Goal: Transaction & Acquisition: Purchase product/service

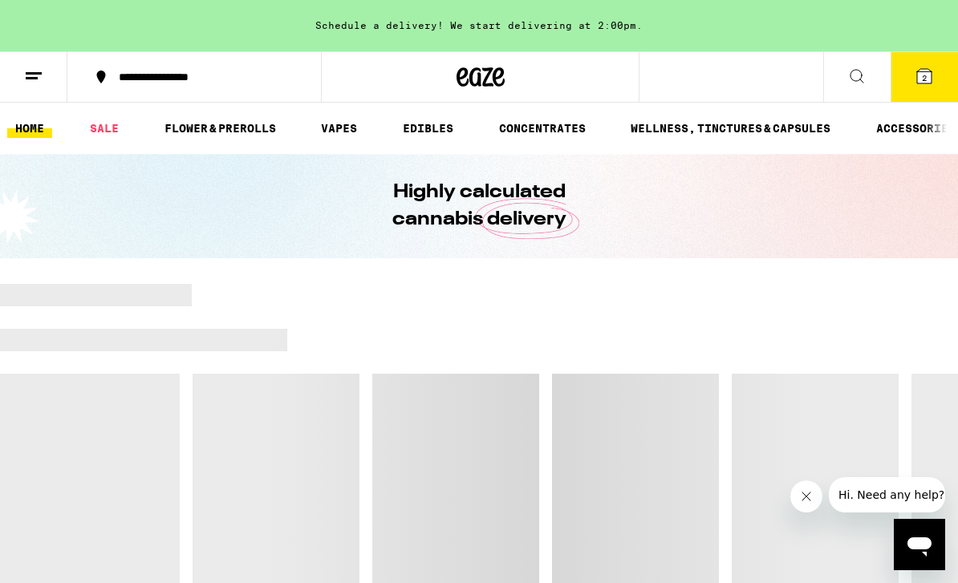
click at [237, 133] on link "FLOWER & PREROLLS" at bounding box center [220, 128] width 128 height 19
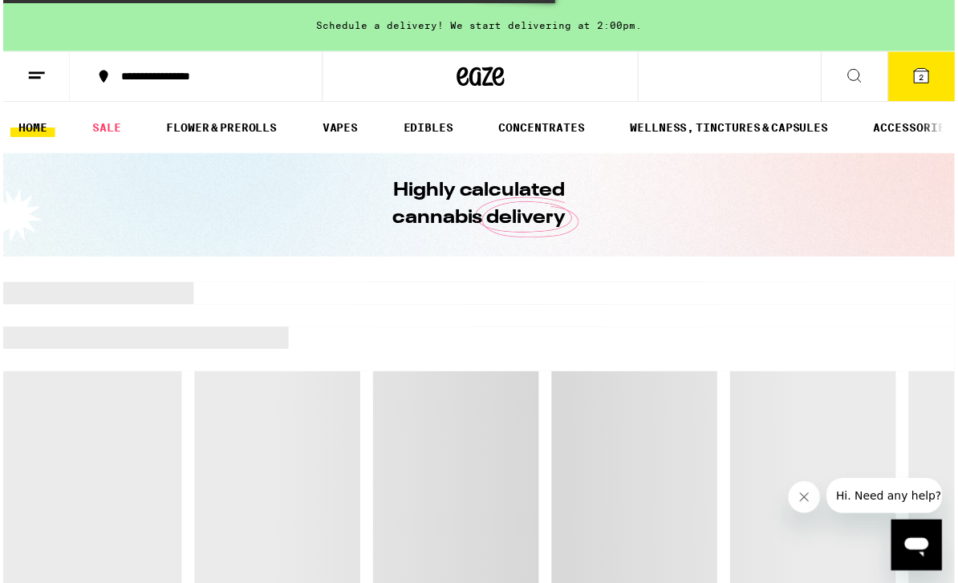
scroll to position [22, 0]
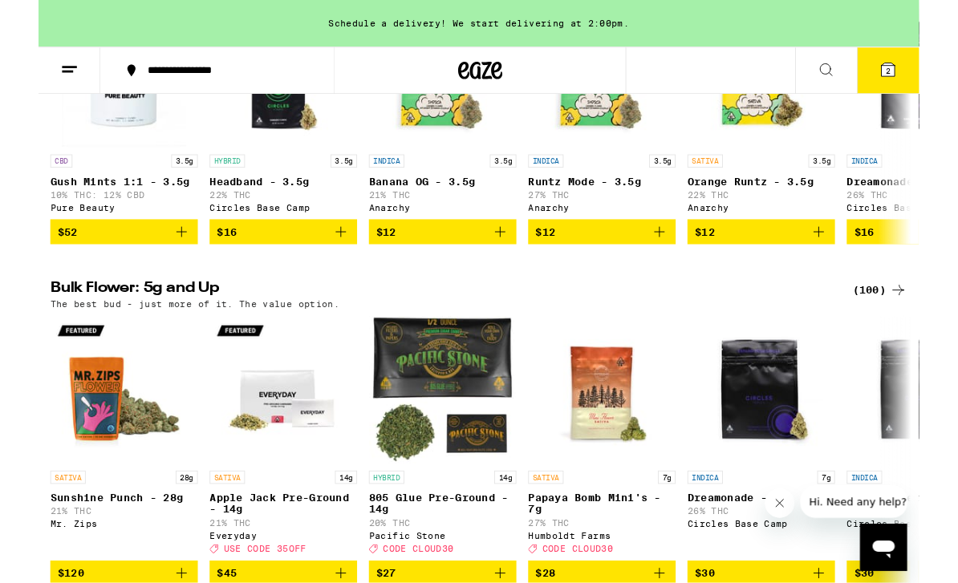
scroll to position [87, 0]
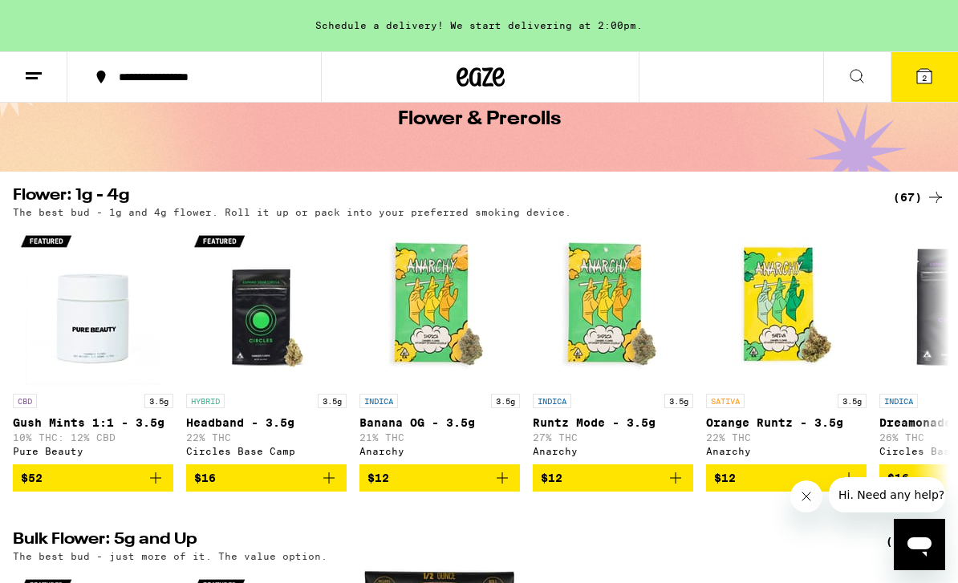
click at [921, 193] on div "(67)" at bounding box center [919, 197] width 52 height 19
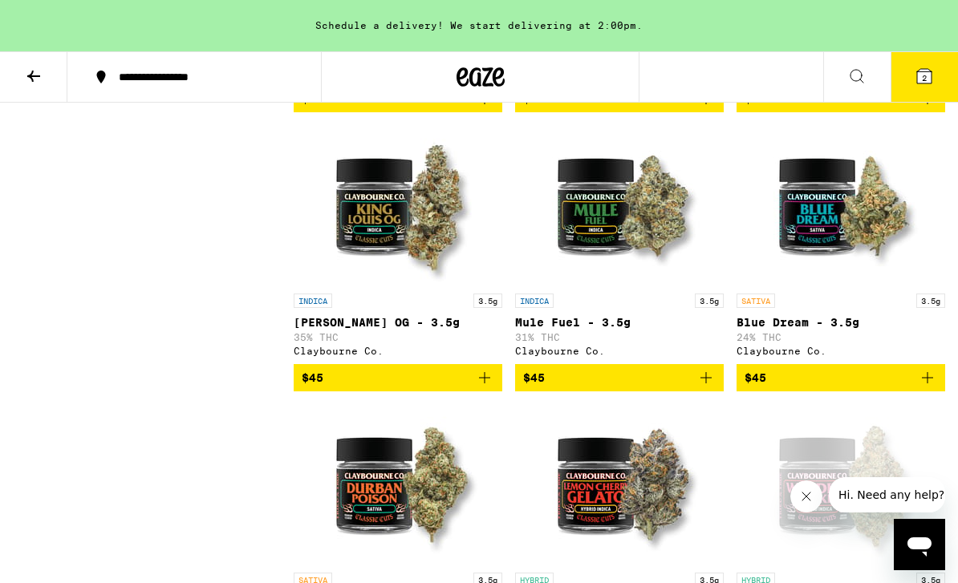
scroll to position [2373, 0]
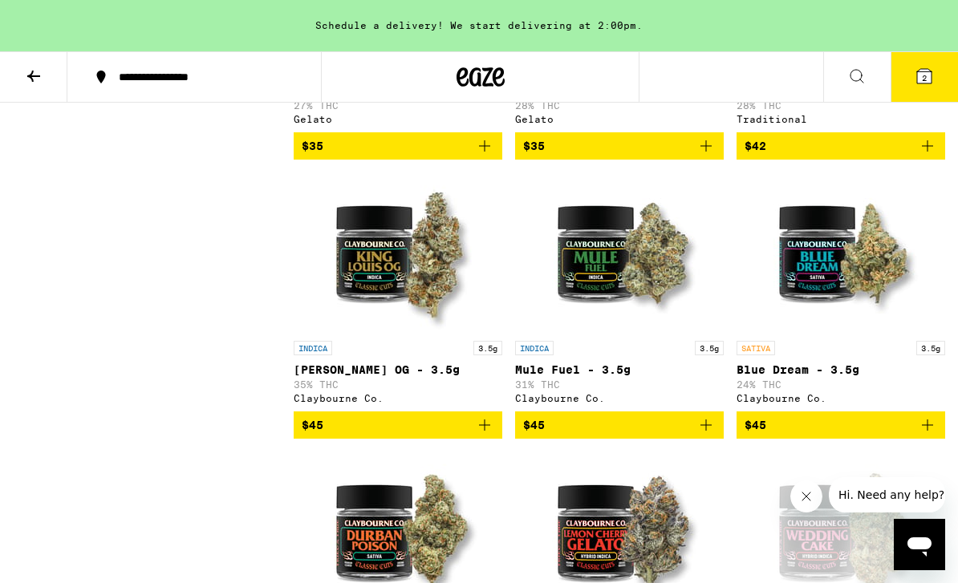
click at [923, 73] on span "2" at bounding box center [924, 78] width 5 height 10
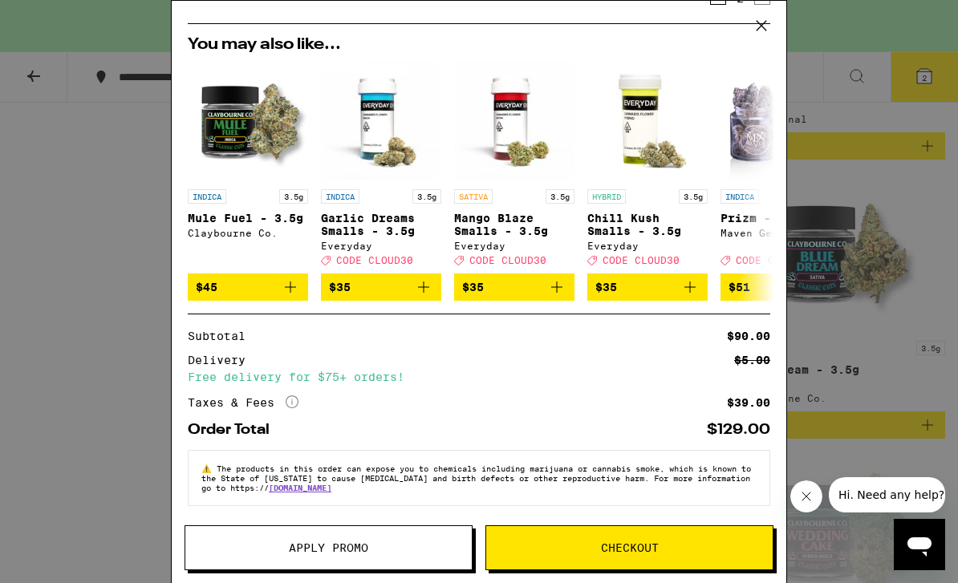
scroll to position [162, 0]
click at [699, 551] on span "Checkout" at bounding box center [629, 547] width 286 height 11
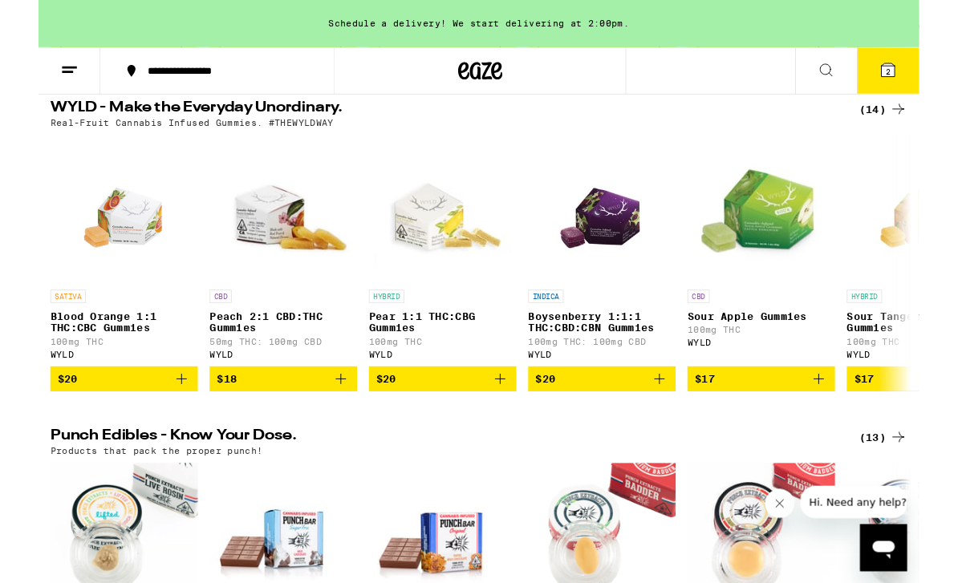
scroll to position [606, 0]
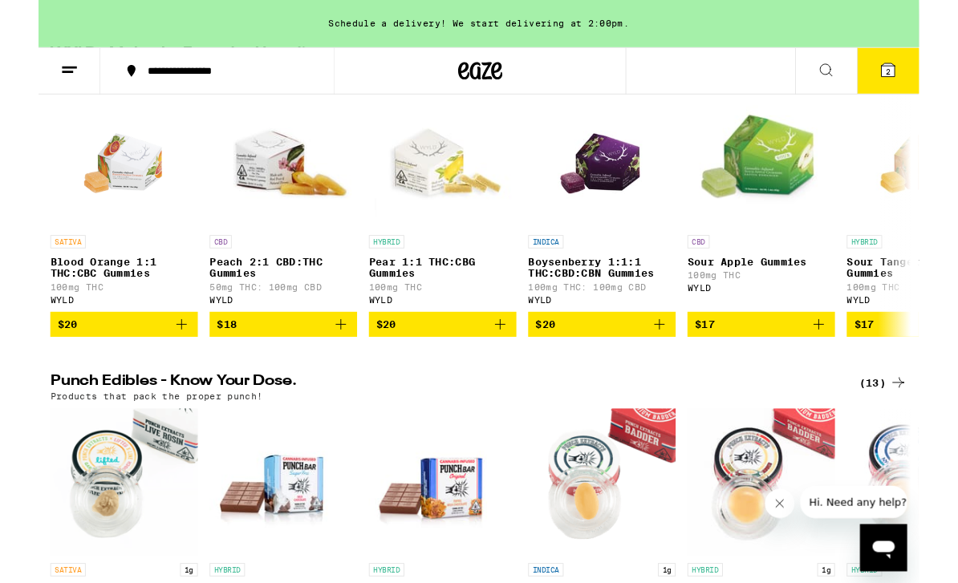
click at [612, 304] on p "Boysenberry 1:1:1 THC:CBD:CBN Gummies" at bounding box center [613, 291] width 160 height 26
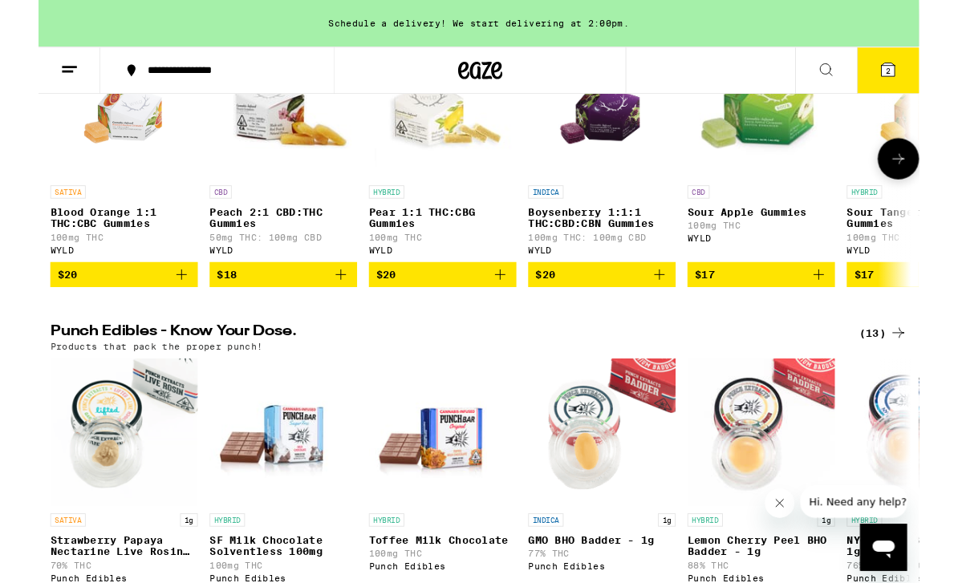
scroll to position [614, 0]
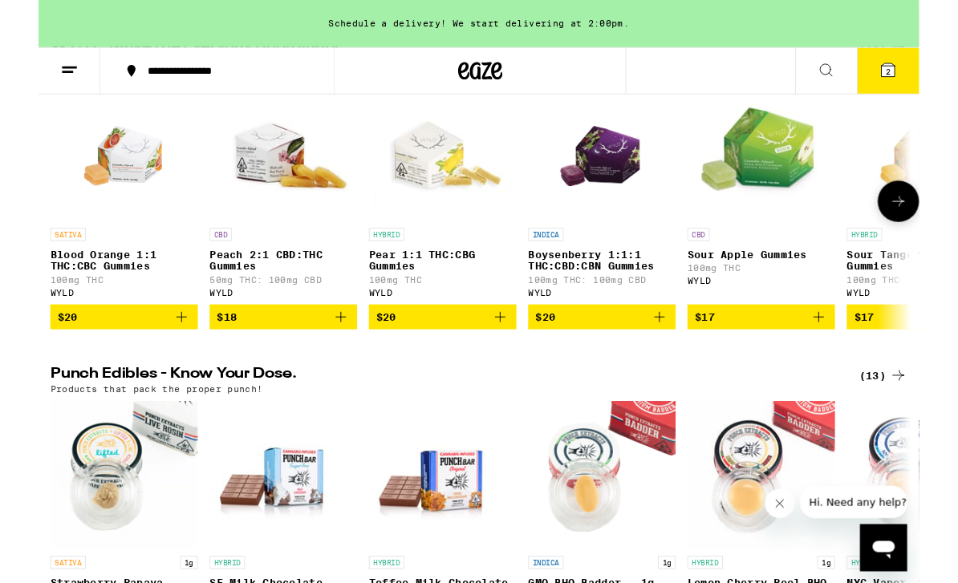
click at [947, 241] on button at bounding box center [935, 218] width 45 height 45
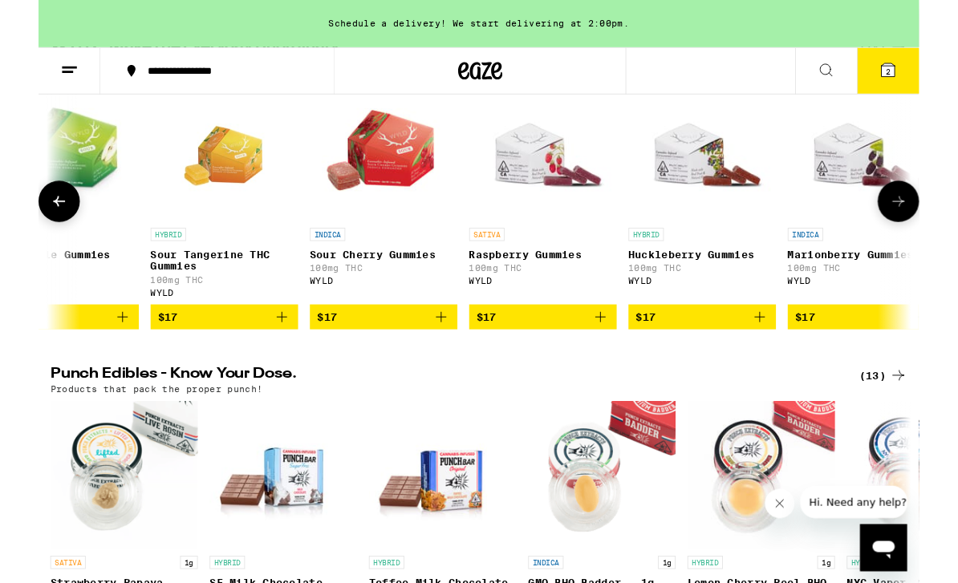
click at [952, 241] on button at bounding box center [935, 218] width 45 height 45
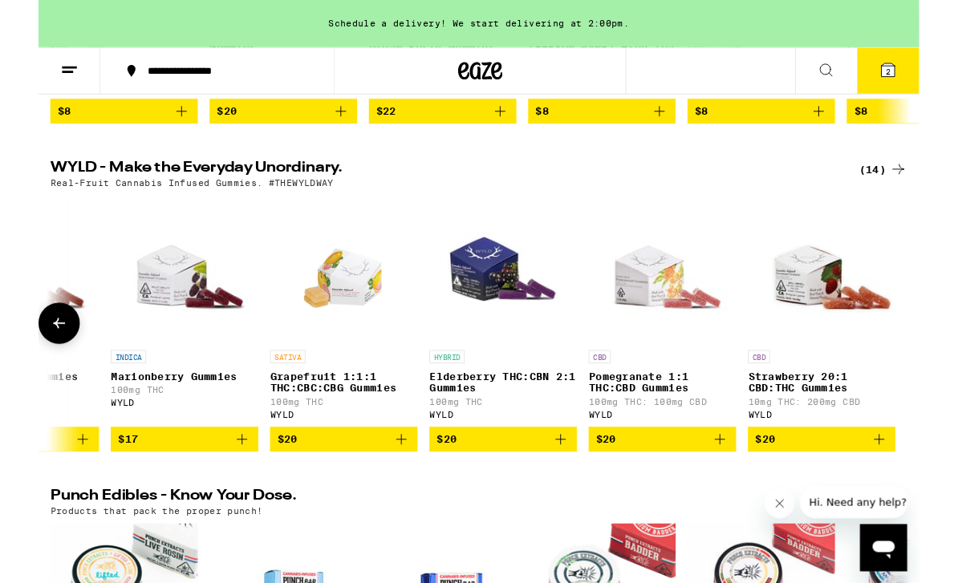
scroll to position [480, 0]
click at [36, 375] on button at bounding box center [22, 352] width 45 height 45
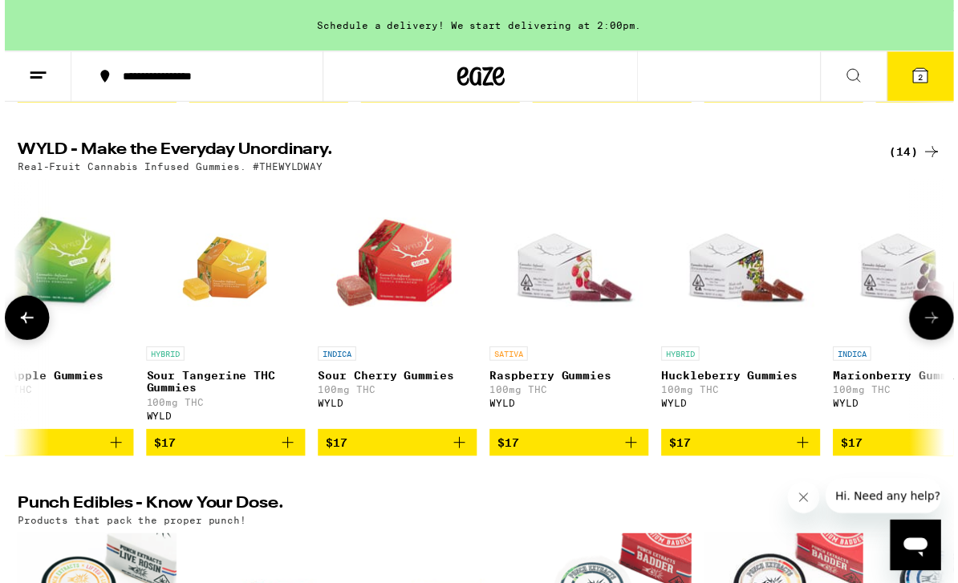
scroll to position [517, 0]
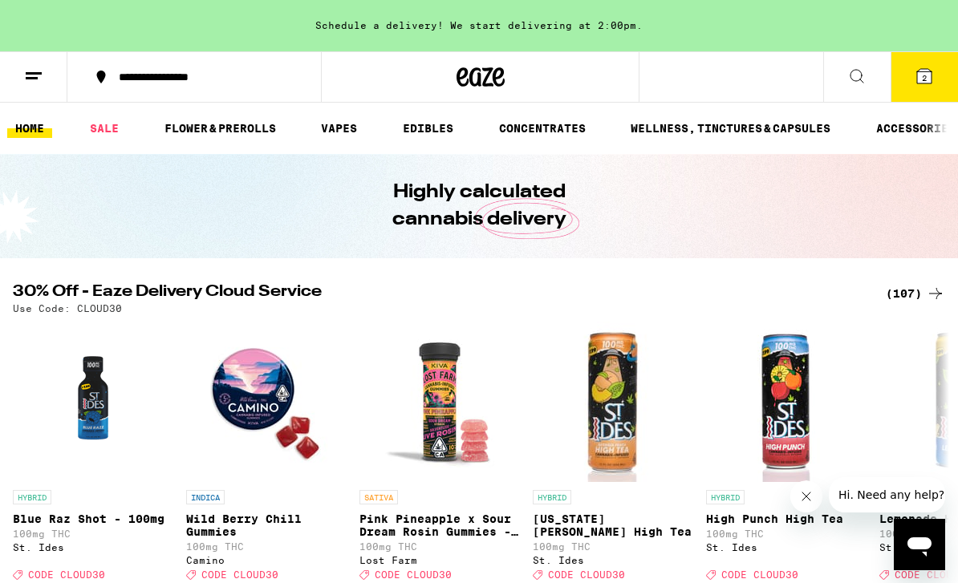
click at [230, 131] on link "FLOWER & PREROLLS" at bounding box center [220, 128] width 128 height 19
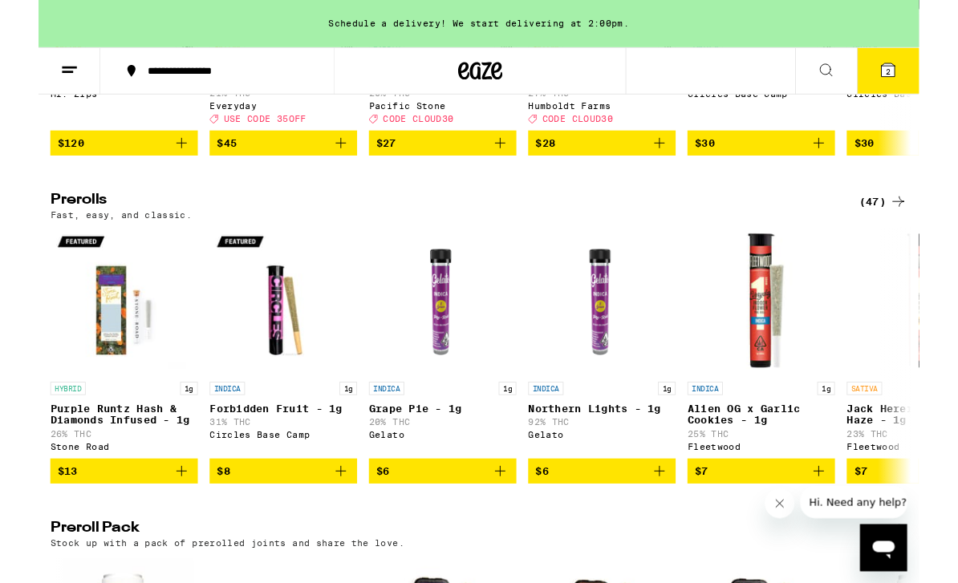
scroll to position [848, 0]
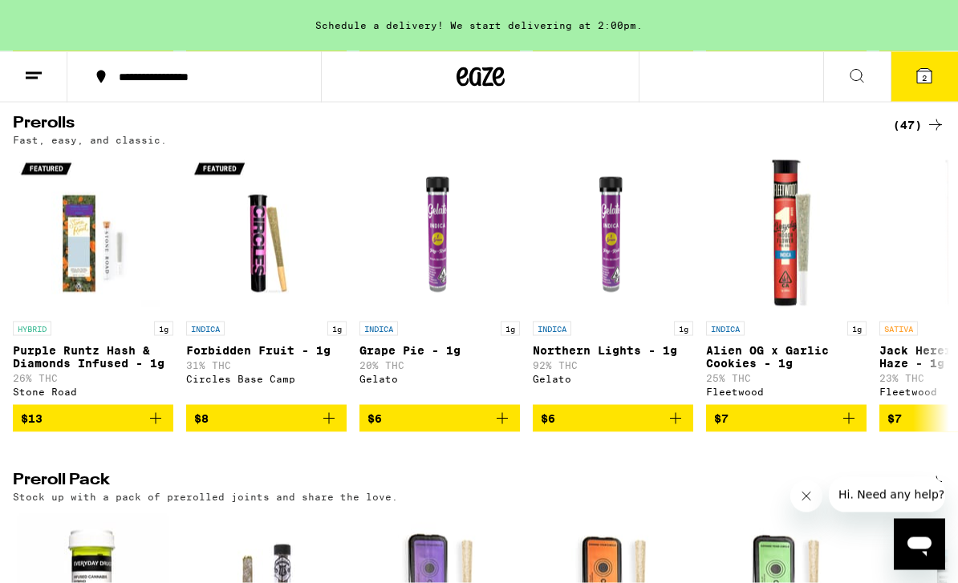
click at [900, 135] on div "(47)" at bounding box center [919, 124] width 52 height 19
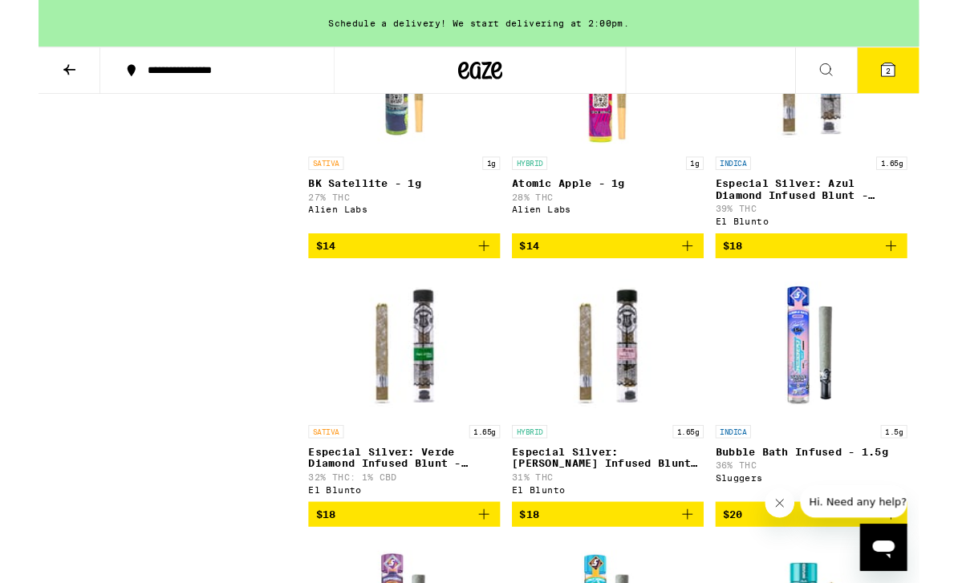
scroll to position [3137, 0]
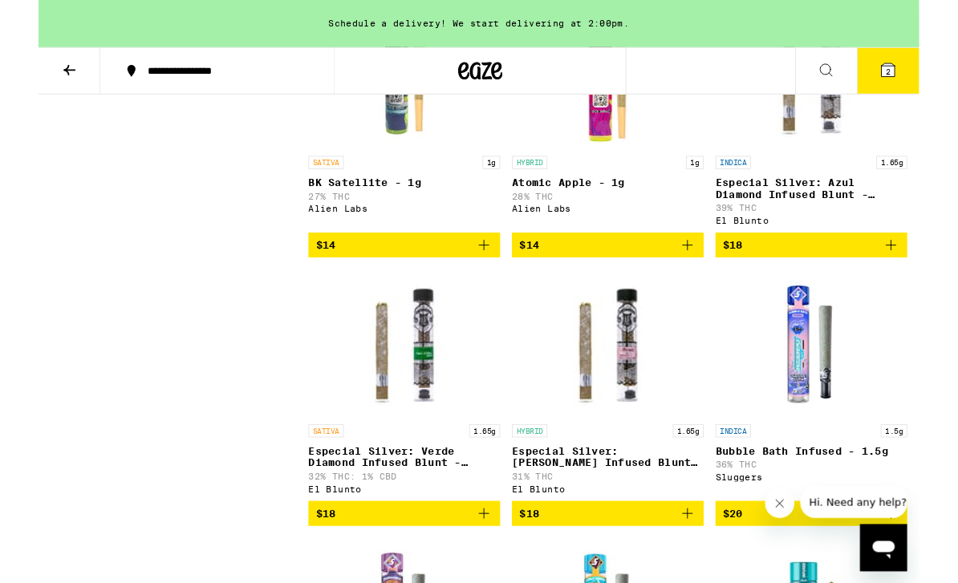
click at [868, 218] on p "Especial Silver: Azul Diamond Infused Blunt - 1.65g" at bounding box center [840, 205] width 209 height 26
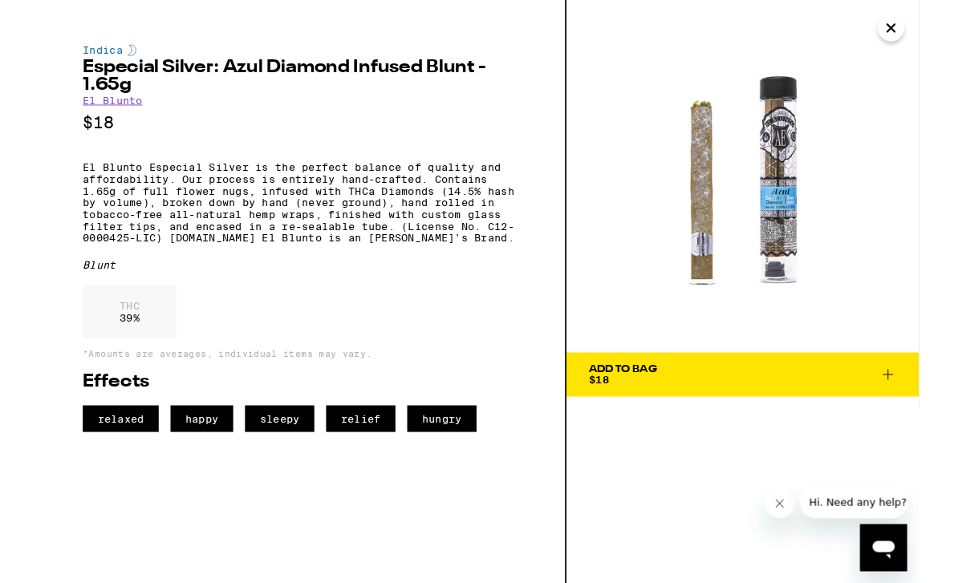
click at [932, 400] on icon at bounding box center [923, 407] width 19 height 19
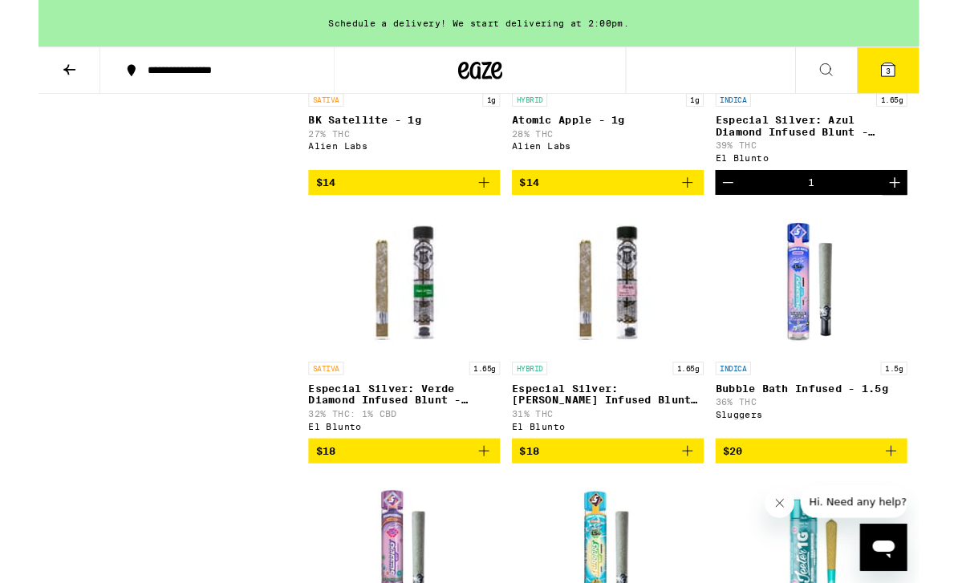
scroll to position [3208, 0]
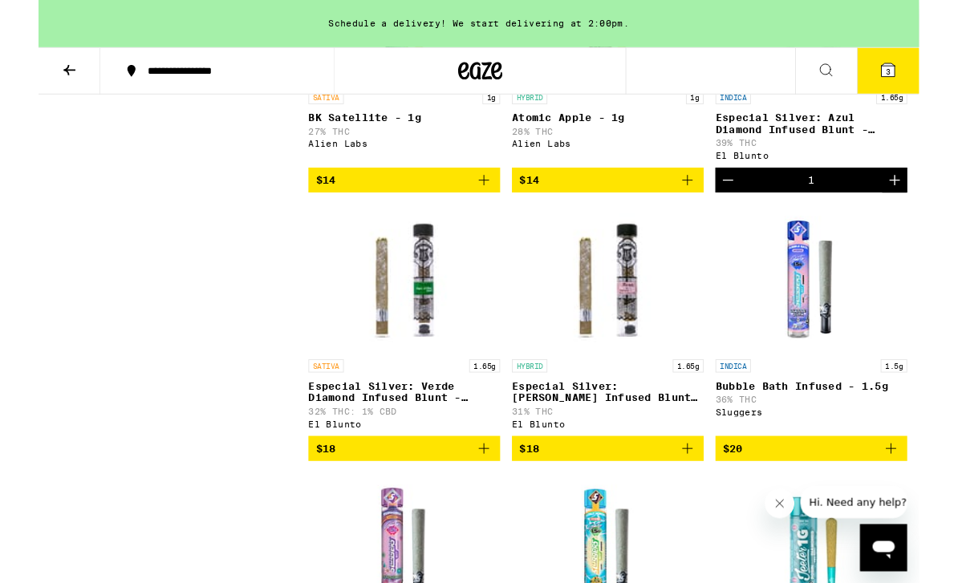
click at [637, 466] on div "HYBRID 1.65g Especial Silver: Rosa Diamond Infused Blunt - 1.65g 31% THC El Blu…" at bounding box center [619, 428] width 209 height 75
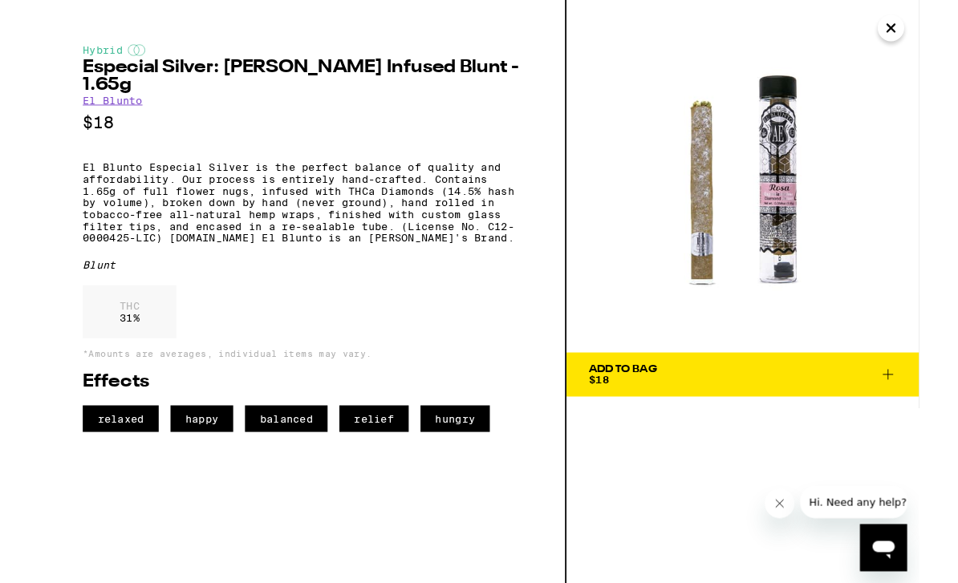
click at [940, 33] on button "Close" at bounding box center [927, 30] width 29 height 29
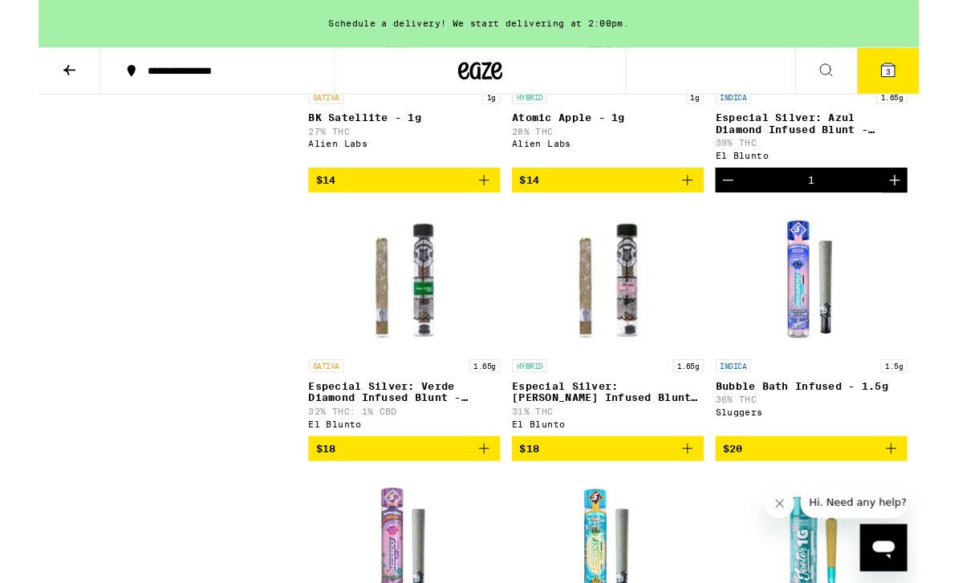
click at [845, 147] on p "Especial Silver: Azul Diamond Infused Blunt - 1.65g" at bounding box center [840, 134] width 209 height 26
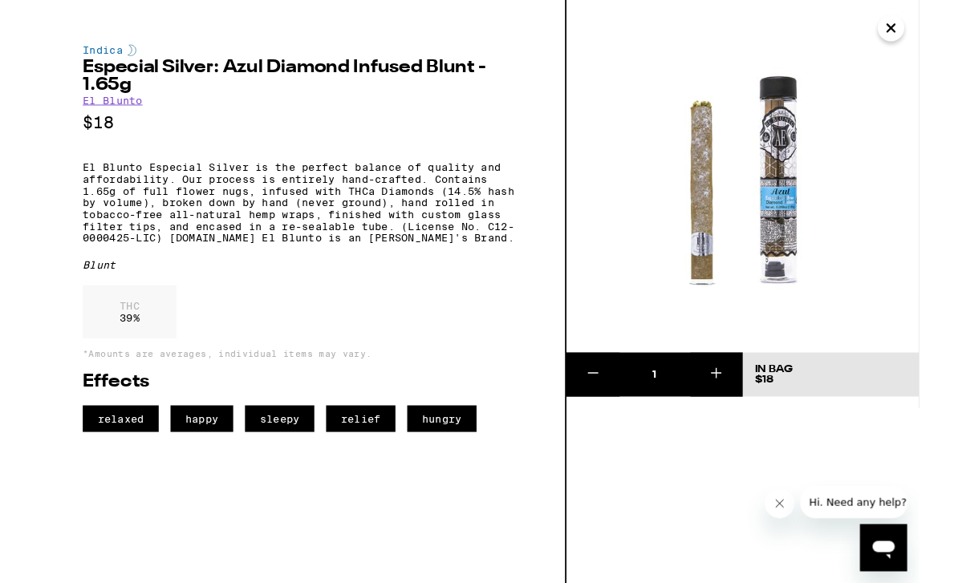
click at [935, 33] on icon "Close" at bounding box center [927, 30] width 19 height 24
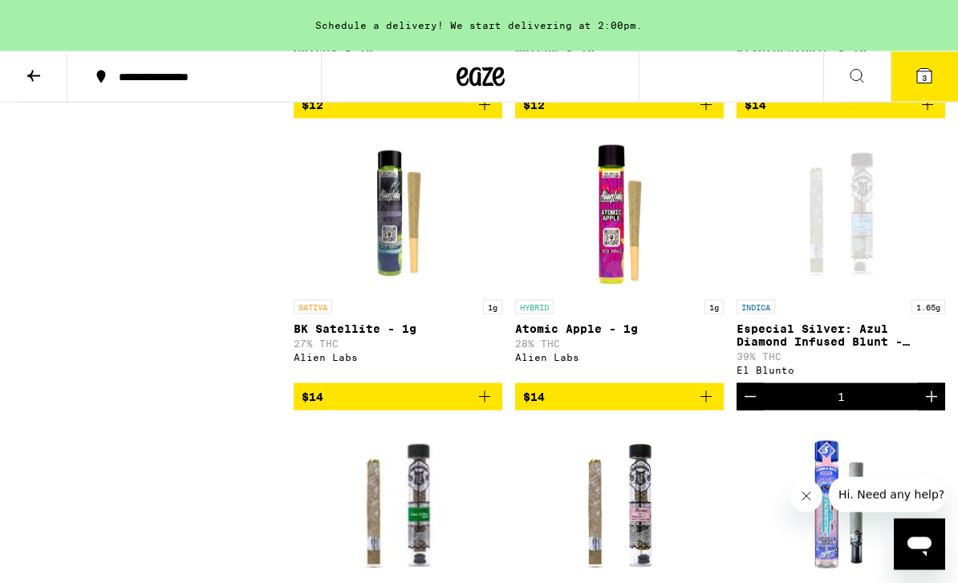
click at [927, 71] on icon at bounding box center [924, 76] width 14 height 14
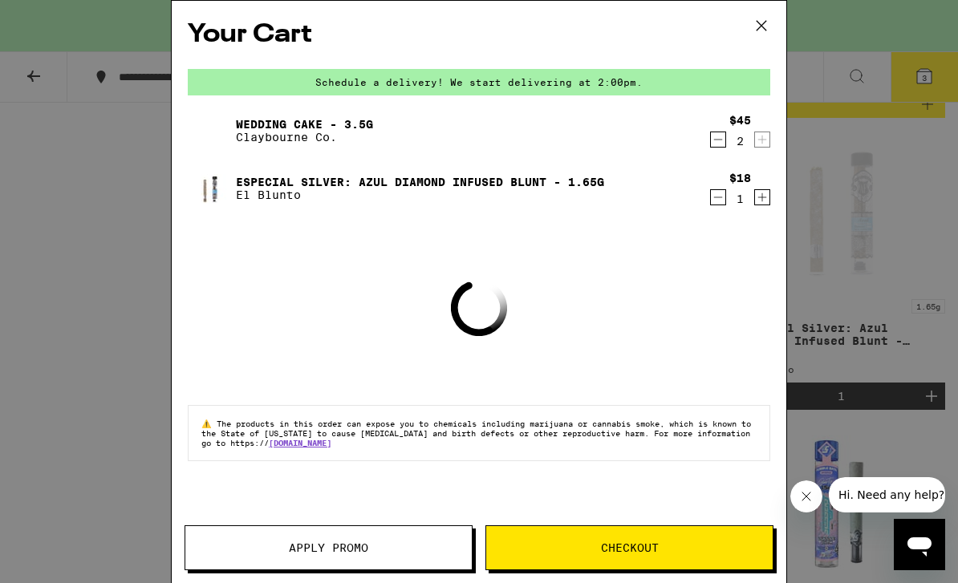
click at [712, 136] on icon "Decrement" at bounding box center [718, 139] width 14 height 19
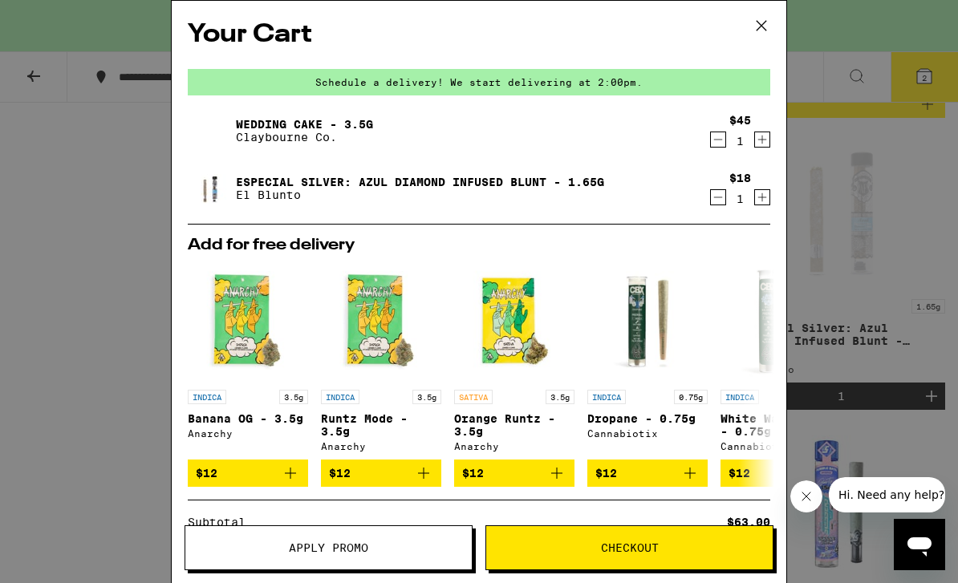
click at [730, 544] on span "Checkout" at bounding box center [629, 547] width 286 height 11
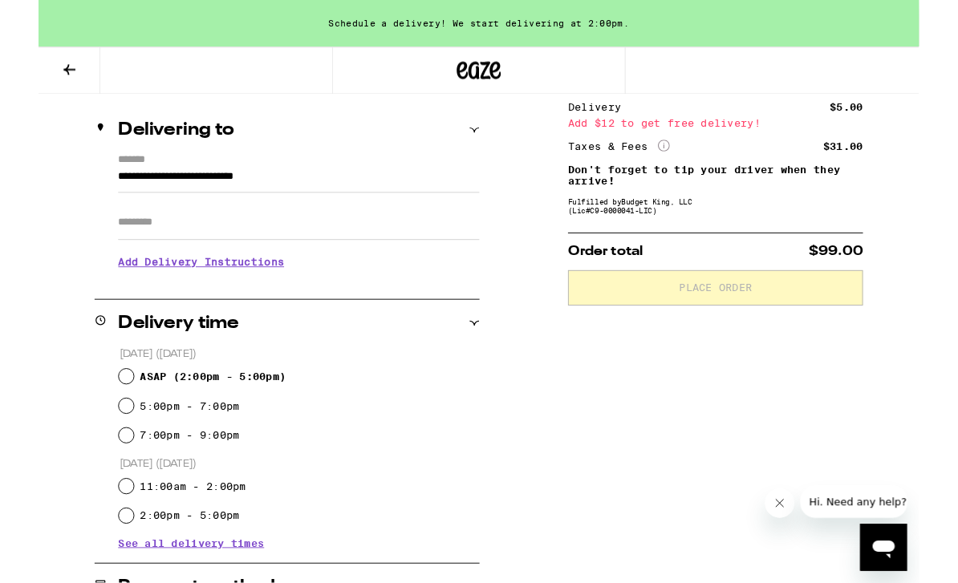
scroll to position [205, 0]
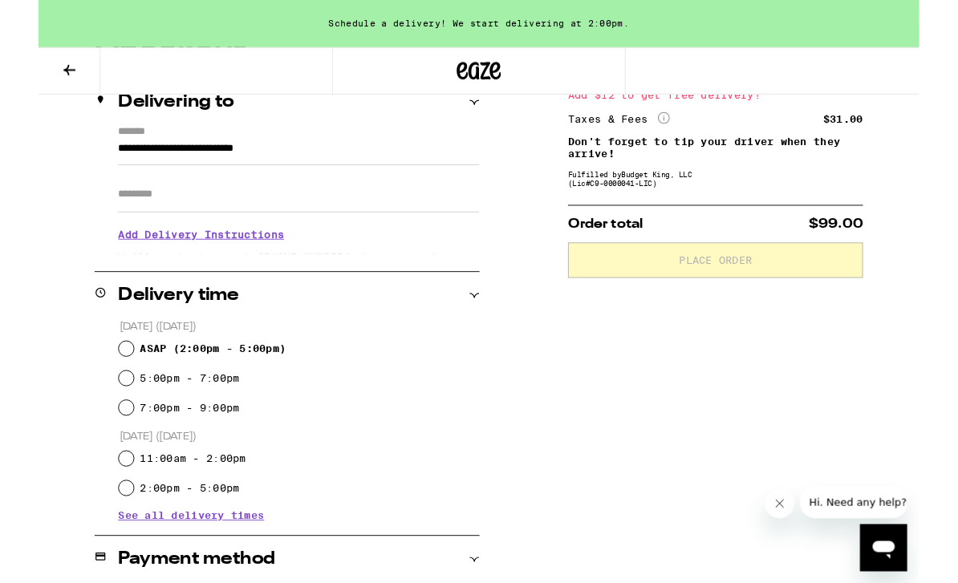
click at [103, 415] on input "5:00pm - 7:00pm" at bounding box center [95, 411] width 16 height 16
radio input "true"
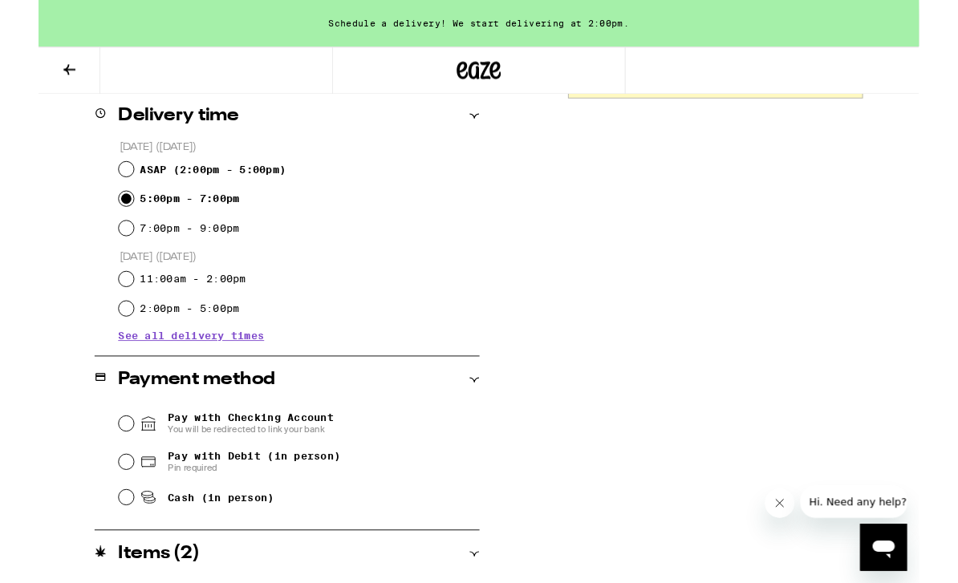
scroll to position [411, 0]
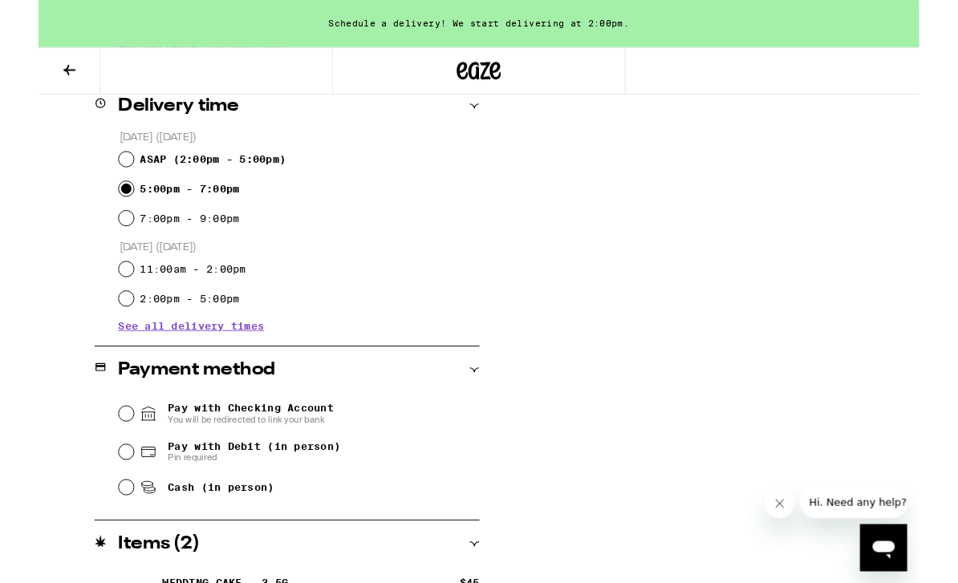
click at [97, 500] on input "Pay with Debit (in person) Pin required" at bounding box center [95, 492] width 16 height 16
radio input "true"
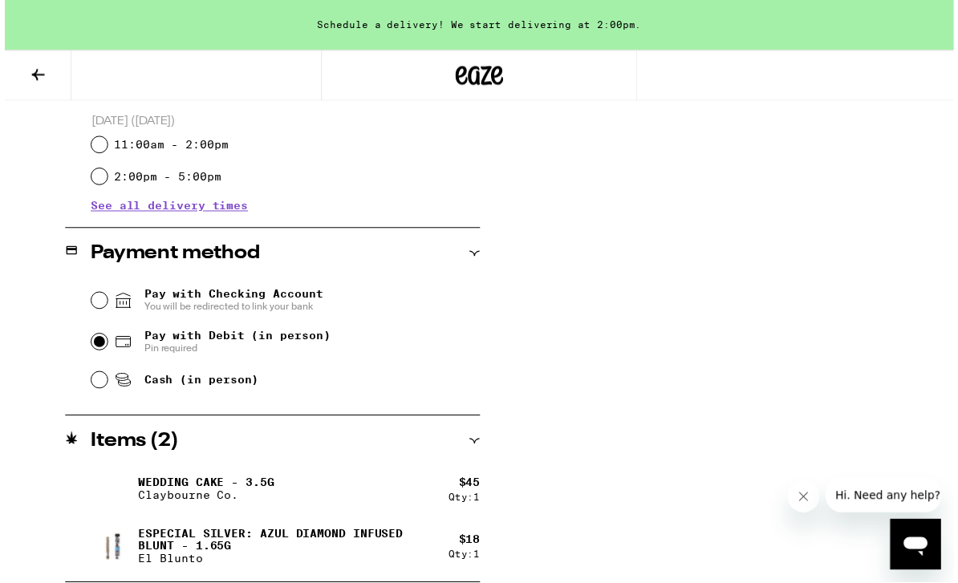
scroll to position [562, 0]
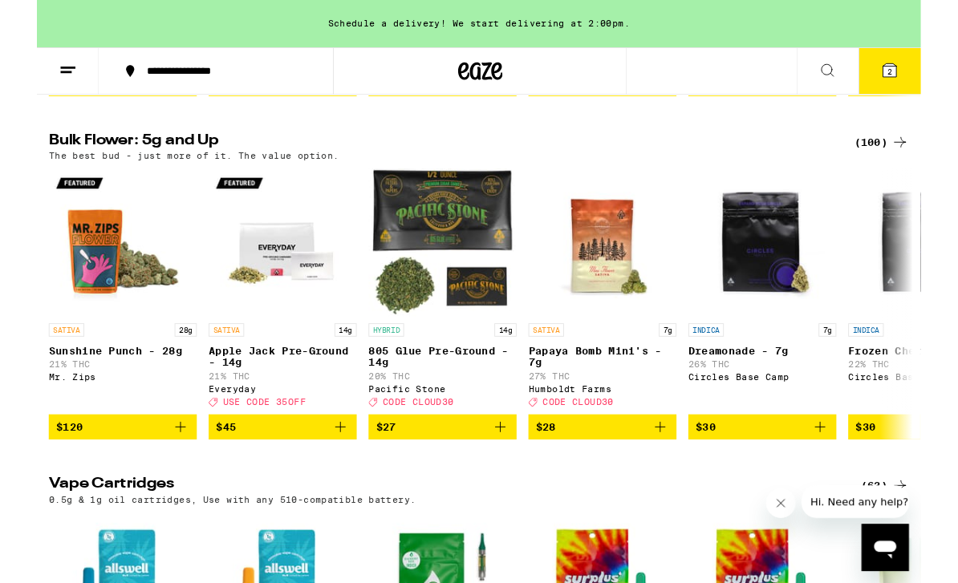
scroll to position [1923, 0]
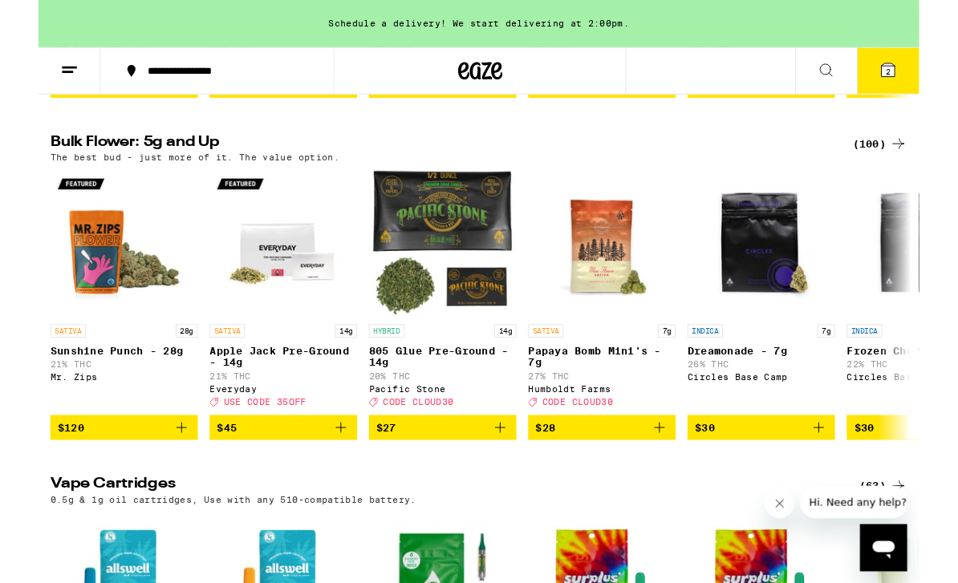
click at [510, 475] on icon "Add to bag" at bounding box center [501, 465] width 19 height 19
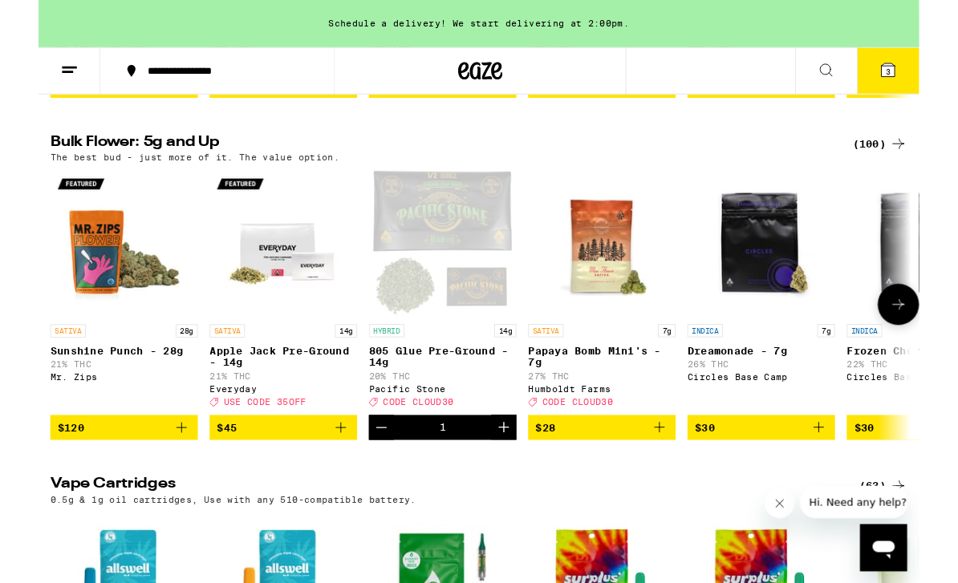
click at [932, 90] on button "3" at bounding box center [923, 77] width 67 height 50
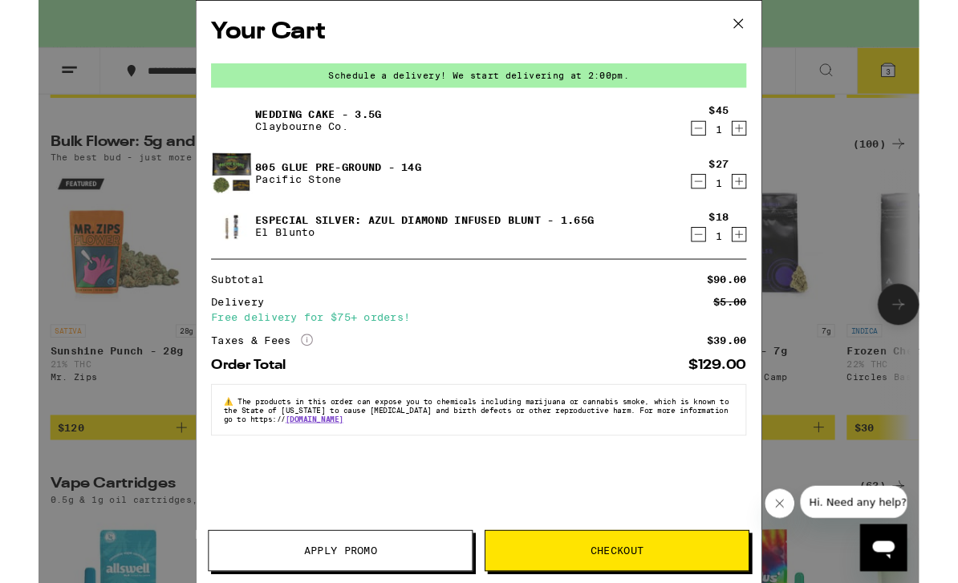
click at [886, 342] on div "Your Cart Schedule a delivery! We start delivering at 2:00pm. Wedding Cake - 3.…" at bounding box center [479, 317] width 958 height 634
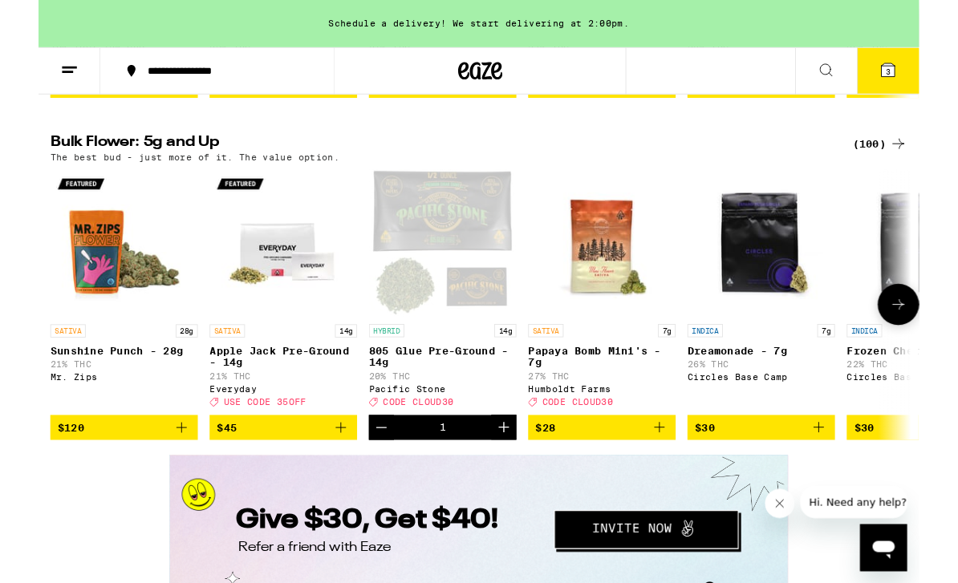
click at [928, 84] on icon at bounding box center [923, 76] width 19 height 19
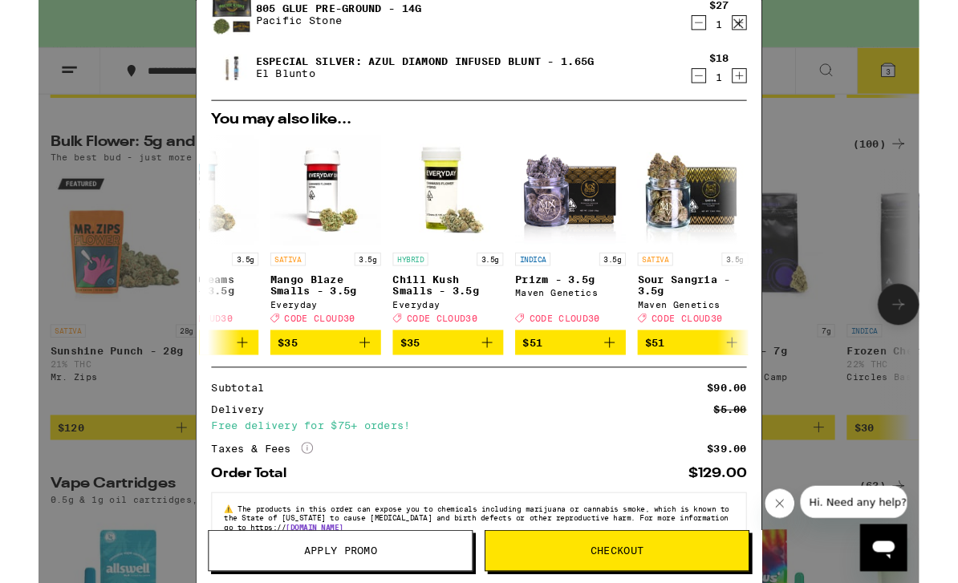
scroll to position [175, 0]
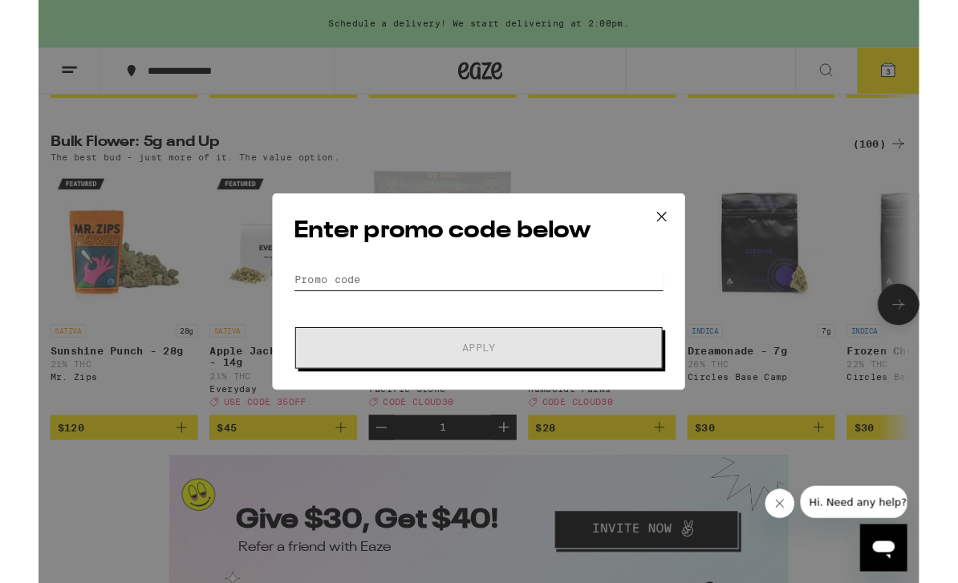
click at [523, 292] on input "Promo Code" at bounding box center [479, 304] width 403 height 24
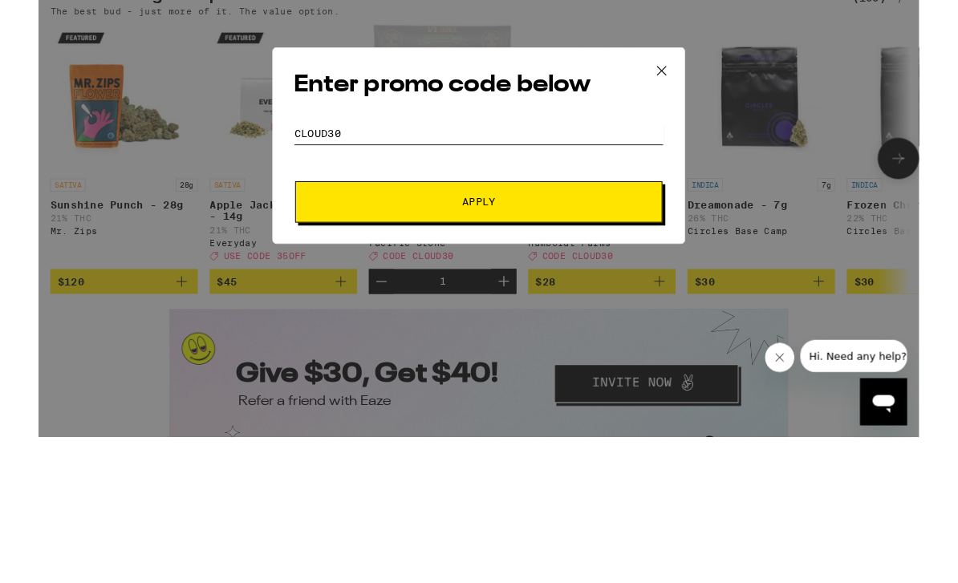
type input "Cloud30"
click at [662, 356] on button "Apply" at bounding box center [478, 378] width 399 height 45
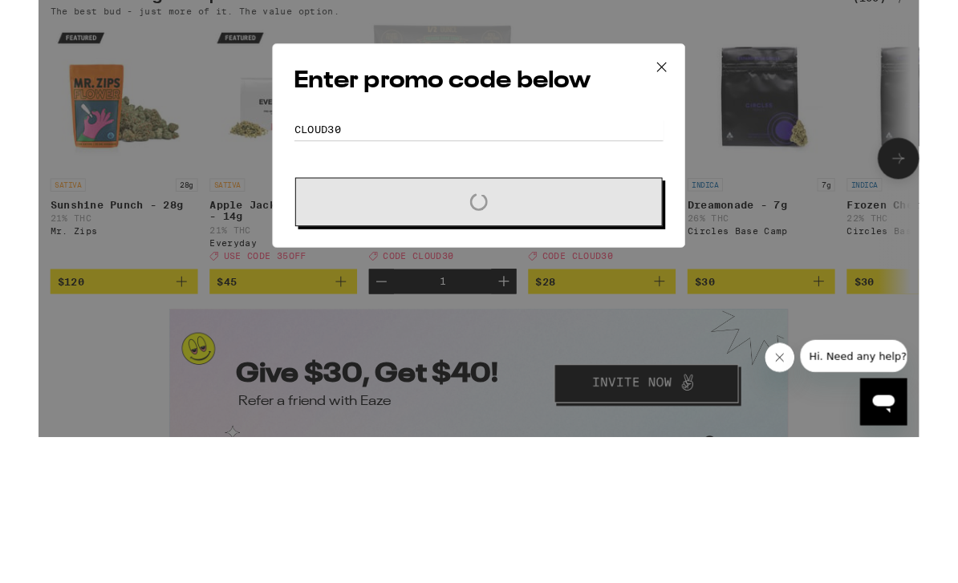
scroll to position [2082, 0]
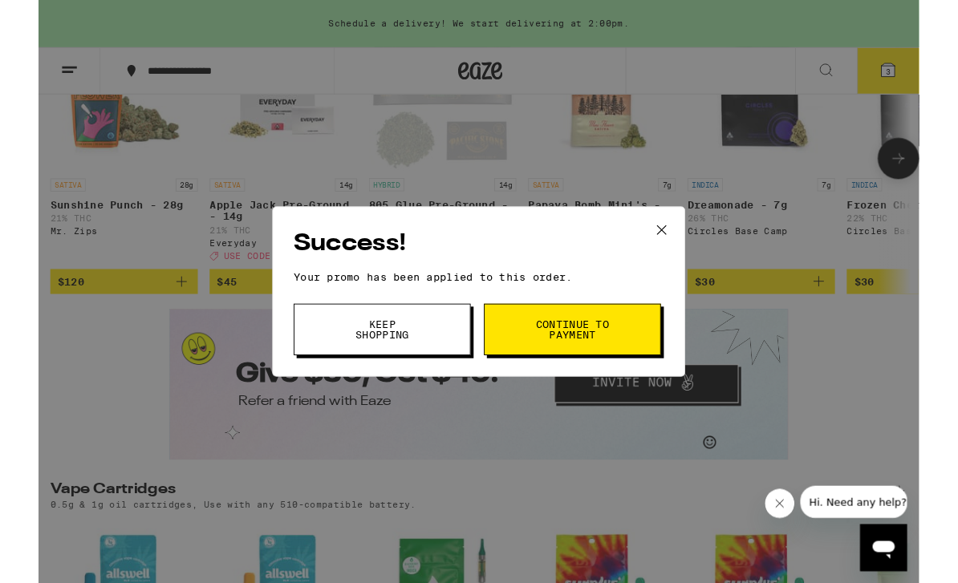
click at [656, 366] on button "Continue to payment" at bounding box center [580, 358] width 192 height 56
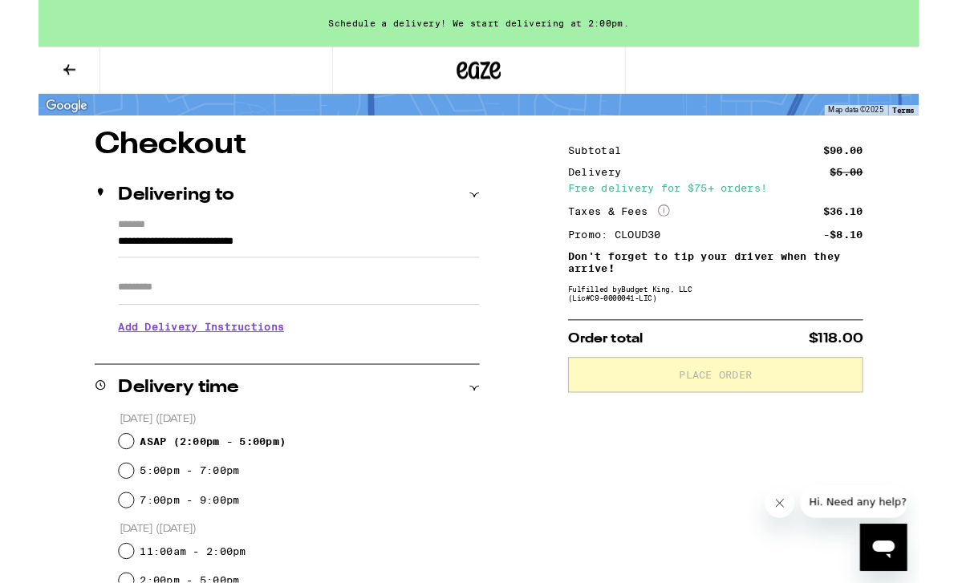
scroll to position [104, 0]
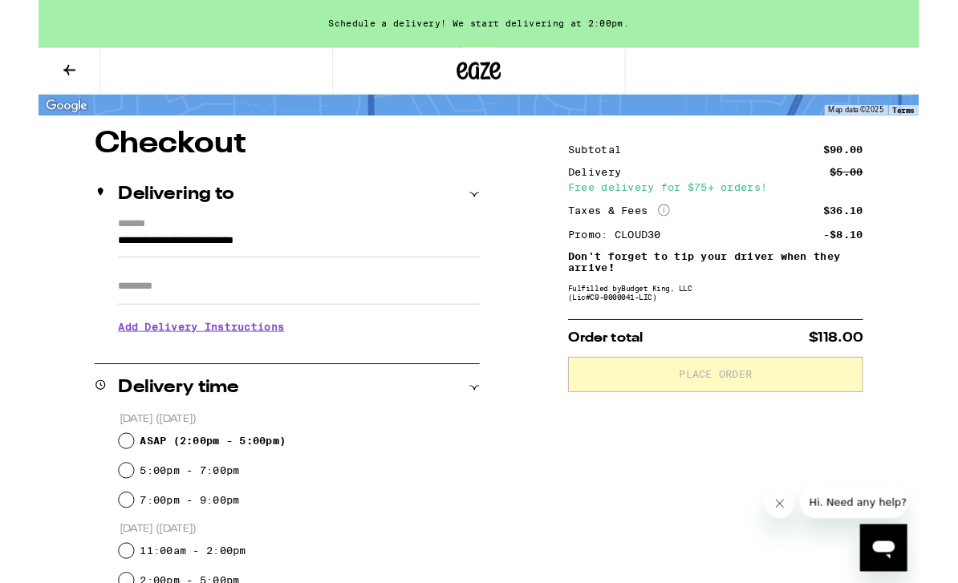
click at [110, 511] on label "5:00pm - 7:00pm" at bounding box center [164, 511] width 108 height 13
click at [103, 511] on input "5:00pm - 7:00pm" at bounding box center [95, 512] width 16 height 16
radio input "true"
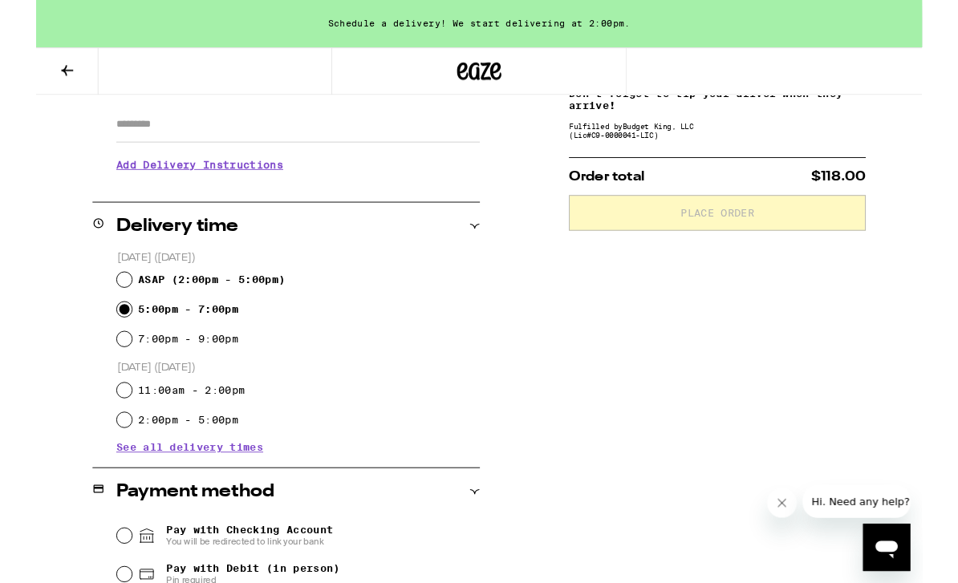
scroll to position [569, 0]
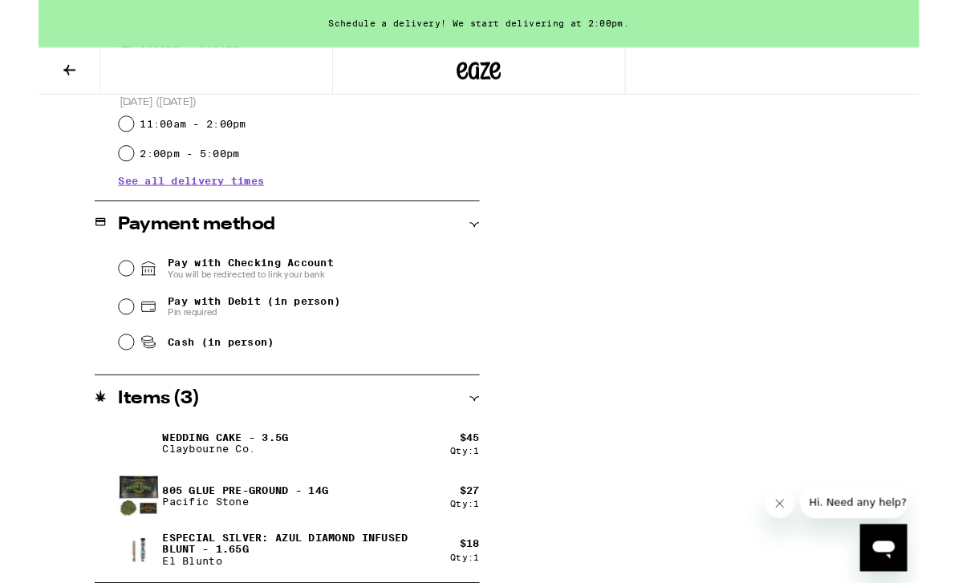
click at [683, 523] on div "Subtotal $90.00 Delivery $5.00 Free delivery for $75+ orders! Taxes & Fees More…" at bounding box center [736, 156] width 321 height 958
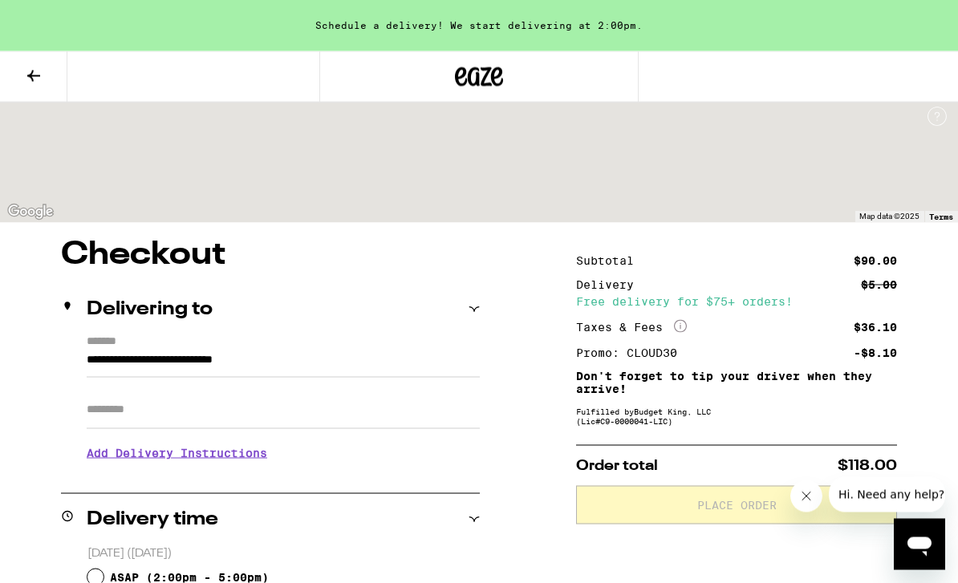
scroll to position [0, 0]
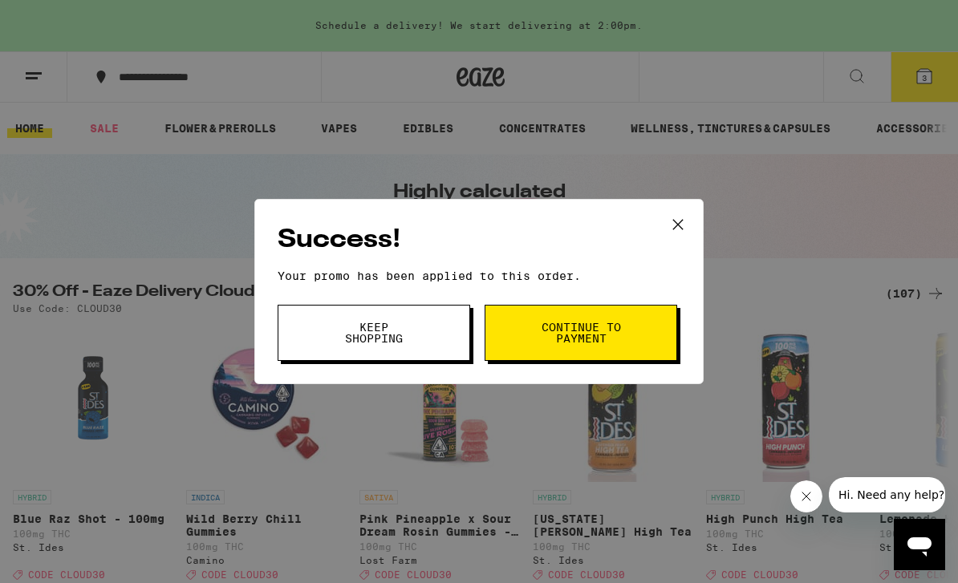
click at [433, 337] on button "Keep Shopping" at bounding box center [374, 333] width 192 height 56
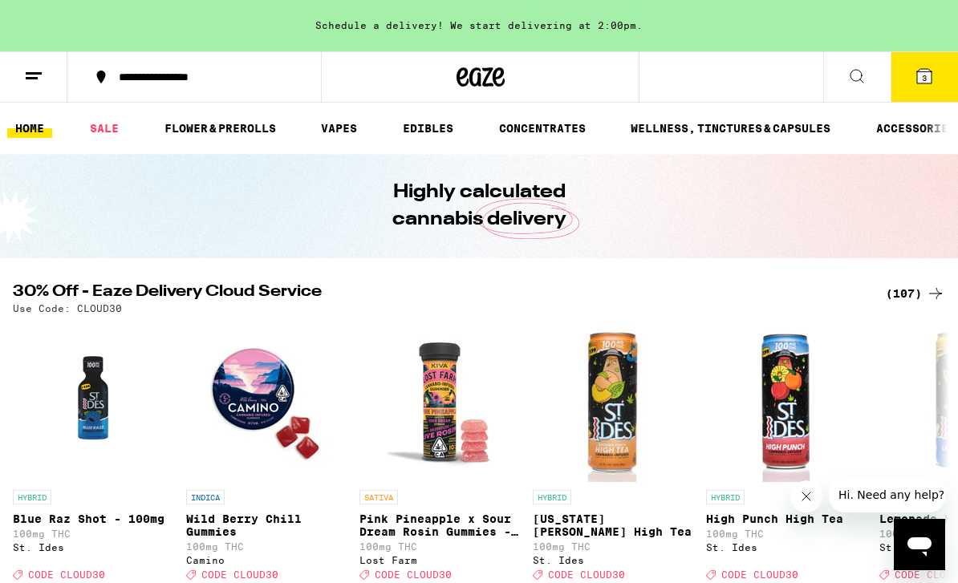
click at [938, 70] on button "3" at bounding box center [923, 77] width 67 height 50
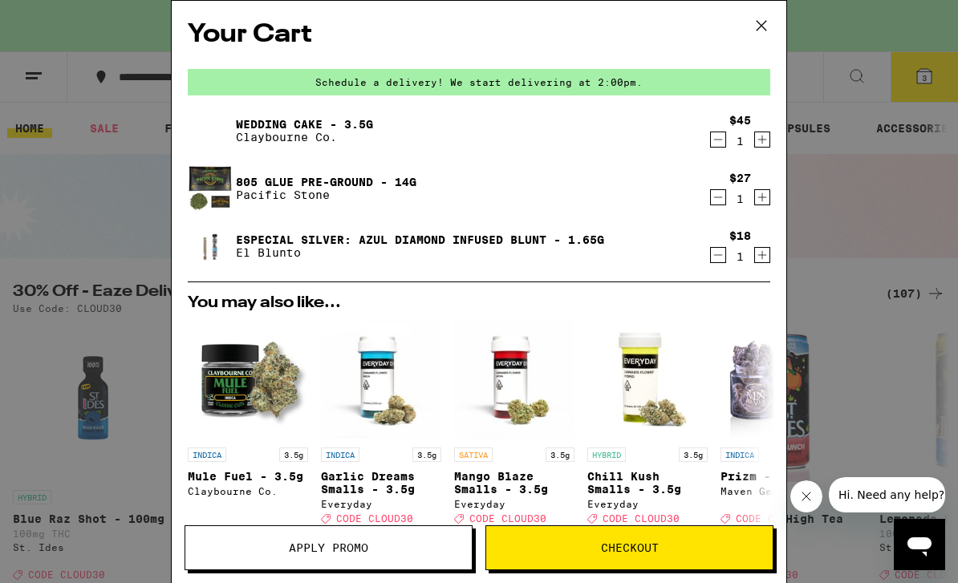
click at [722, 250] on icon "Decrement" at bounding box center [718, 254] width 14 height 19
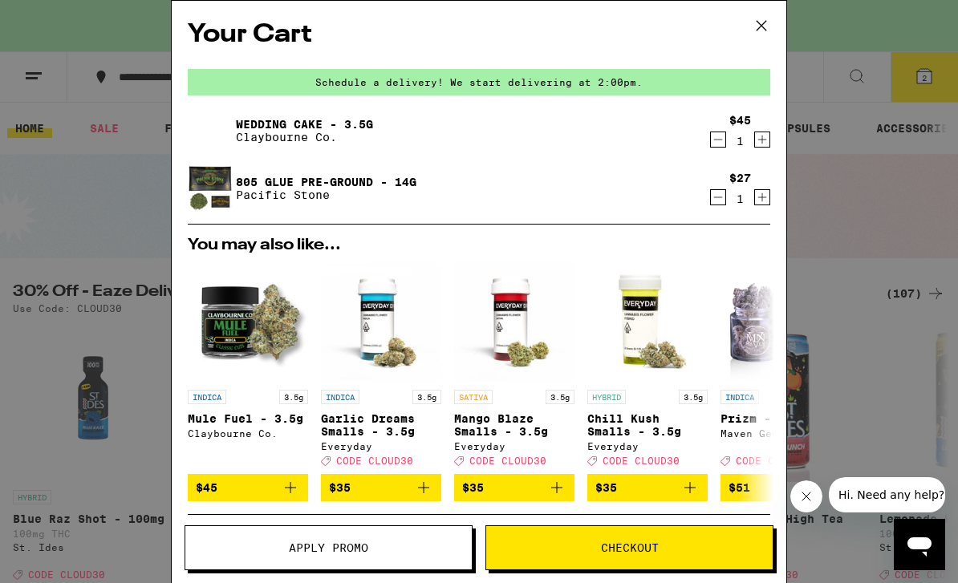
click at [648, 569] on button "Checkout" at bounding box center [629, 547] width 288 height 45
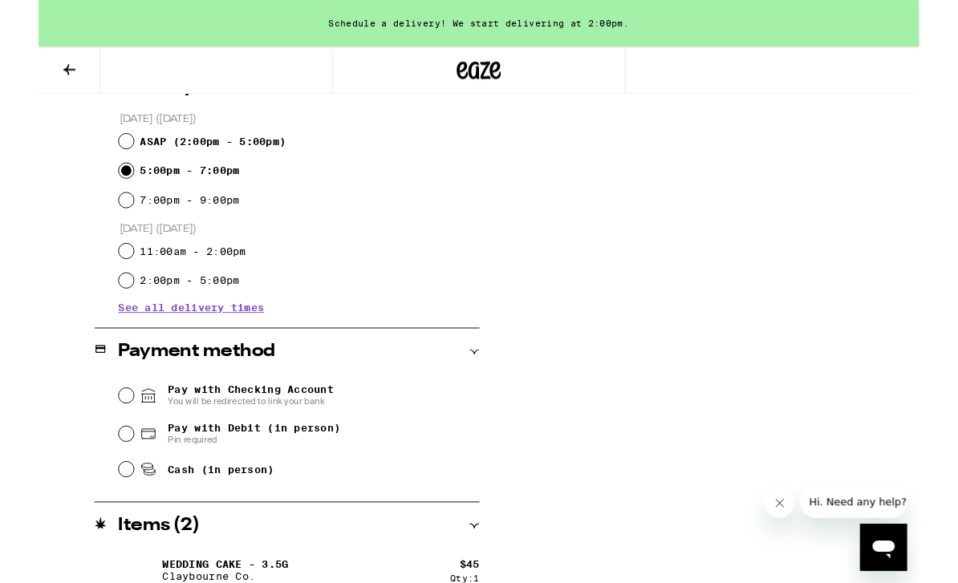
scroll to position [510, 0]
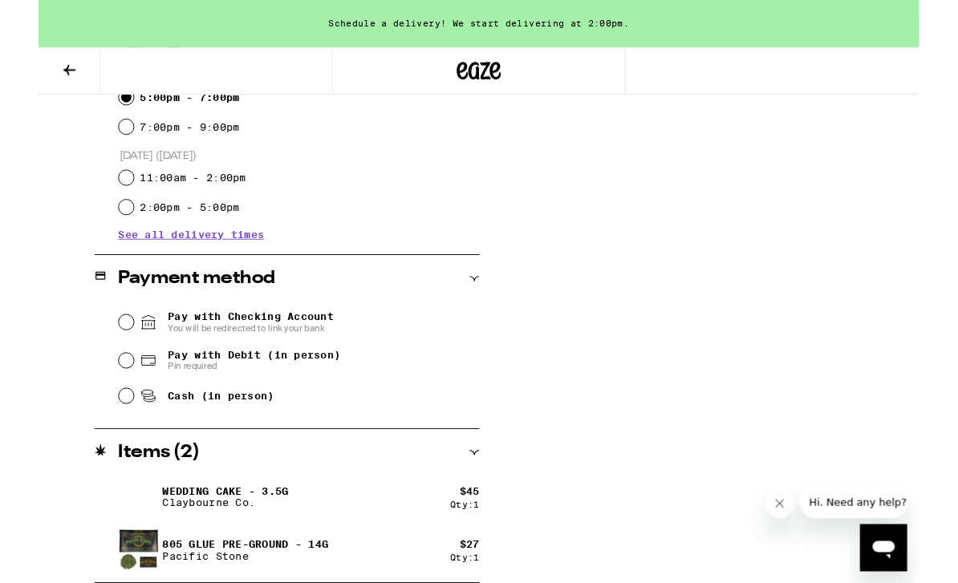
click at [112, 398] on icon at bounding box center [119, 392] width 14 height 10
click at [103, 400] on input "Pay with Debit (in person) Pin required" at bounding box center [95, 392] width 16 height 16
radio input "true"
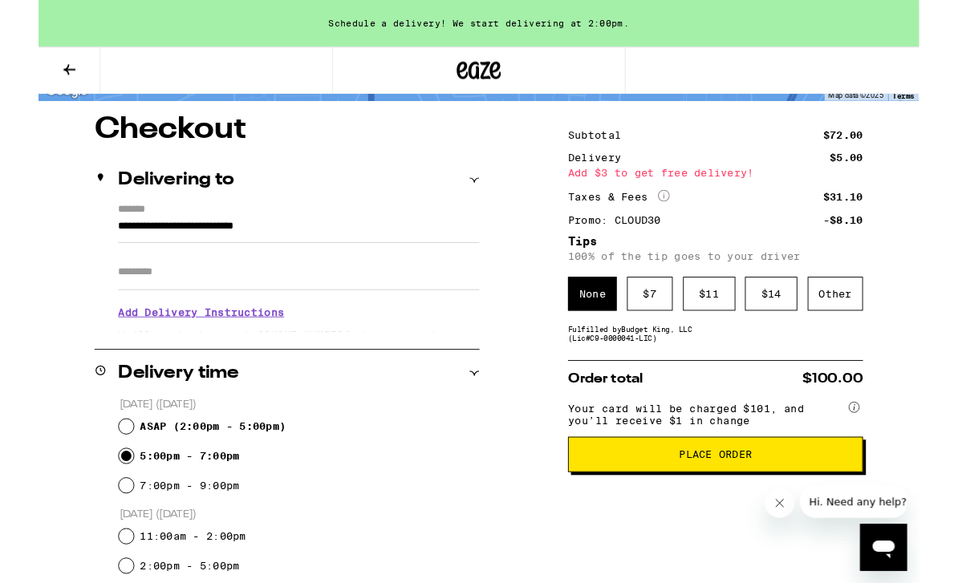
scroll to position [120, 0]
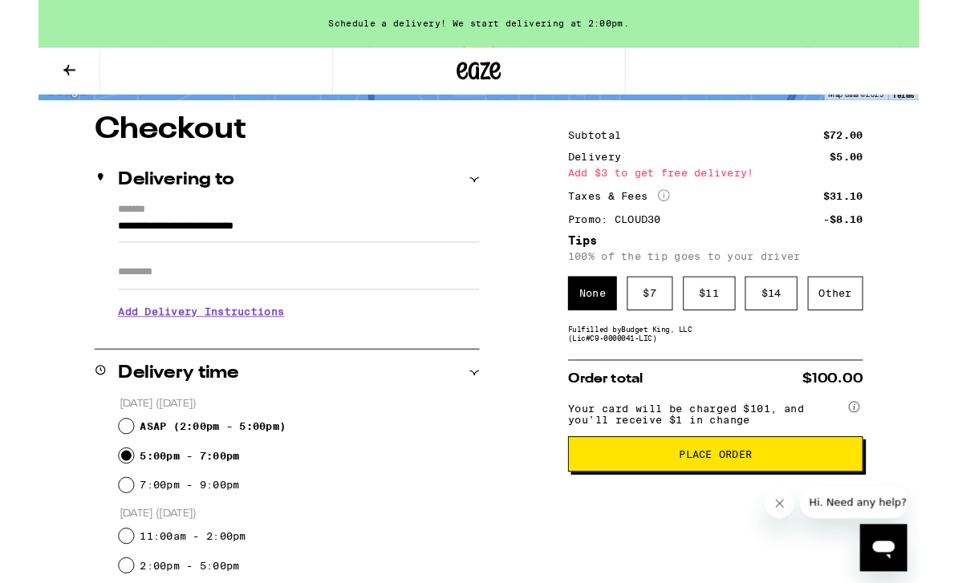
click at [492, 84] on icon at bounding box center [497, 76] width 12 height 19
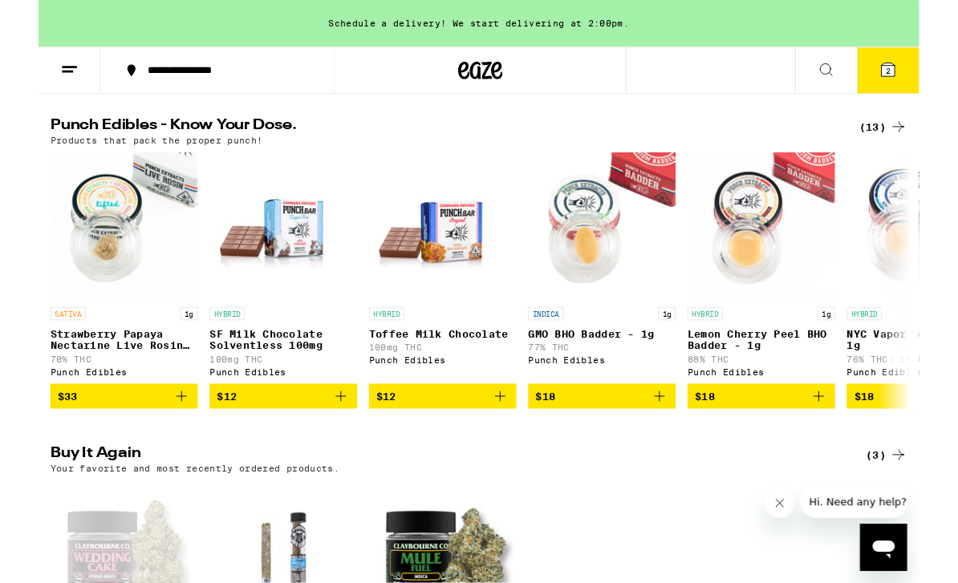
scroll to position [914, 0]
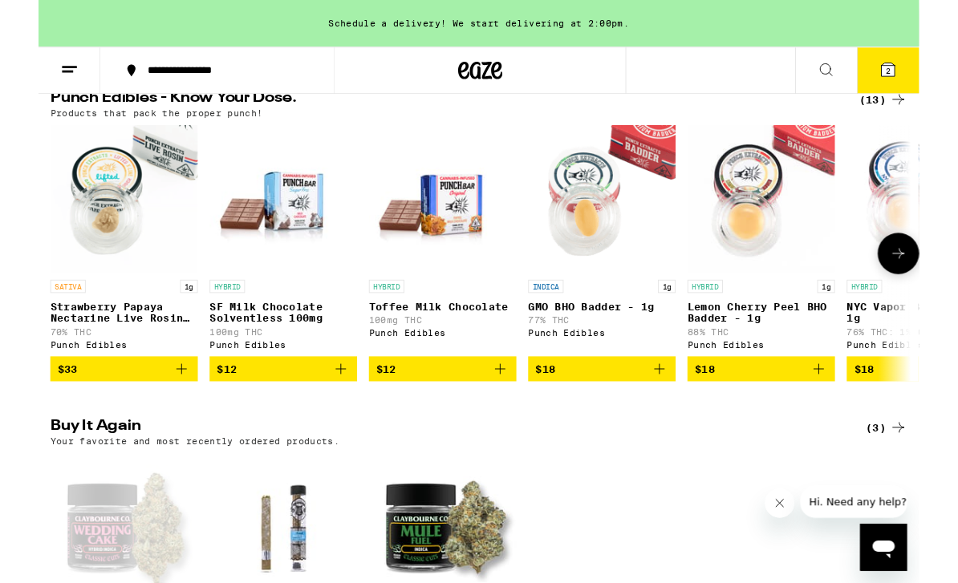
click at [472, 355] on div "HYBRID Toffee Milk Chocolate 100mg THC Punch Edibles" at bounding box center [439, 342] width 160 height 75
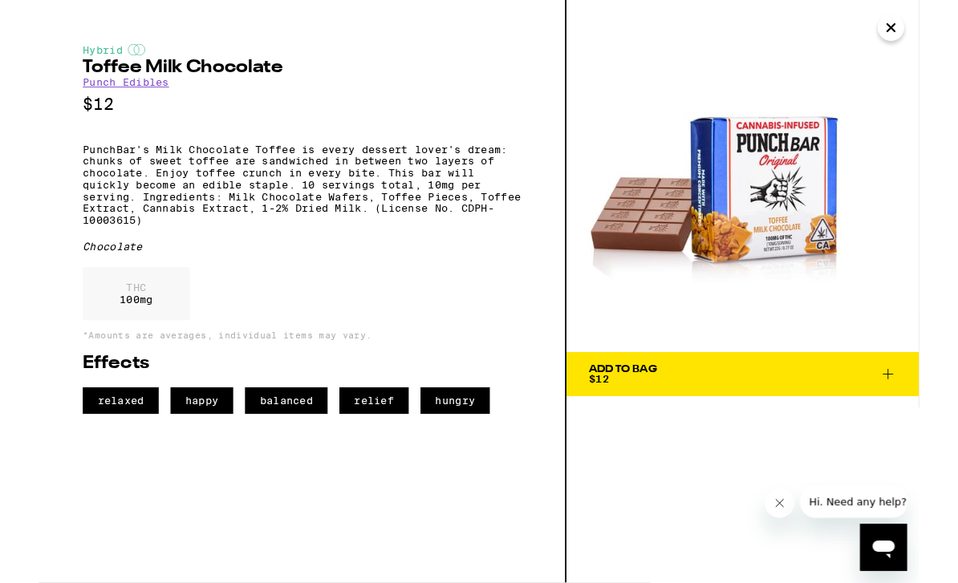
scroll to position [914, 0]
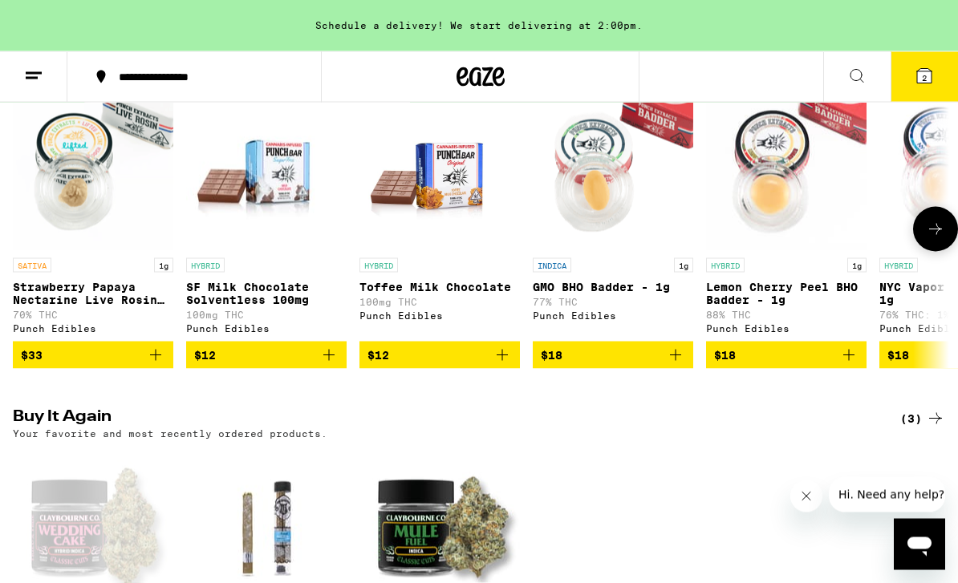
scroll to position [946, 0]
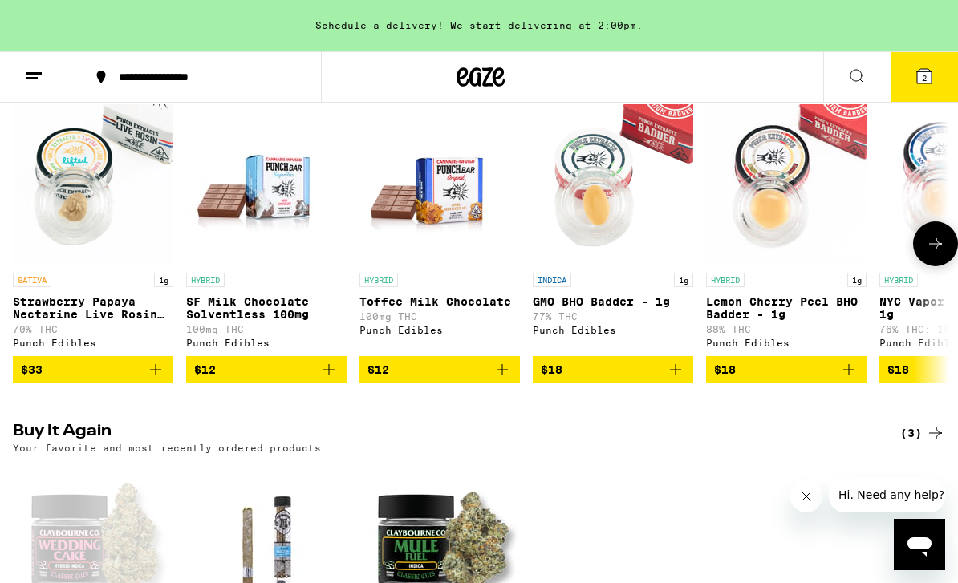
click at [926, 84] on icon at bounding box center [923, 76] width 19 height 19
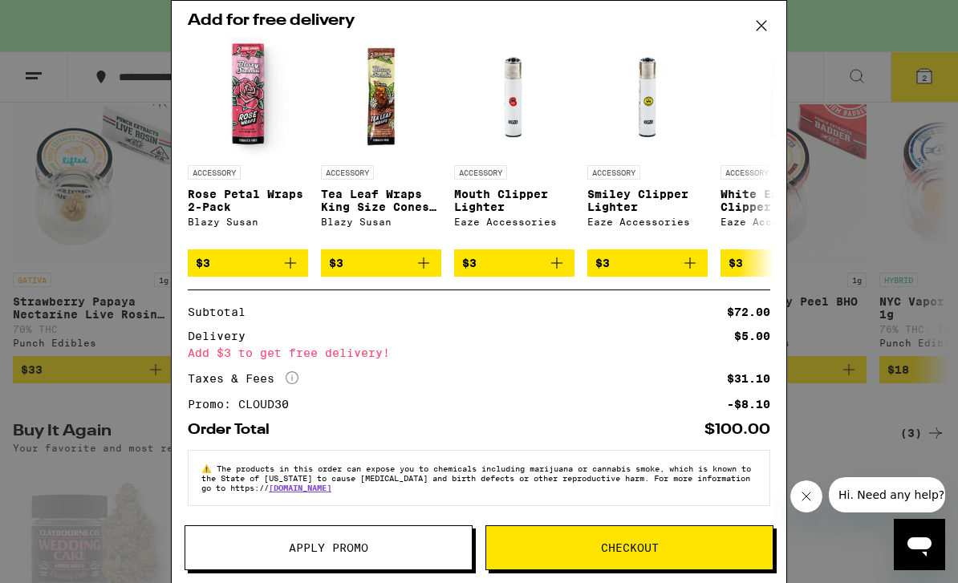
scroll to position [244, 0]
click at [918, 204] on div "Your Cart Schedule a delivery! We start delivering at 2:00pm. Wedding Cake - 3.…" at bounding box center [479, 291] width 958 height 583
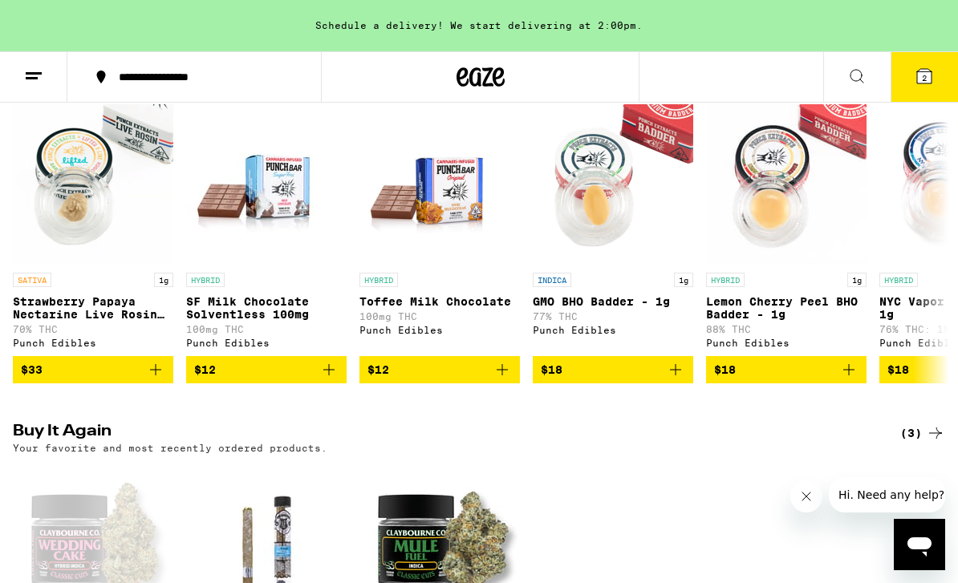
scroll to position [0, -1]
click at [483, 70] on icon at bounding box center [480, 76] width 24 height 19
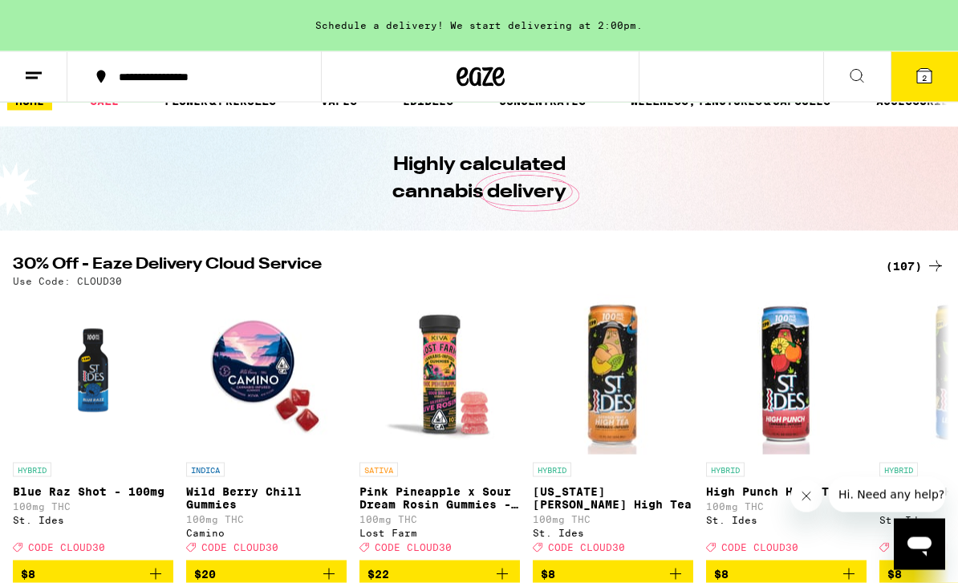
scroll to position [0, 0]
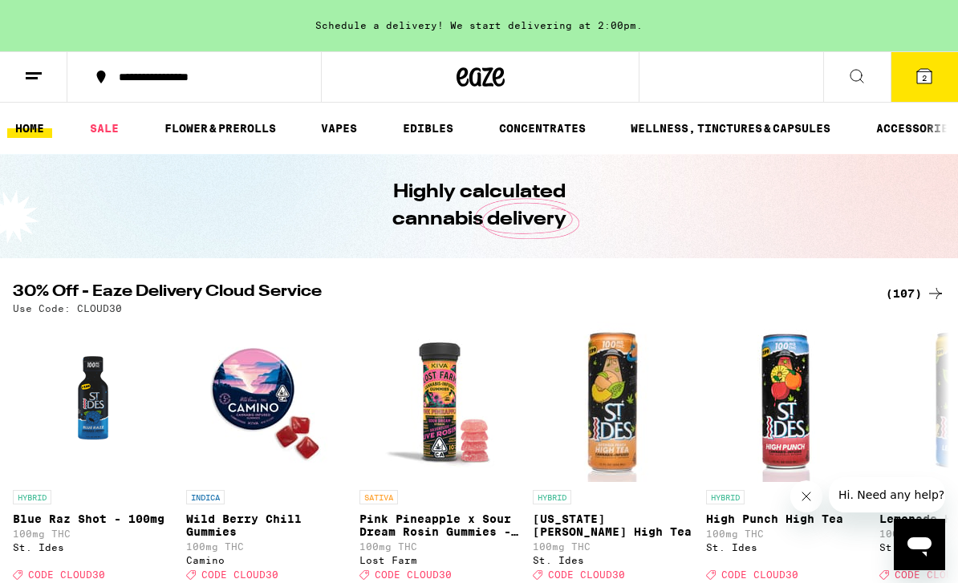
click at [105, 133] on link "SALE" at bounding box center [104, 128] width 45 height 19
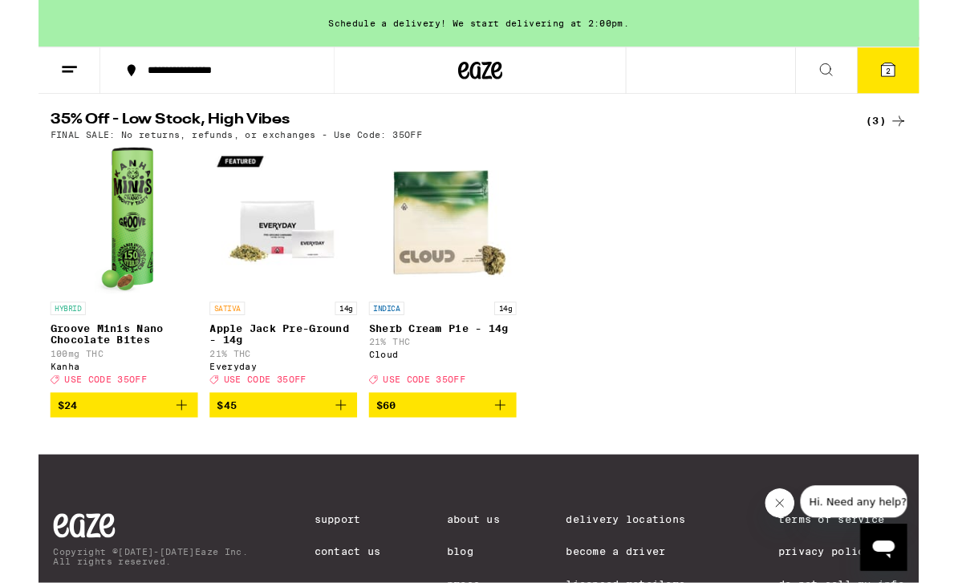
scroll to position [527, 0]
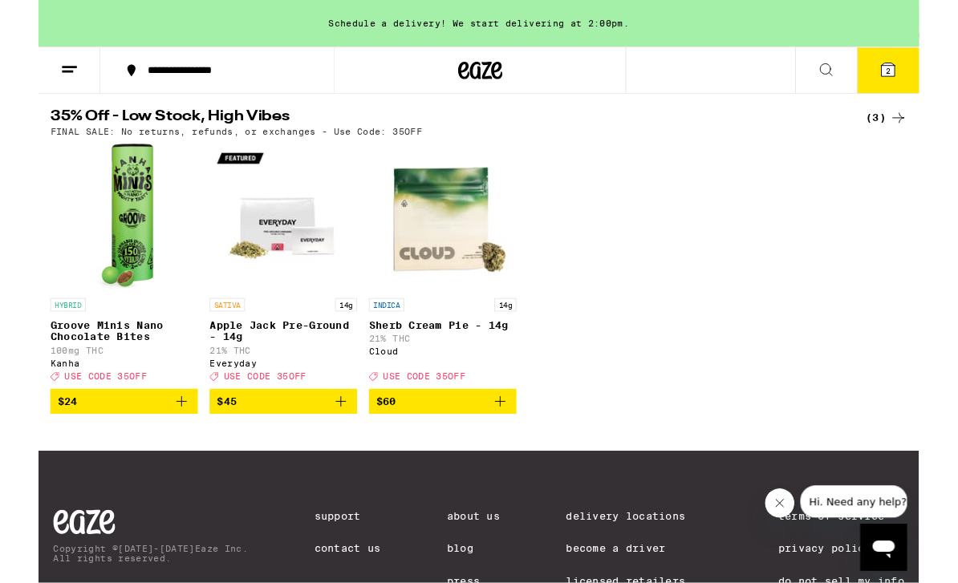
click at [458, 360] on p "Sherb Cream Pie - 14g" at bounding box center [439, 353] width 160 height 13
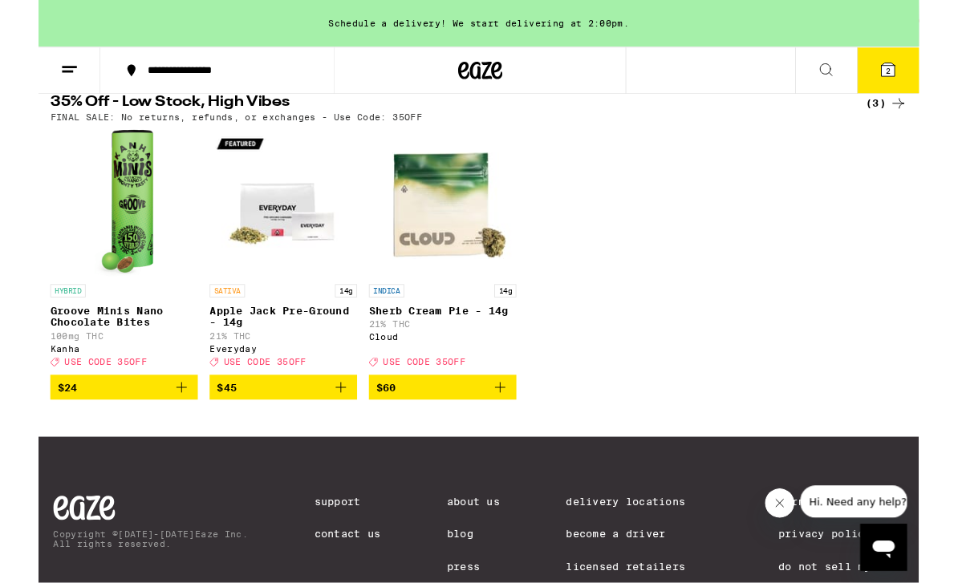
scroll to position [543, 0]
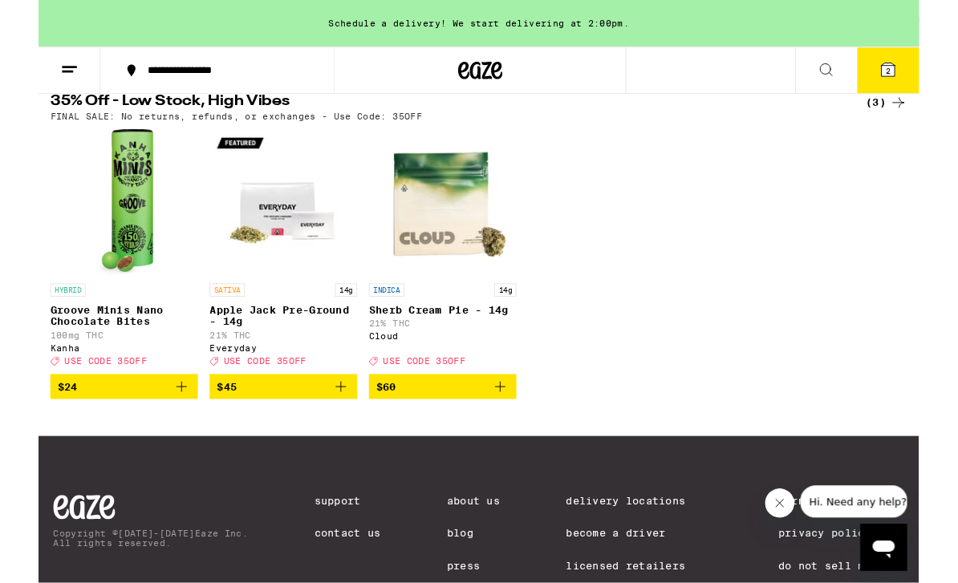
click at [430, 431] on span "$60" at bounding box center [439, 420] width 144 height 19
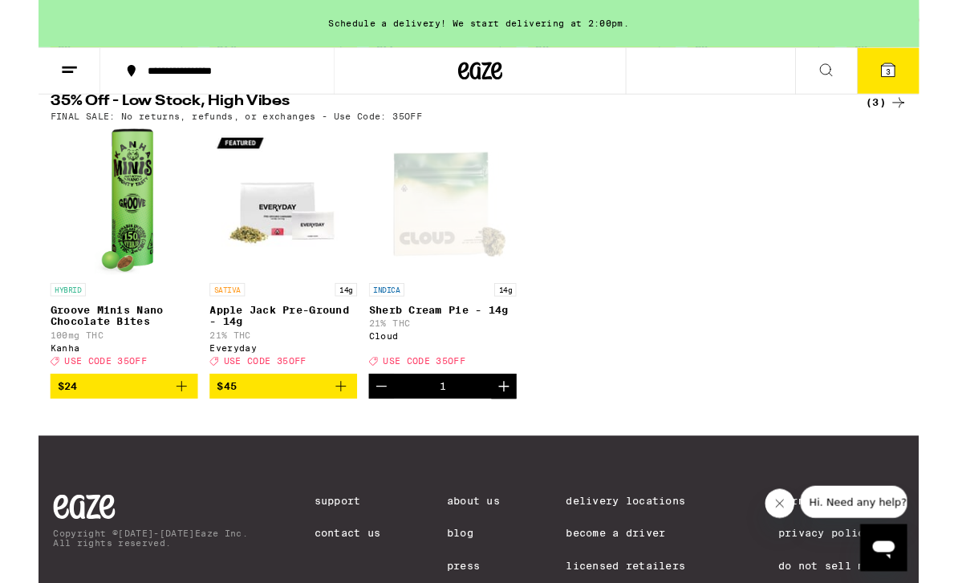
click at [925, 73] on span "3" at bounding box center [924, 78] width 5 height 10
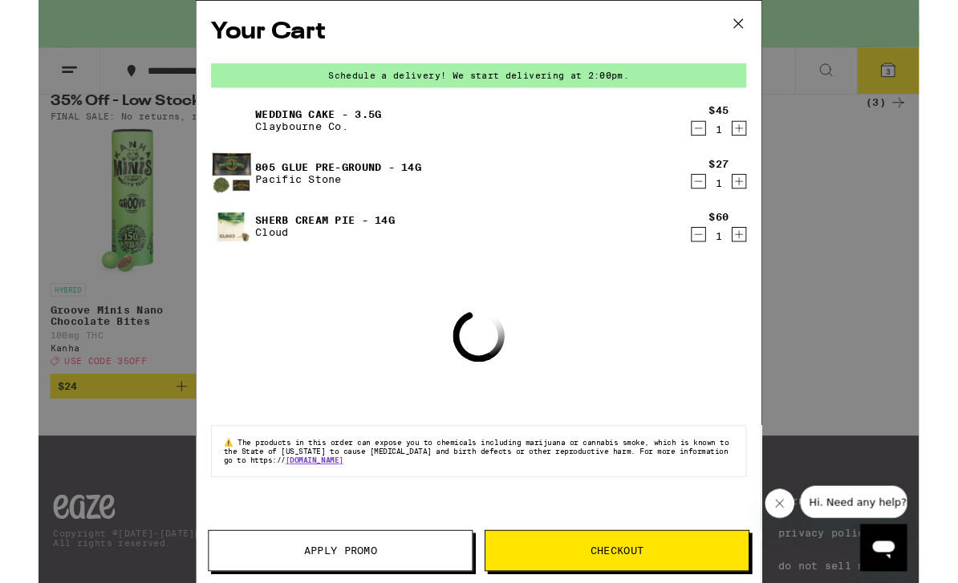
click at [768, 30] on icon at bounding box center [761, 26] width 24 height 24
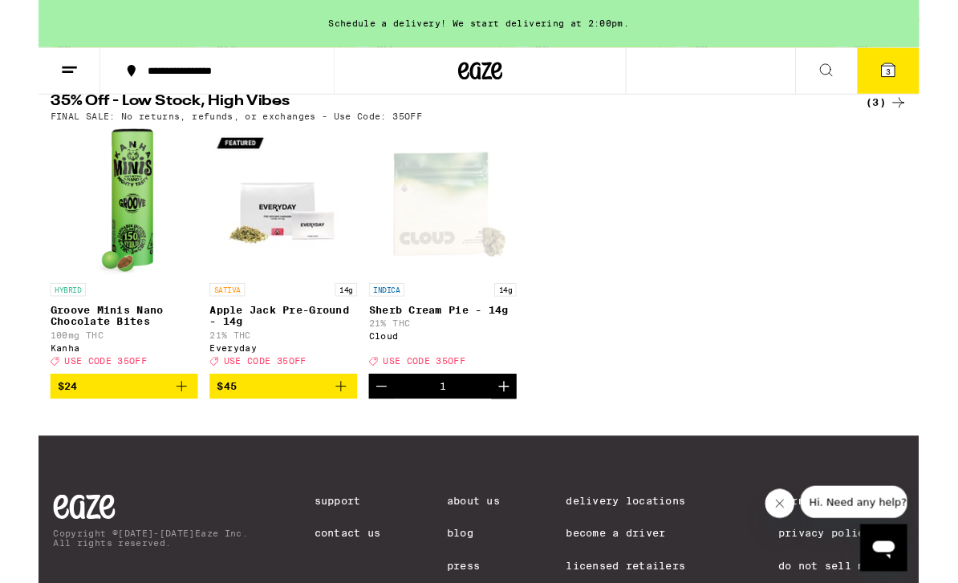
click at [929, 81] on icon at bounding box center [924, 76] width 14 height 14
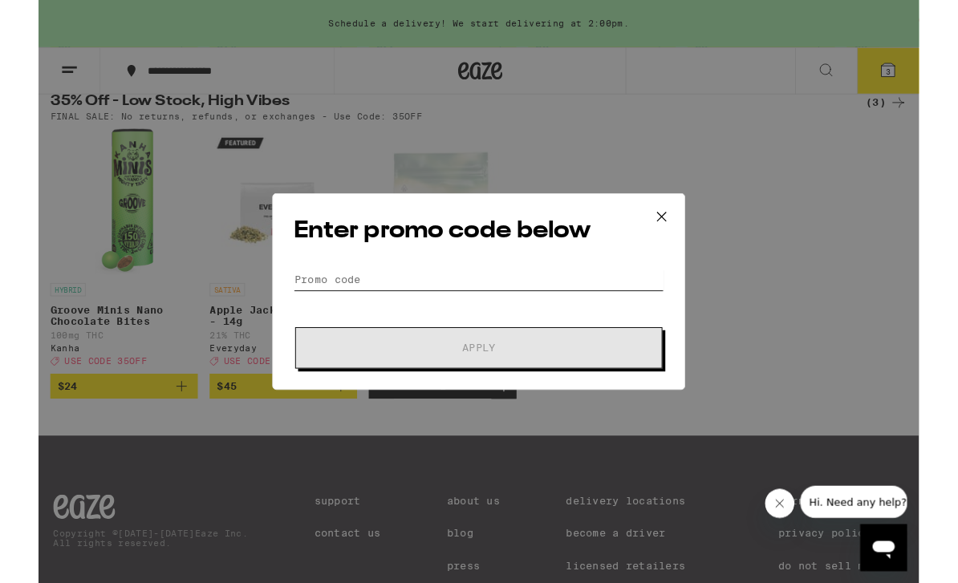
click at [515, 310] on input "Promo Code" at bounding box center [479, 304] width 403 height 24
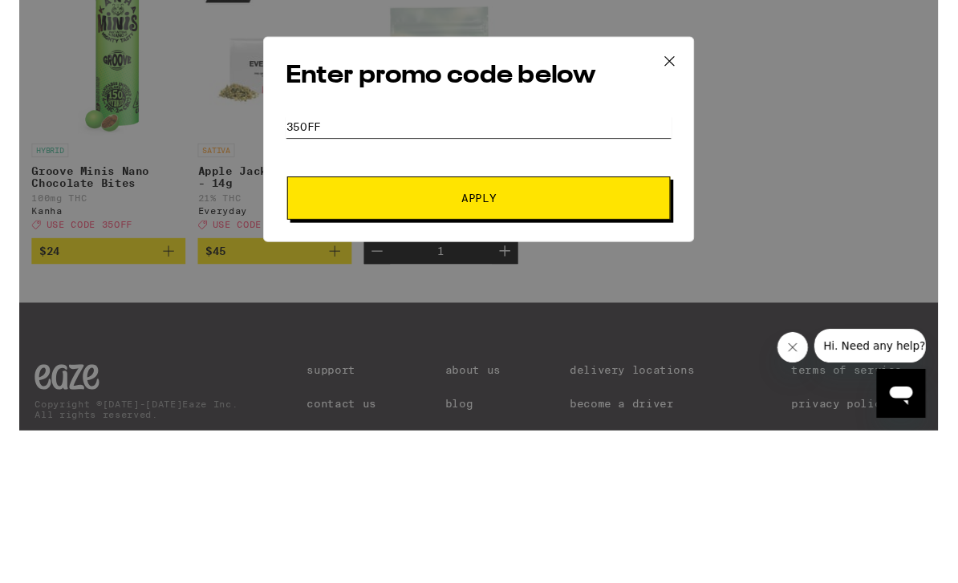
type input "35off"
click at [632, 343] on button "Apply" at bounding box center [478, 365] width 399 height 45
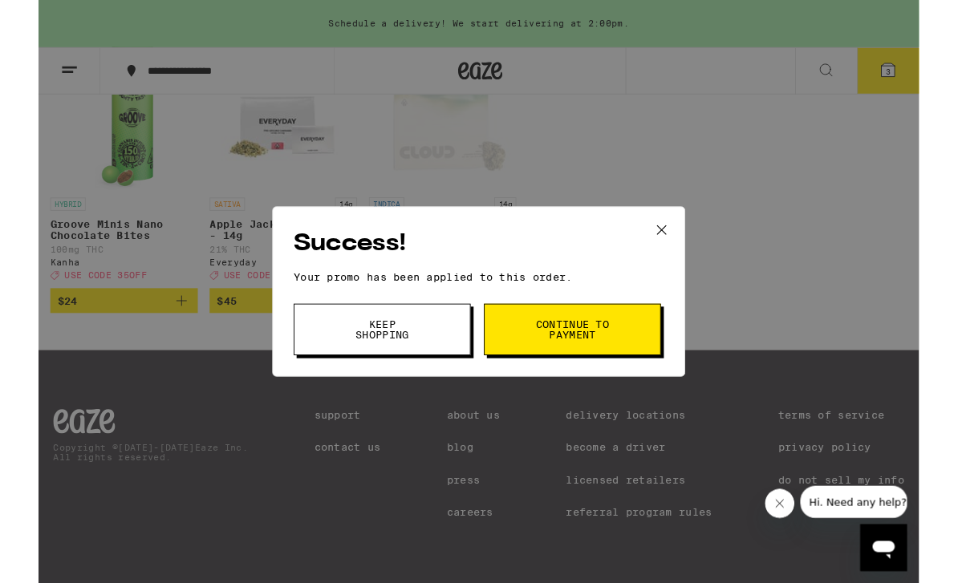
click at [608, 358] on span "Continue to payment" at bounding box center [581, 358] width 82 height 22
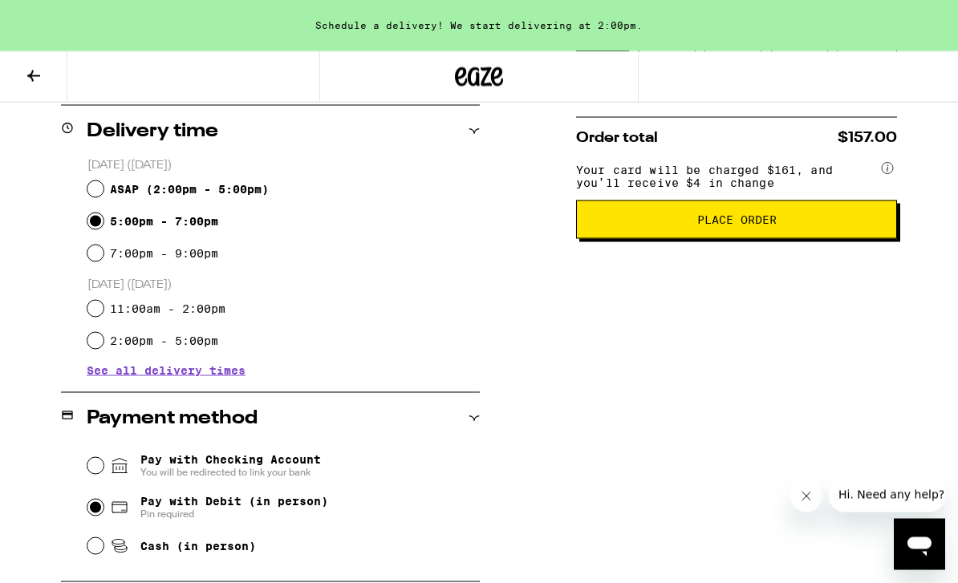
scroll to position [384, 0]
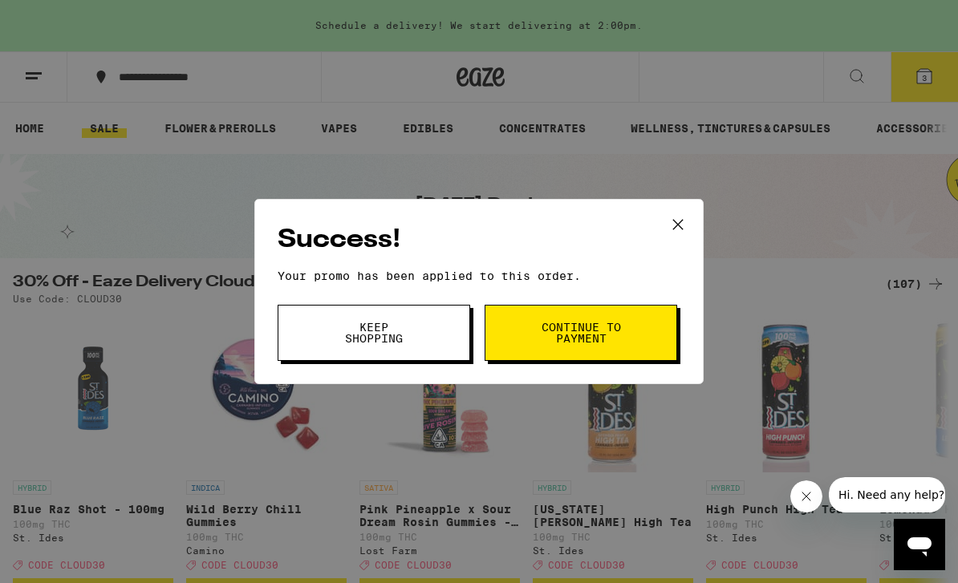
click at [405, 325] on span "Keep Shopping" at bounding box center [374, 333] width 82 height 22
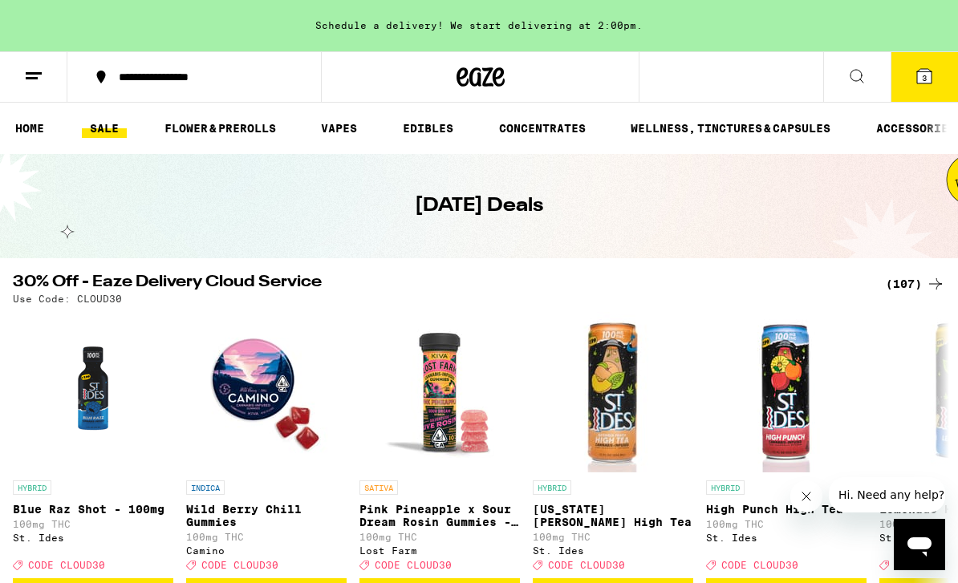
click at [927, 77] on icon at bounding box center [924, 76] width 14 height 14
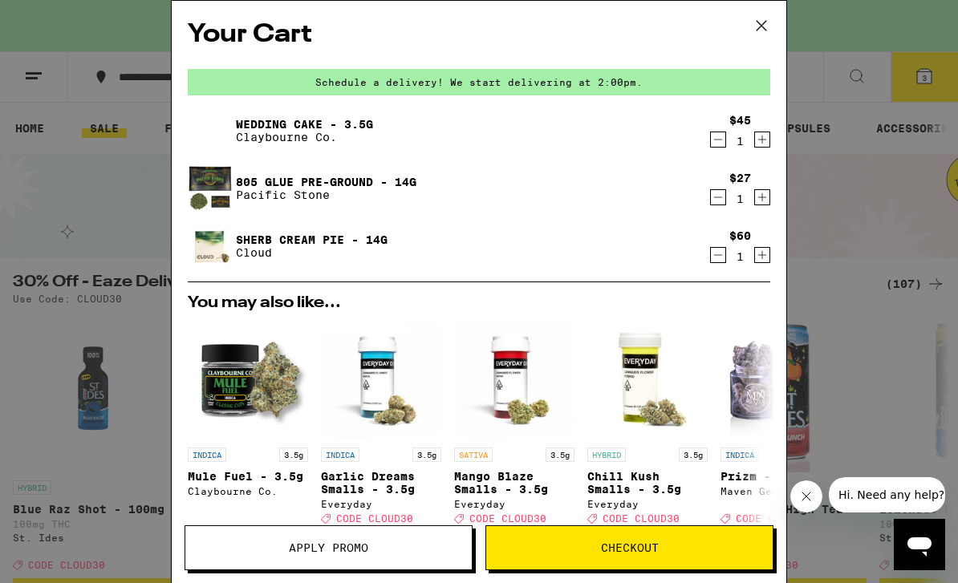
click at [768, 24] on icon at bounding box center [761, 26] width 24 height 24
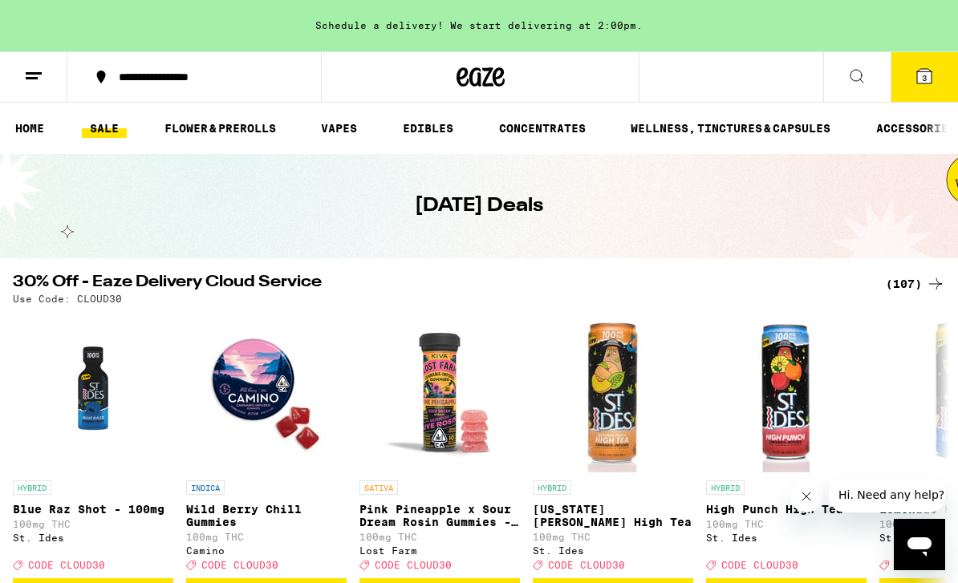
click at [569, 153] on ul "HOME SALE FLOWER & PREROLLS VAPES EDIBLES CONCENTRATES WELLNESS, TINCTURES & CA…" at bounding box center [479, 128] width 958 height 51
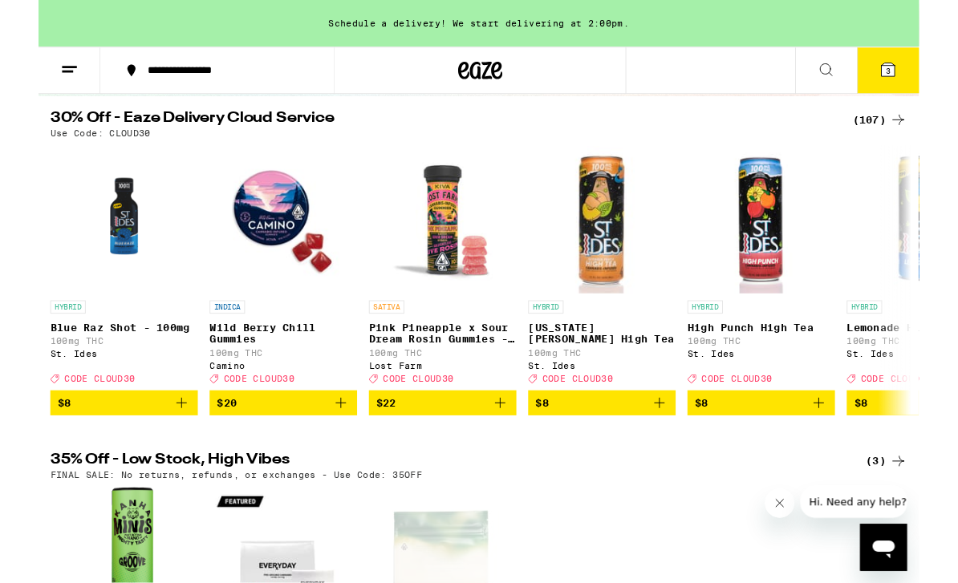
scroll to position [154, 0]
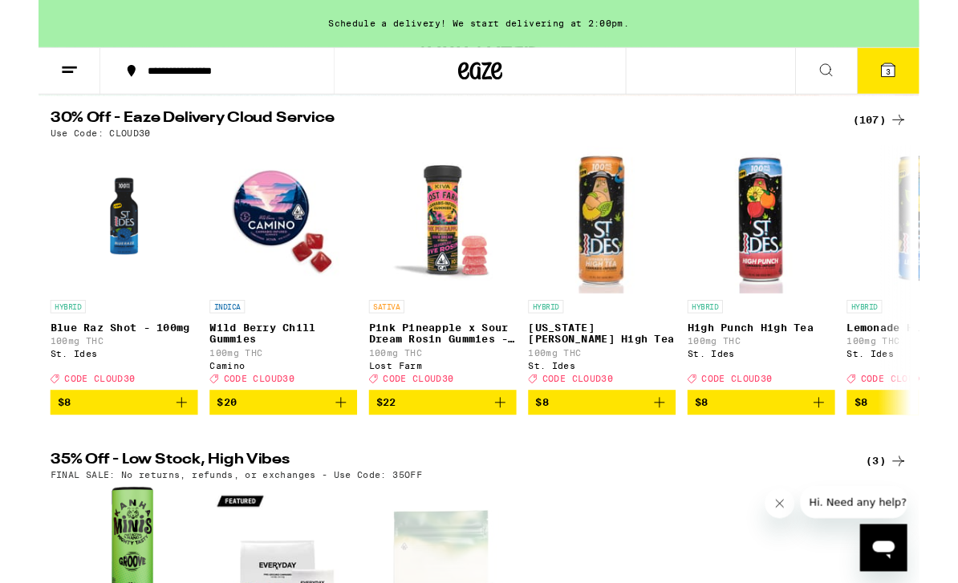
click at [923, 69] on icon at bounding box center [924, 76] width 14 height 14
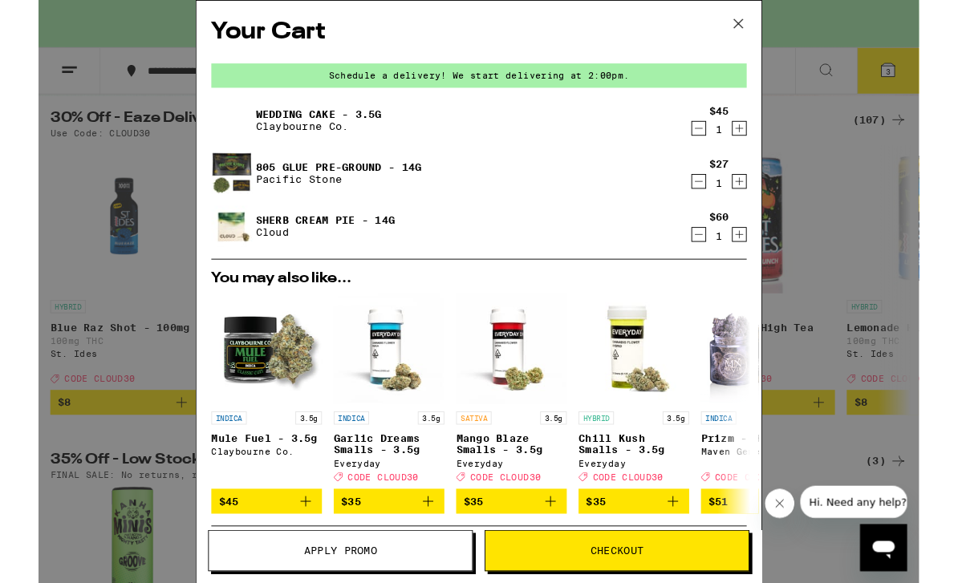
click at [711, 257] on icon "Decrement" at bounding box center [718, 254] width 14 height 19
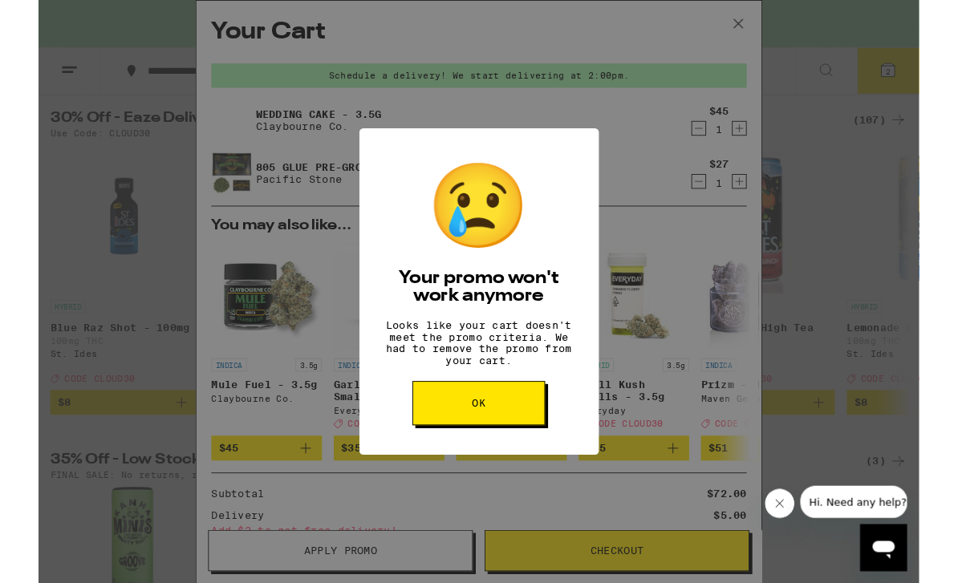
click at [541, 463] on button "OK" at bounding box center [479, 439] width 144 height 48
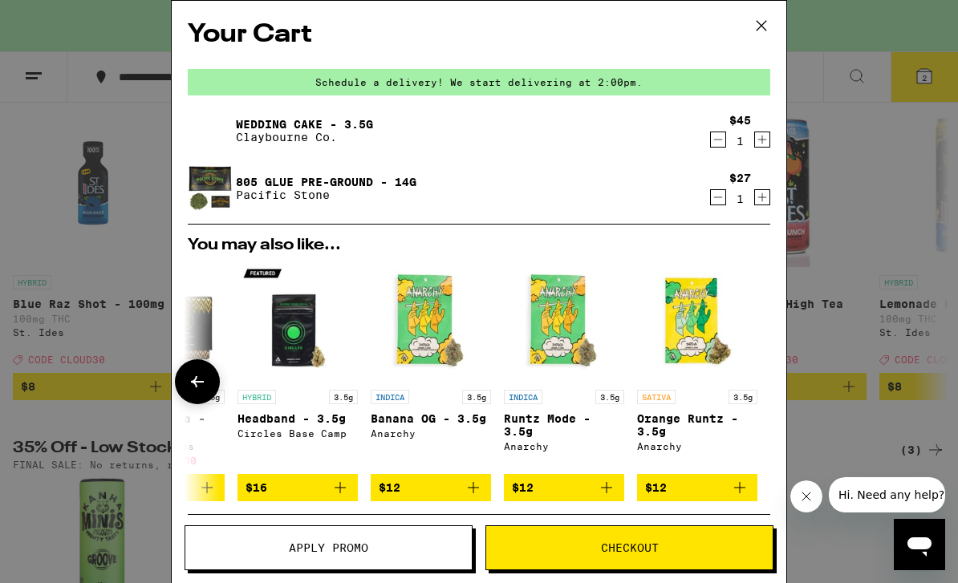
click at [770, 22] on icon at bounding box center [761, 26] width 24 height 24
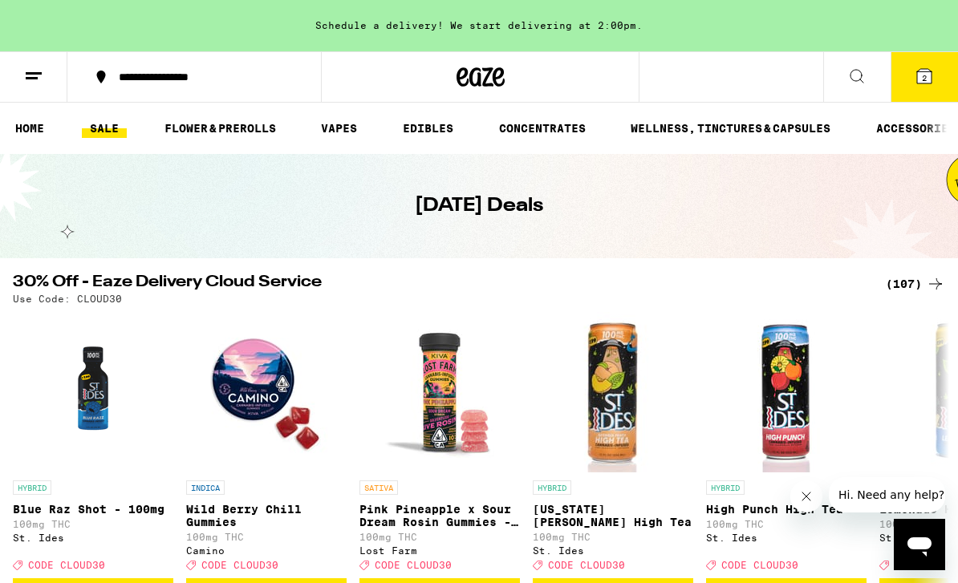
click at [484, 85] on icon at bounding box center [480, 76] width 24 height 19
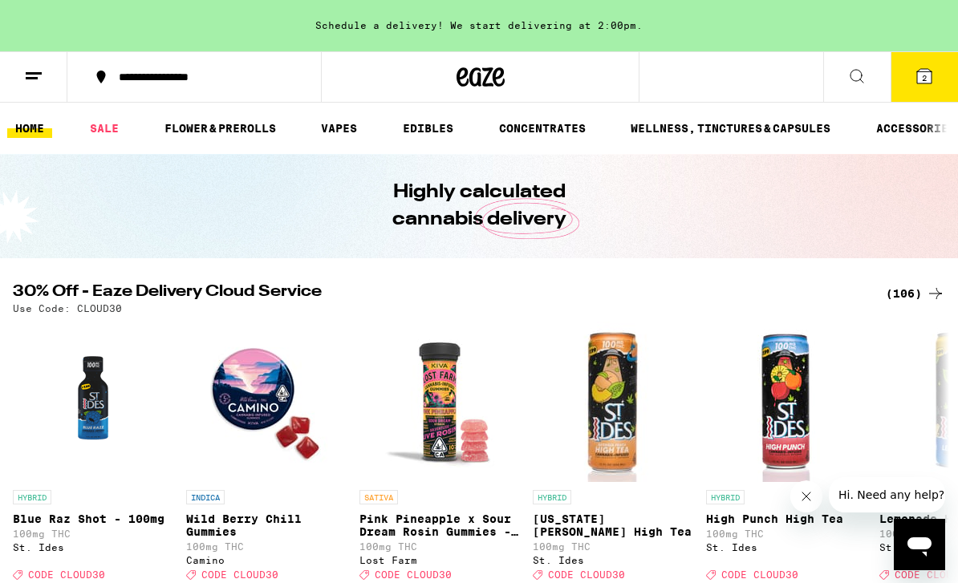
click at [249, 131] on link "FLOWER & PREROLLS" at bounding box center [220, 128] width 128 height 19
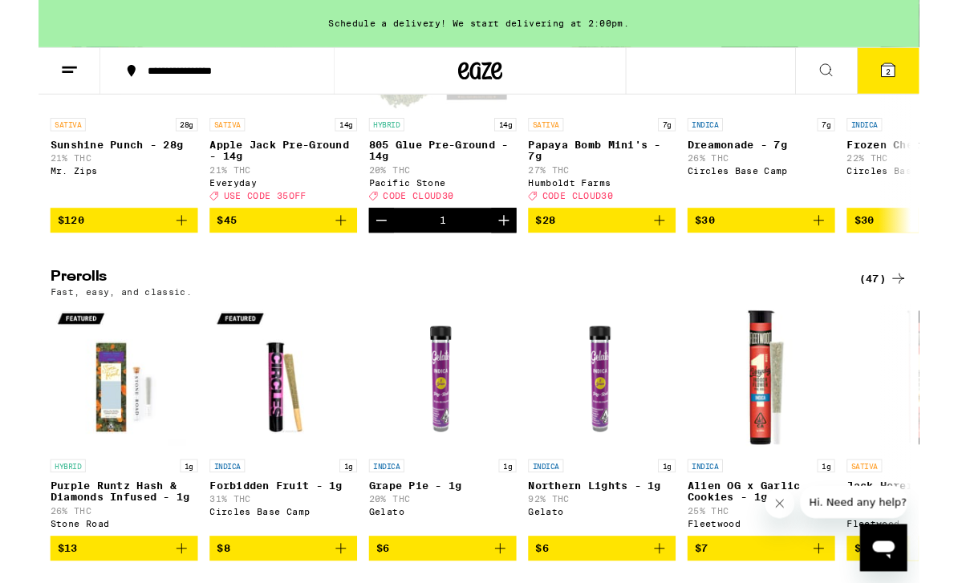
scroll to position [767, 0]
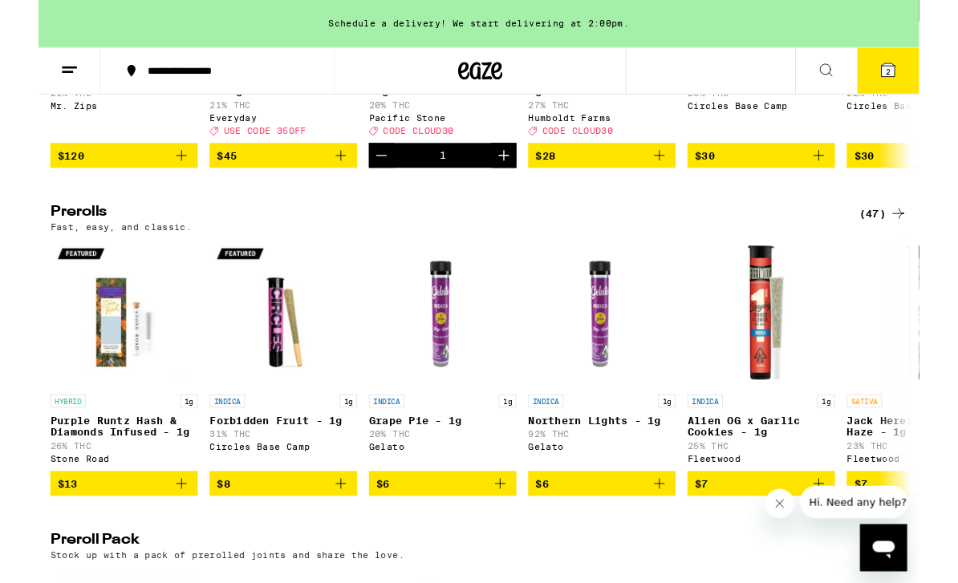
click at [922, 242] on div "(47)" at bounding box center [919, 232] width 52 height 19
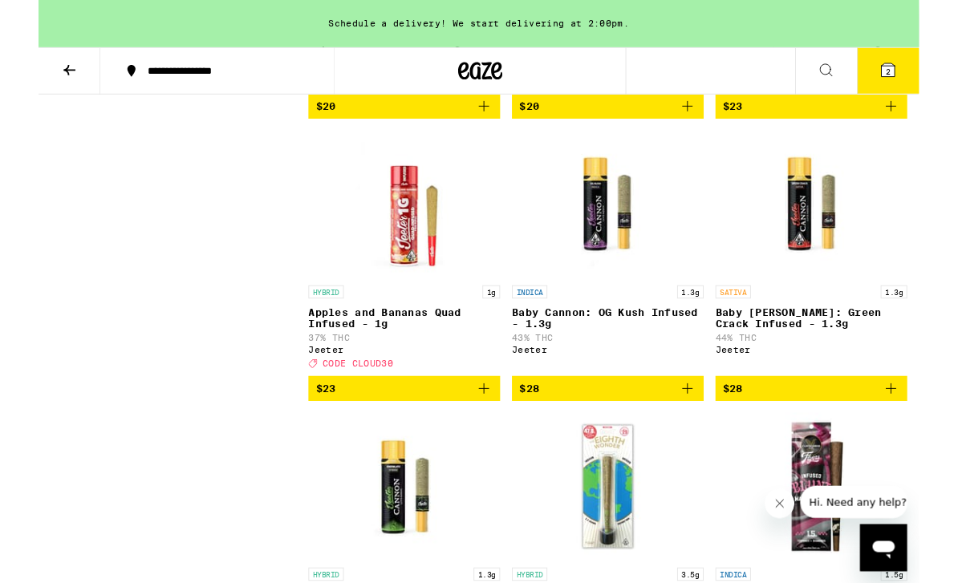
scroll to position [3872, 0]
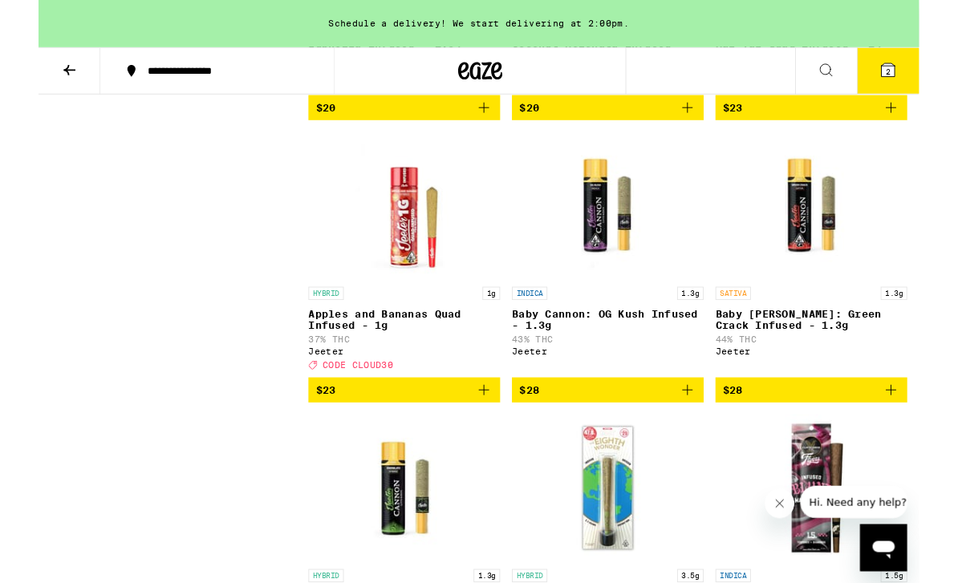
click at [394, 360] on p "Apples and Bananas Quad Infused - 1g" at bounding box center [398, 347] width 209 height 26
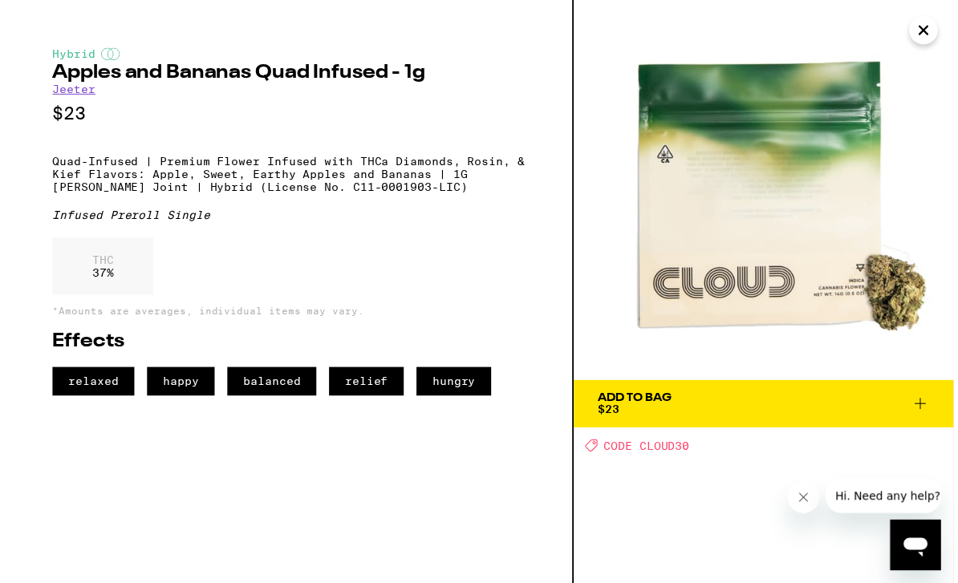
scroll to position [3924, 0]
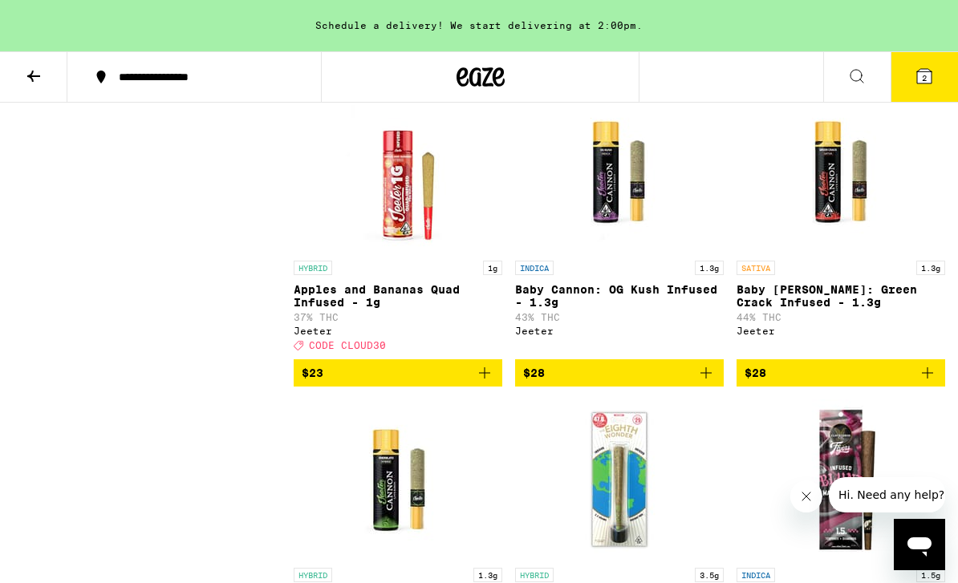
scroll to position [3872, 0]
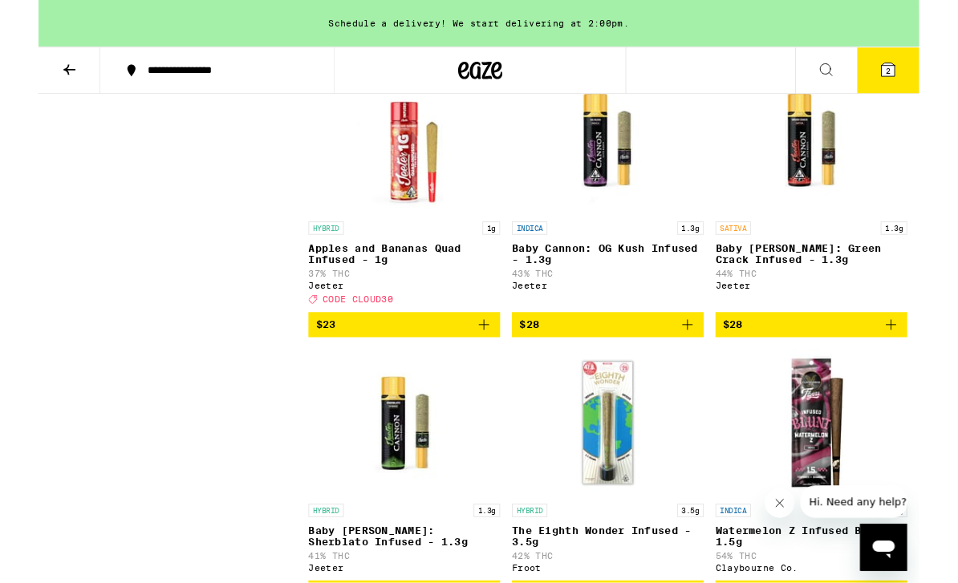
click at [490, 363] on icon "Add to bag" at bounding box center [484, 353] width 19 height 19
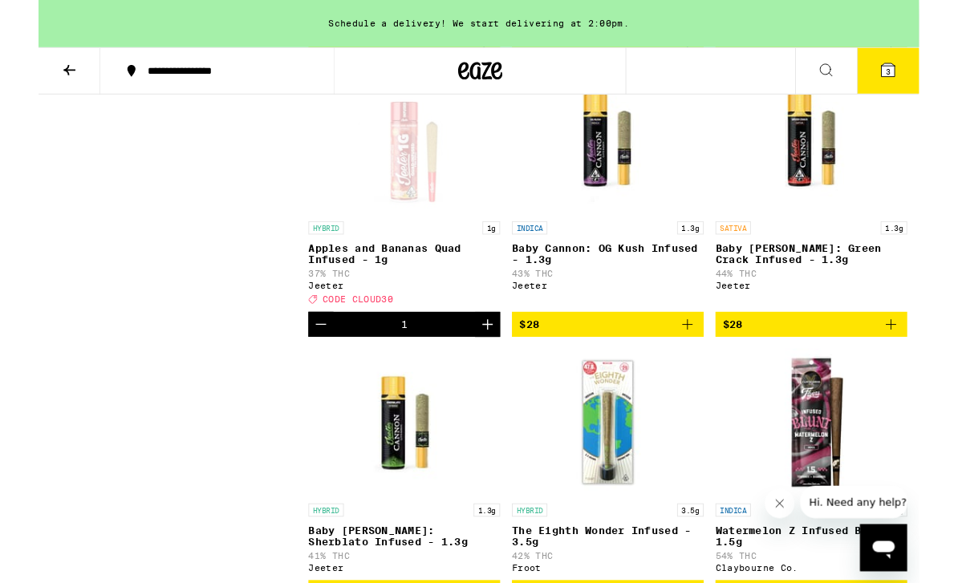
click at [930, 81] on icon at bounding box center [924, 76] width 14 height 14
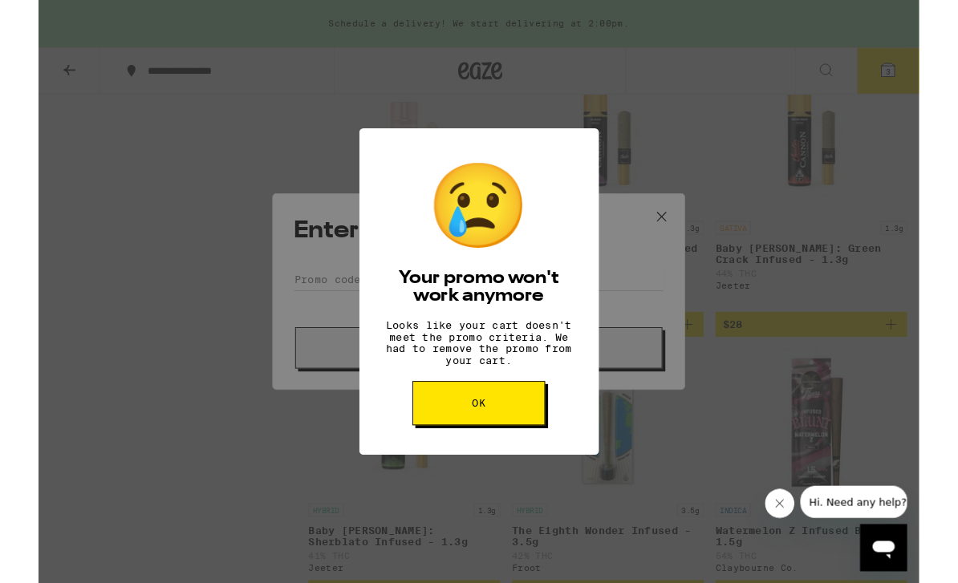
click at [513, 463] on button "OK" at bounding box center [479, 439] width 144 height 48
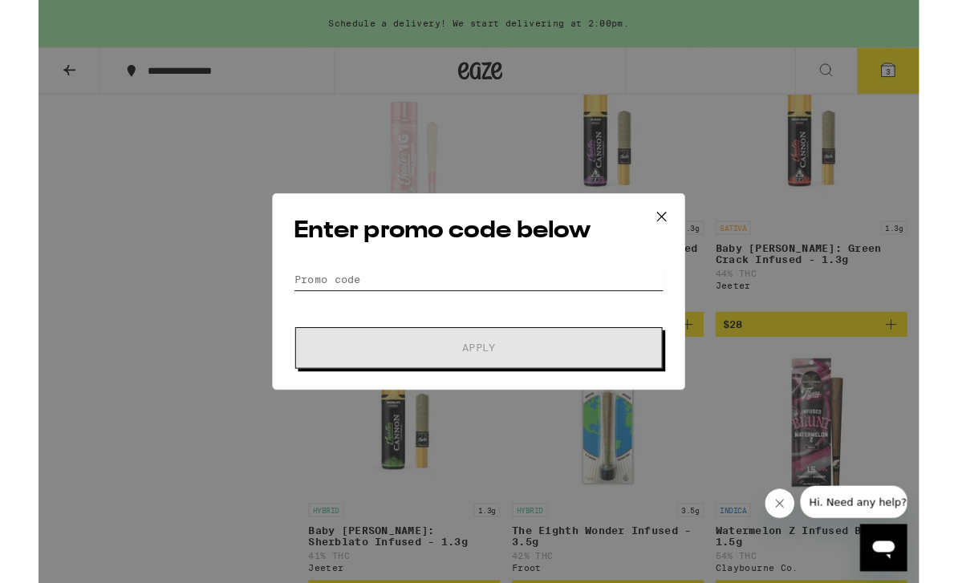
click at [480, 307] on input "Promo Code" at bounding box center [479, 304] width 403 height 24
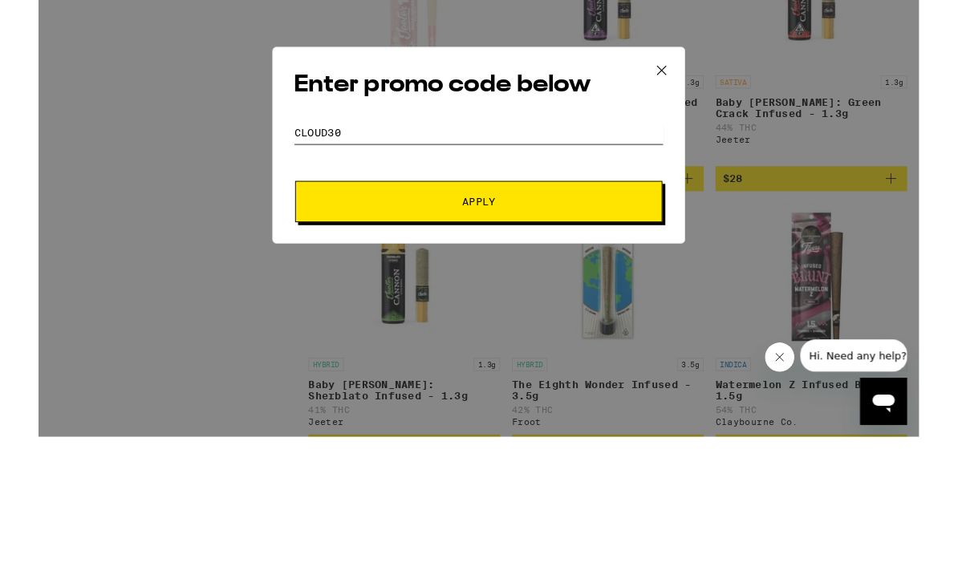
type input "Cloud30"
click at [651, 356] on button "Apply" at bounding box center [478, 378] width 399 height 45
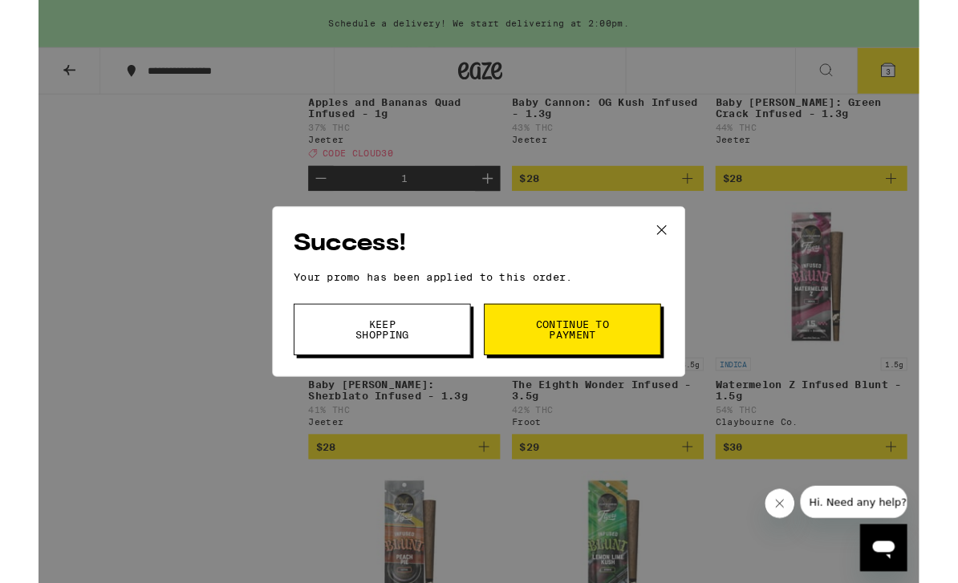
click at [612, 356] on span "Continue to payment" at bounding box center [581, 358] width 82 height 22
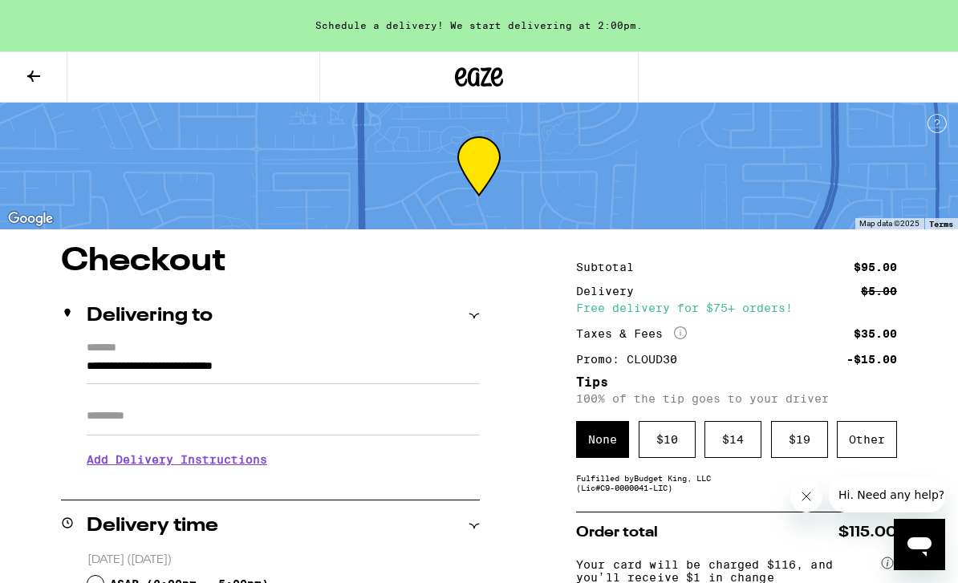
click at [24, 71] on icon at bounding box center [33, 76] width 19 height 19
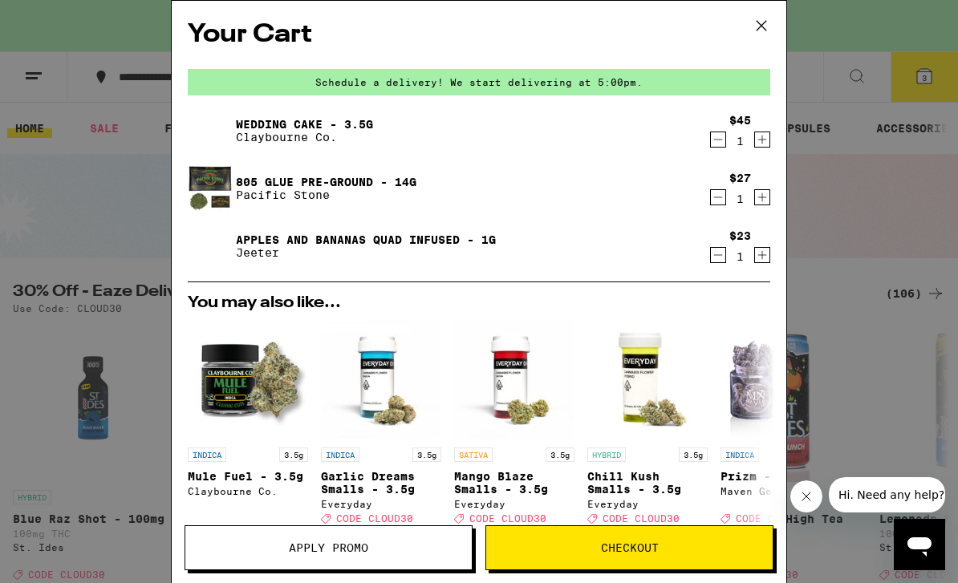
click at [718, 195] on icon "Decrement" at bounding box center [718, 197] width 14 height 19
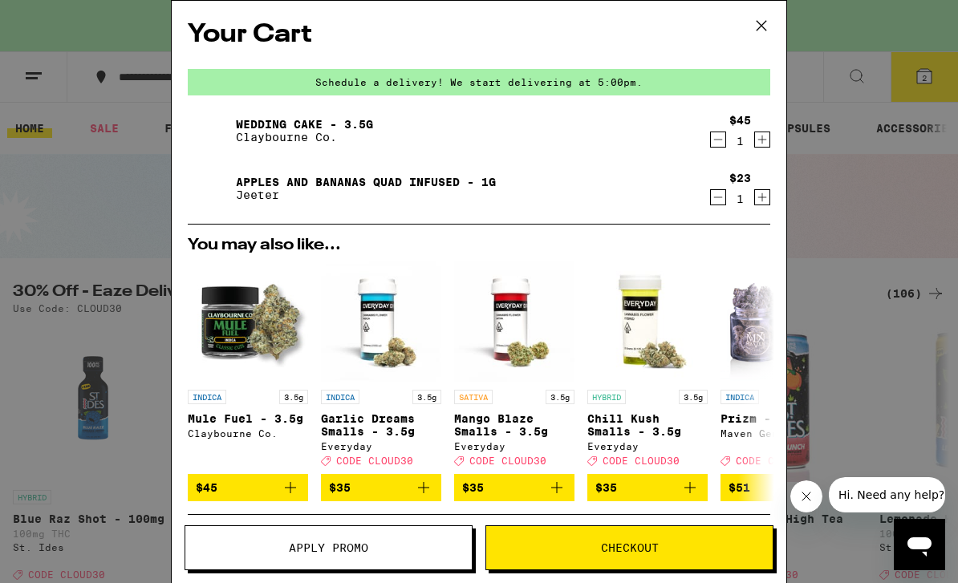
click at [759, 207] on icon "Increment" at bounding box center [762, 197] width 14 height 19
click at [407, 556] on button "Apply Promo" at bounding box center [328, 547] width 288 height 45
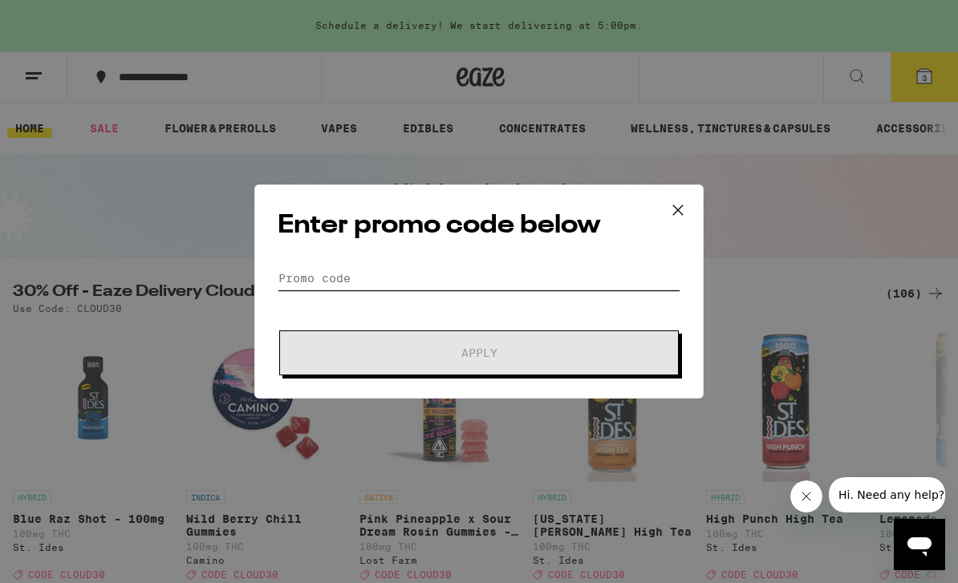
click at [541, 269] on input "Promo Code" at bounding box center [479, 278] width 403 height 24
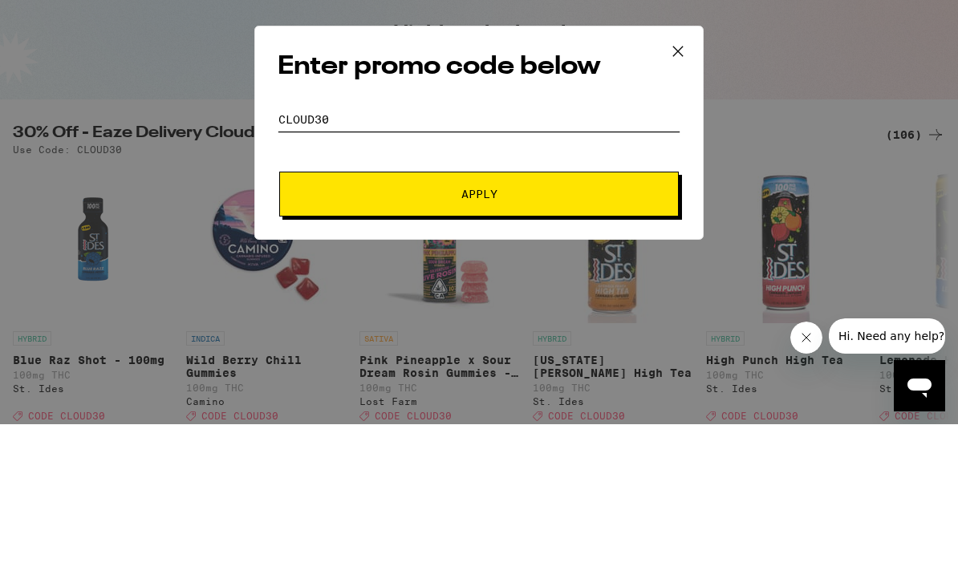
type input "Cloud30"
click at [571, 347] on span "Apply" at bounding box center [478, 352] width 289 height 11
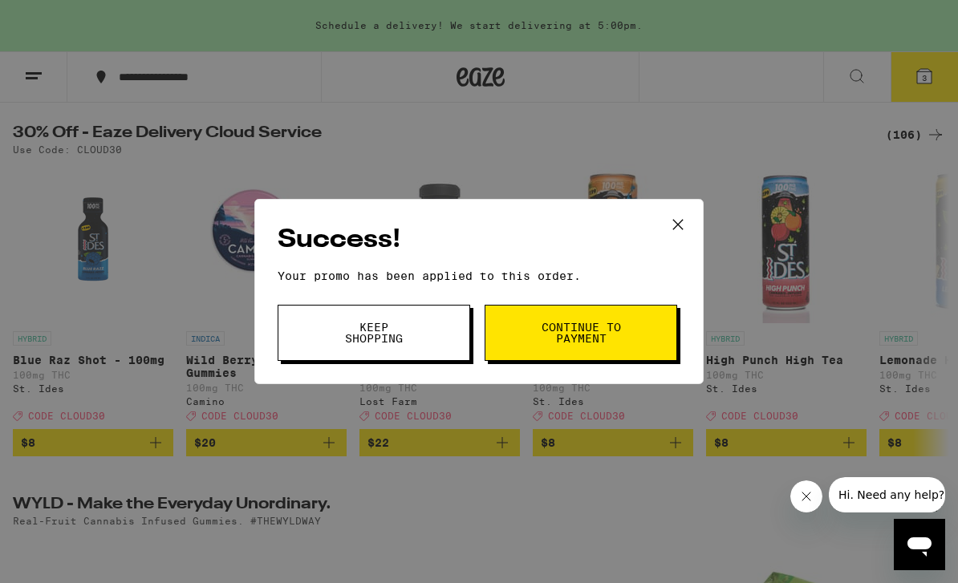
click at [634, 339] on button "Continue to payment" at bounding box center [580, 333] width 192 height 56
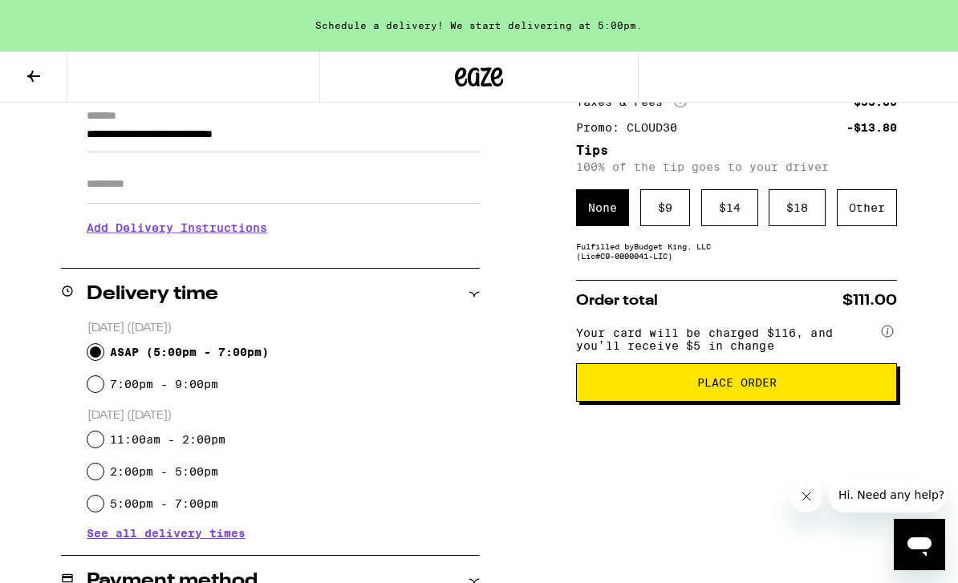
scroll to position [229, 0]
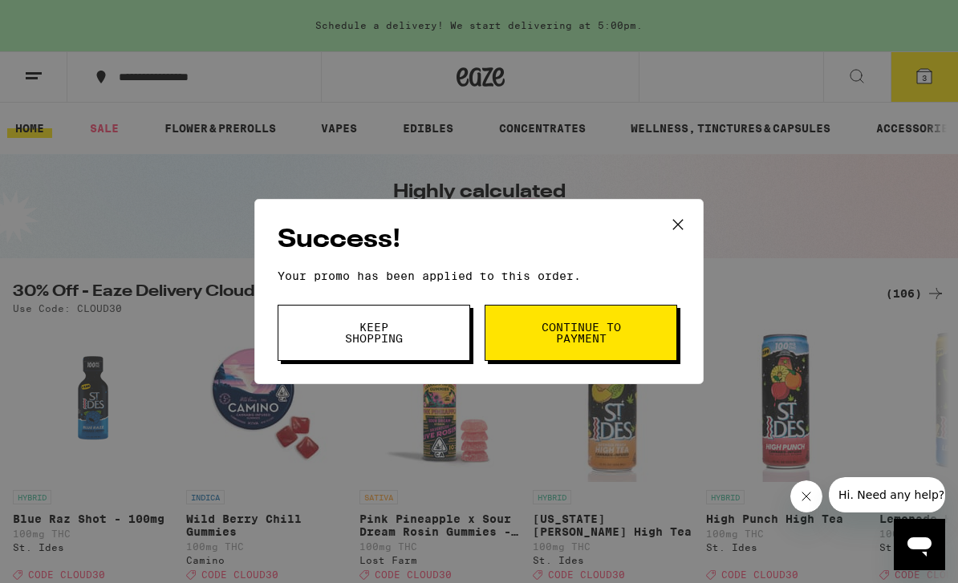
click at [622, 329] on button "Continue to payment" at bounding box center [580, 333] width 192 height 56
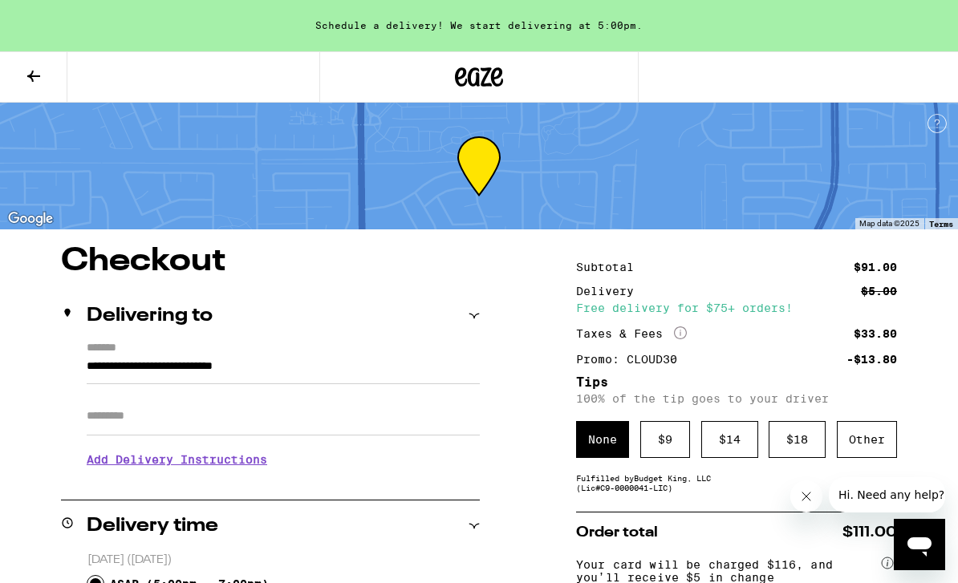
click at [30, 74] on icon at bounding box center [33, 76] width 13 height 11
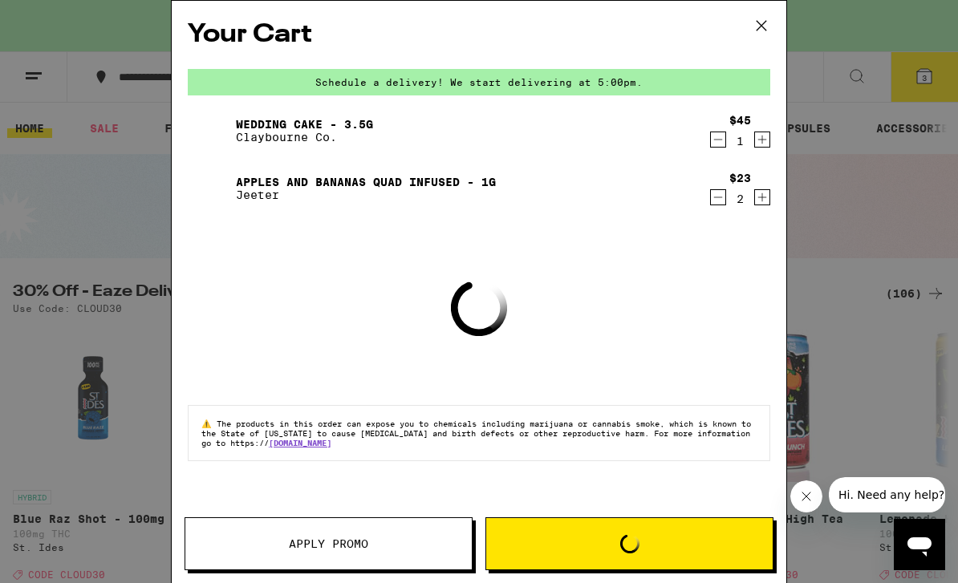
click at [950, 420] on div "Your Cart Schedule a delivery! We start delivering at 5:00pm. Wedding Cake - 3.…" at bounding box center [479, 291] width 958 height 583
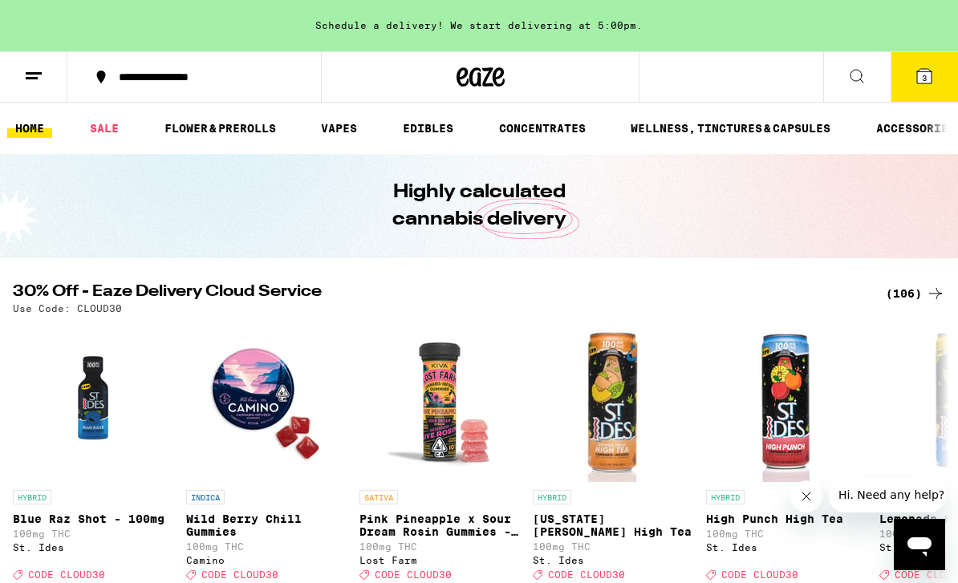
click at [926, 74] on span "3" at bounding box center [924, 78] width 5 height 10
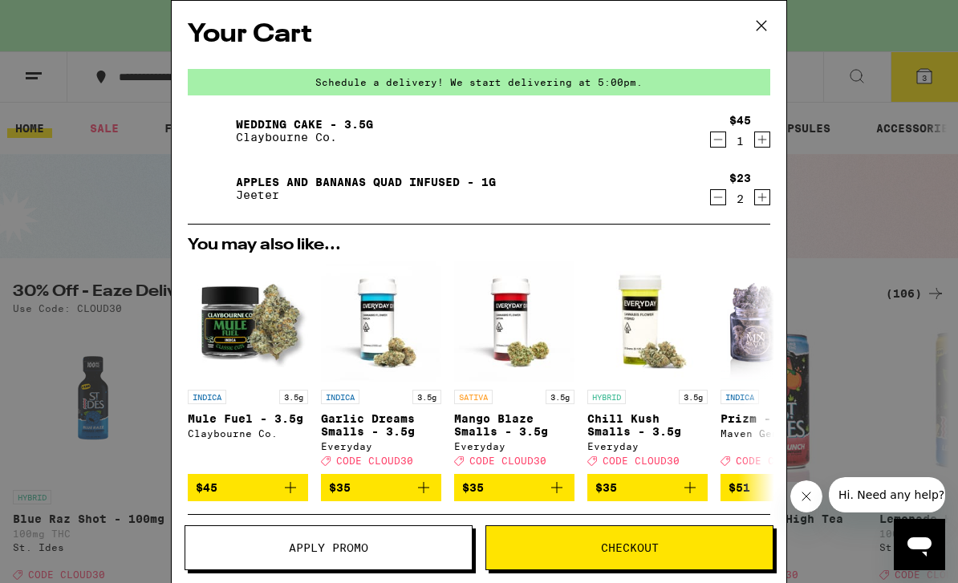
click at [768, 139] on icon "Increment" at bounding box center [762, 139] width 14 height 19
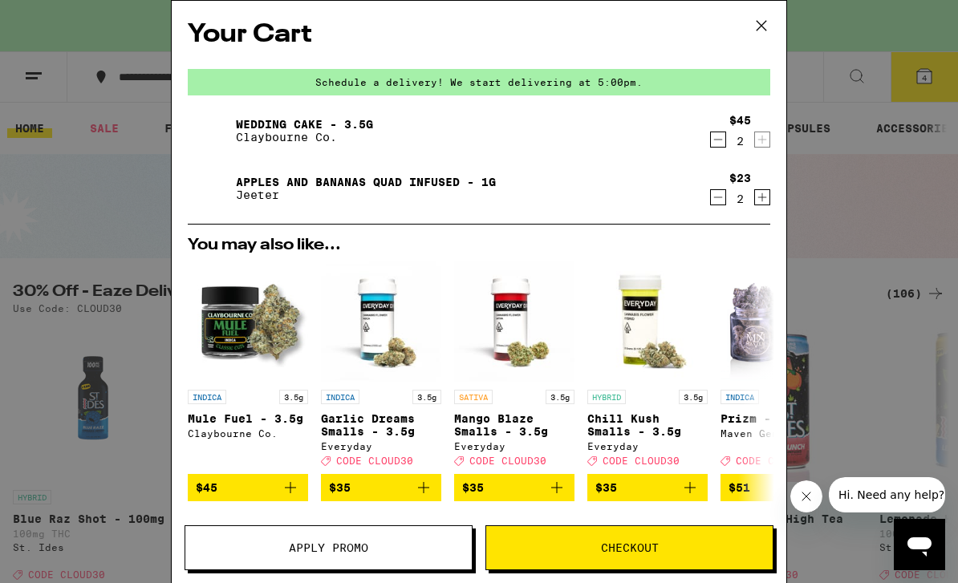
click at [395, 568] on button "Apply Promo" at bounding box center [328, 547] width 288 height 45
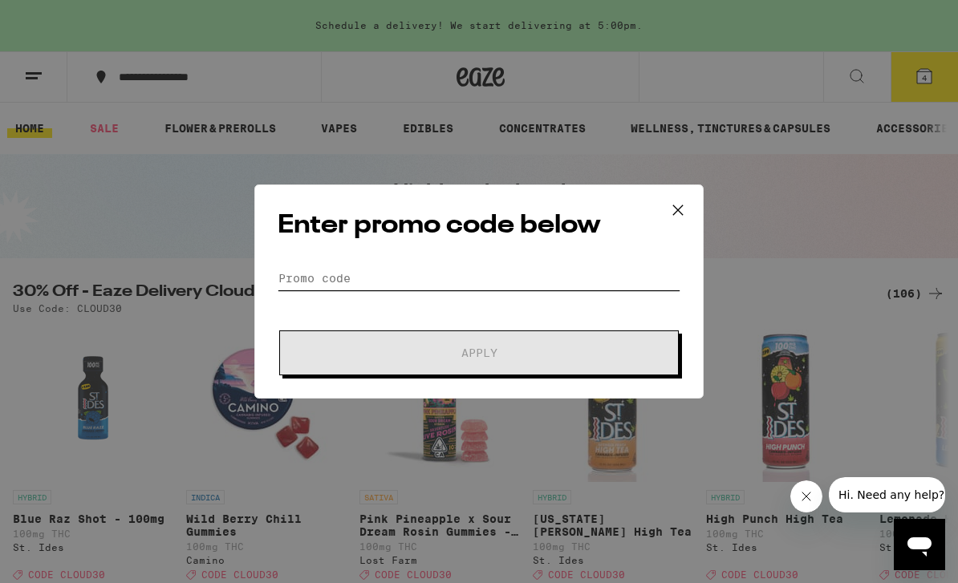
click at [484, 282] on input "Promo Code" at bounding box center [479, 278] width 403 height 24
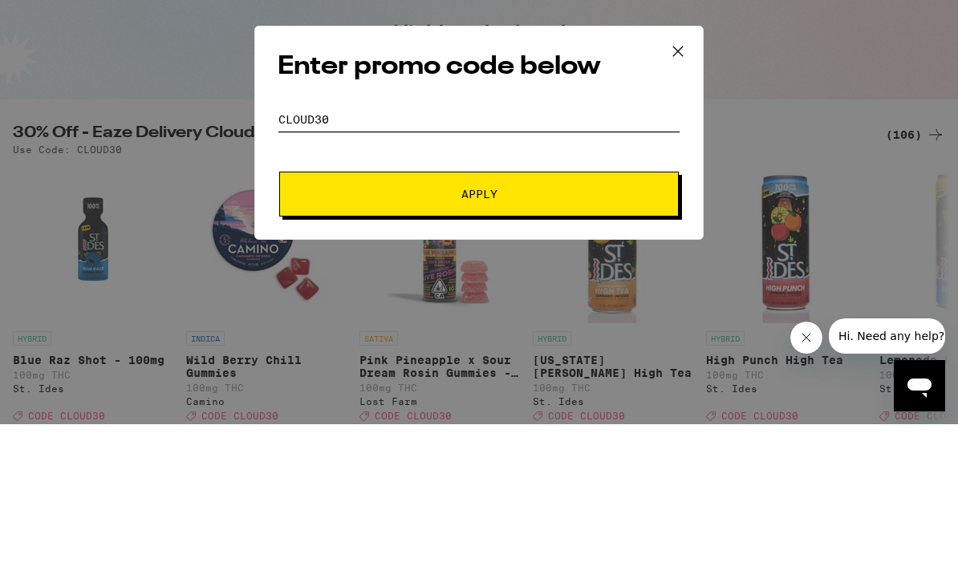
type input "Cloud30"
click at [609, 347] on span "Apply" at bounding box center [478, 352] width 289 height 11
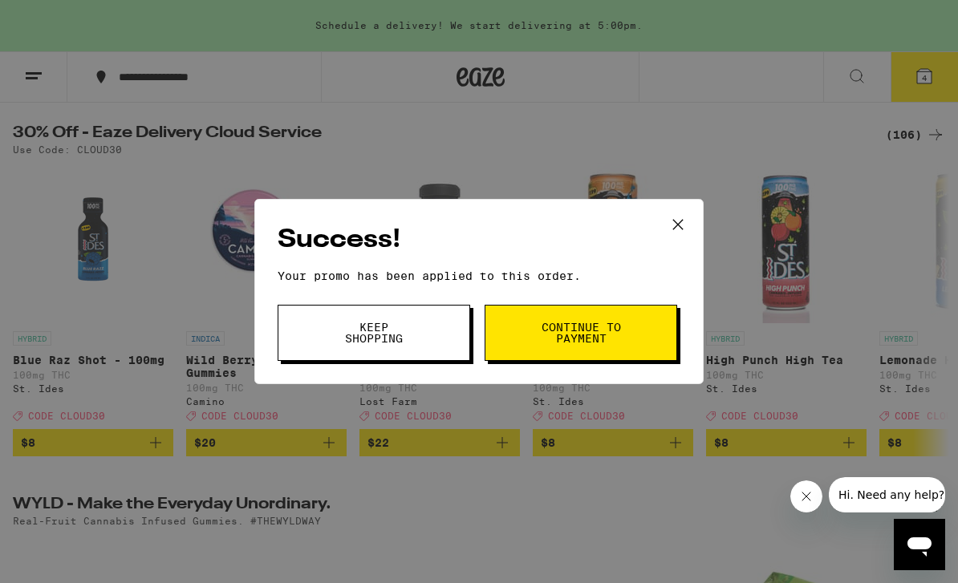
click at [622, 340] on button "Continue to payment" at bounding box center [580, 333] width 192 height 56
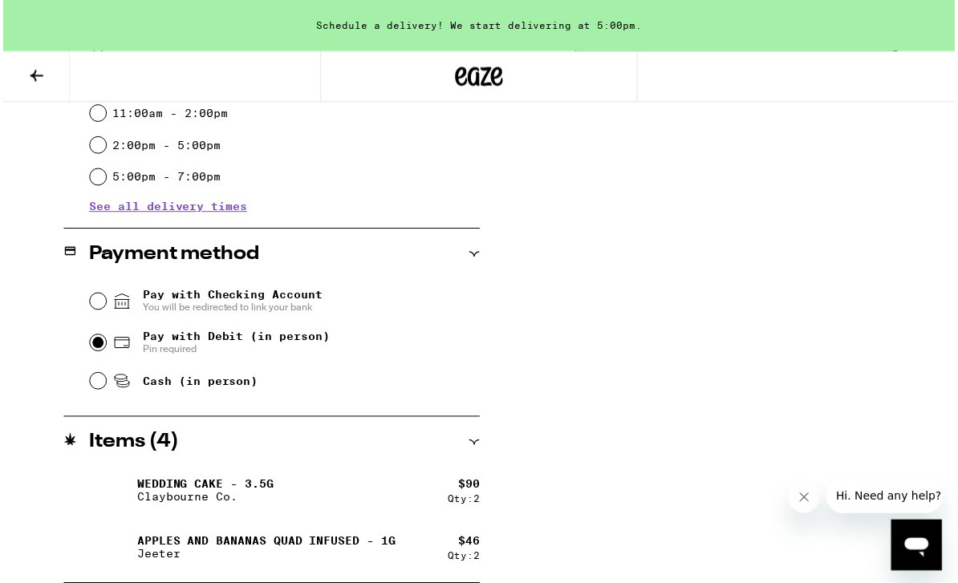
scroll to position [561, 0]
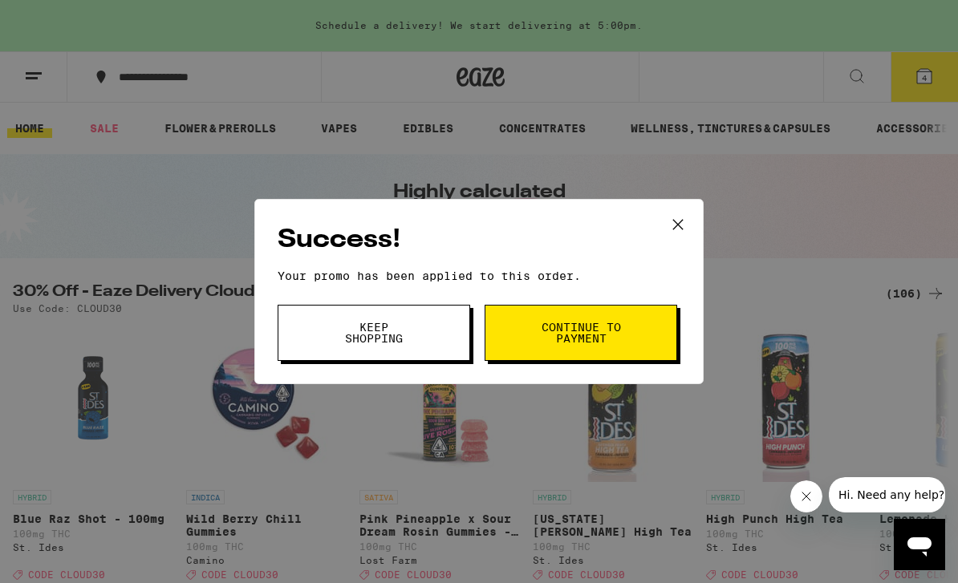
click at [408, 330] on span "Keep Shopping" at bounding box center [374, 333] width 82 height 22
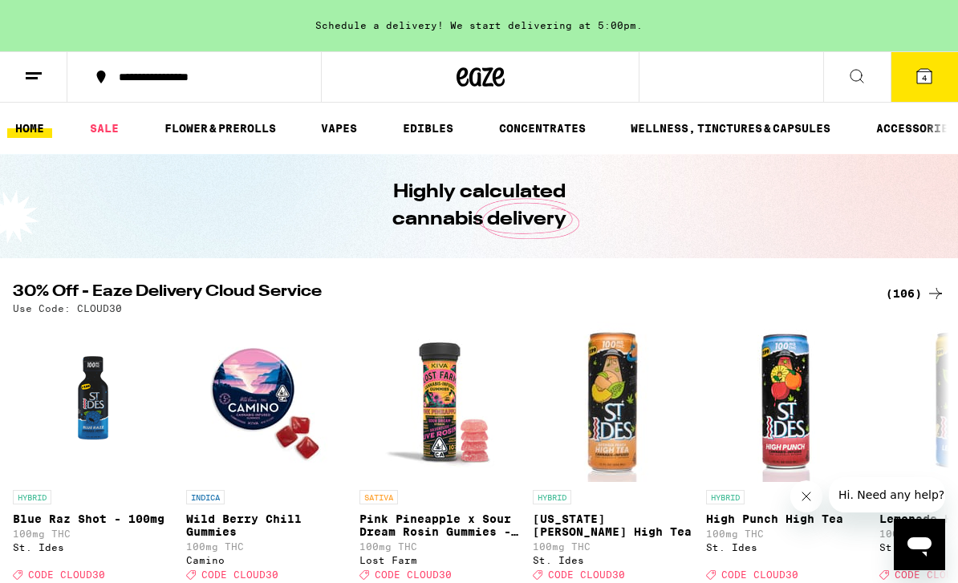
click at [932, 76] on icon at bounding box center [923, 76] width 19 height 19
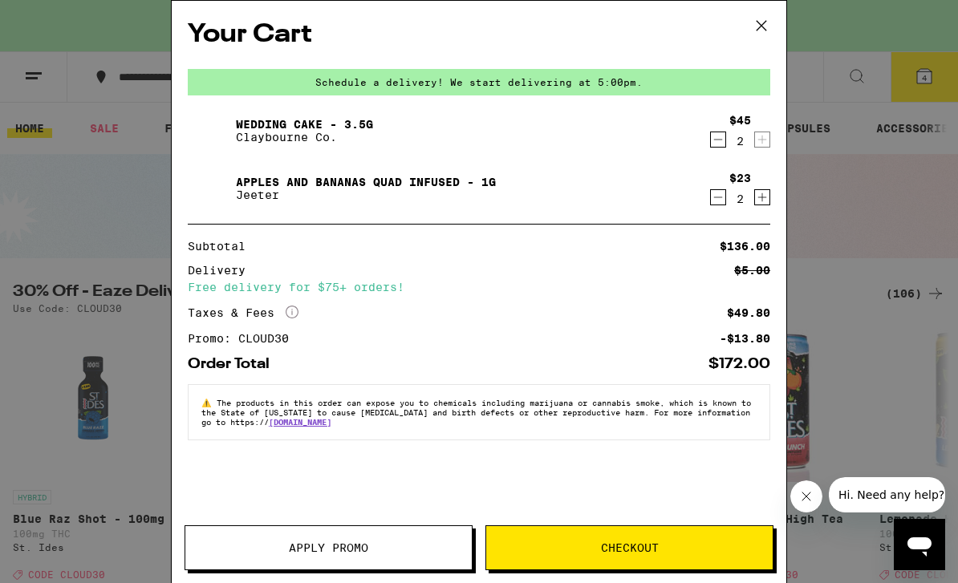
click at [723, 193] on icon "Decrement" at bounding box center [718, 197] width 14 height 19
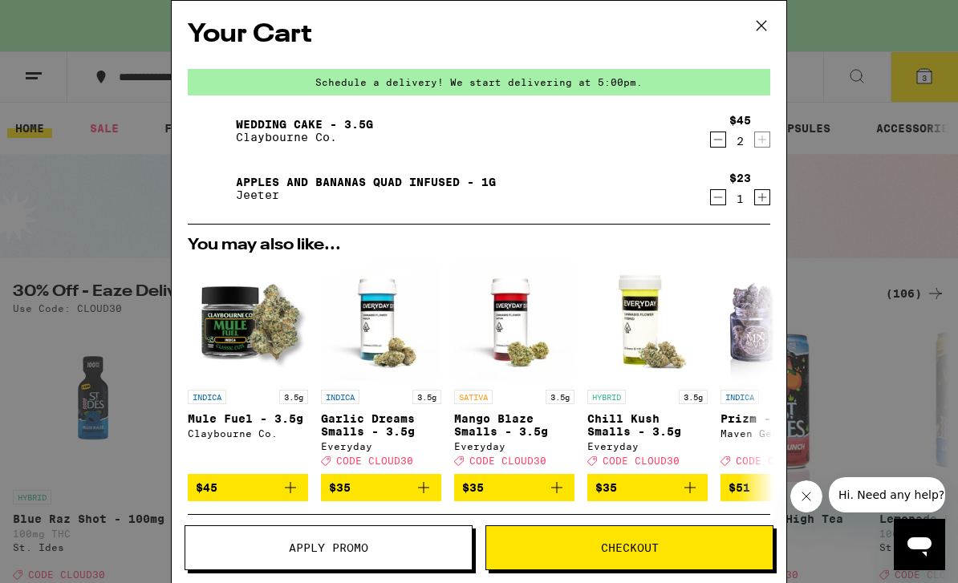
click at [379, 551] on span "Apply Promo" at bounding box center [328, 547] width 286 height 11
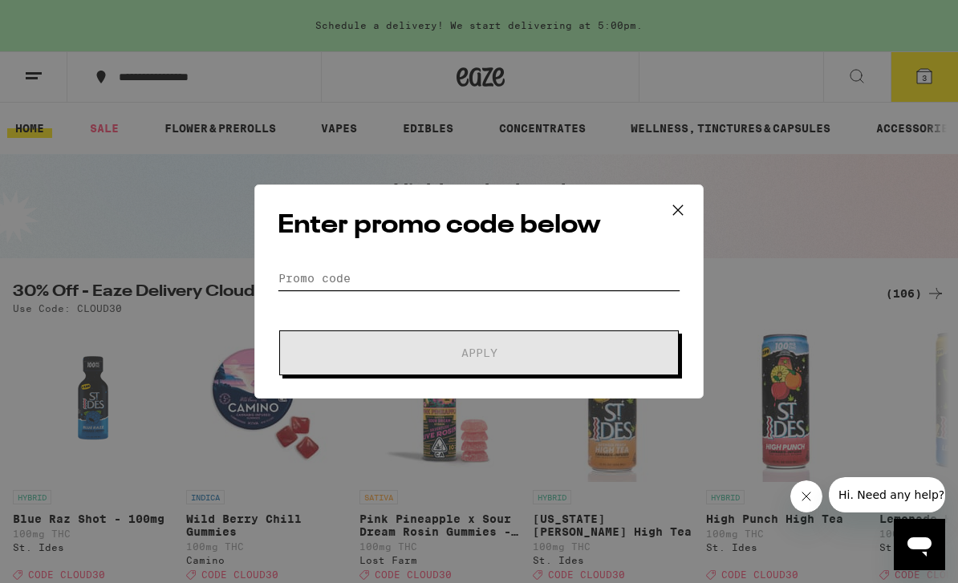
click at [502, 280] on input "Promo Code" at bounding box center [479, 278] width 403 height 24
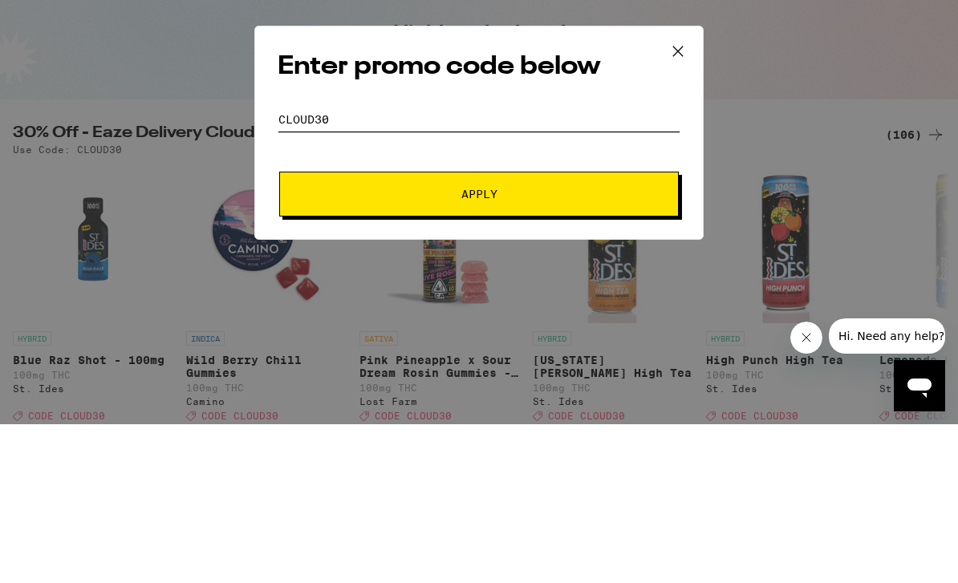
type input "Cloud30"
click at [605, 347] on span "Apply" at bounding box center [478, 352] width 289 height 11
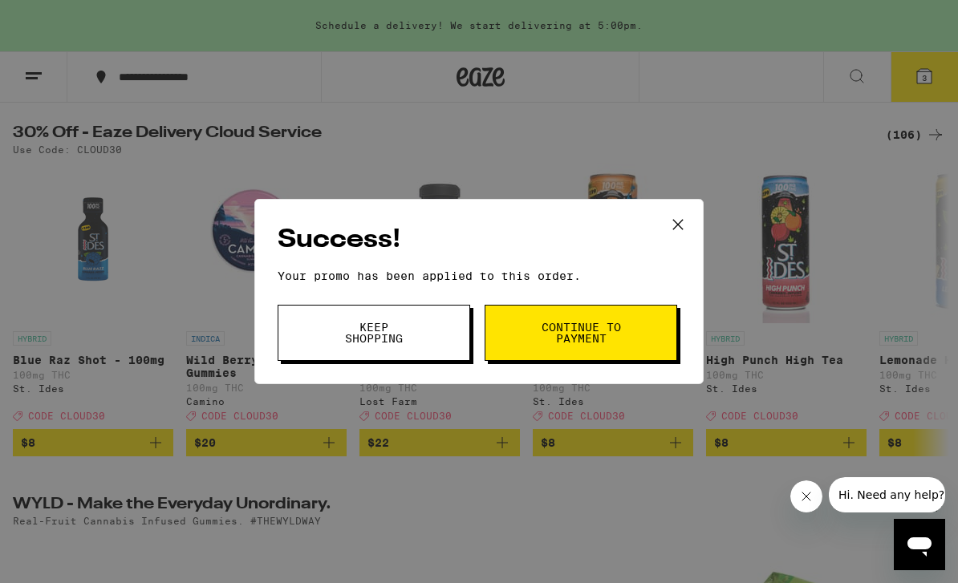
click at [621, 324] on span "Continue to payment" at bounding box center [581, 333] width 82 height 22
